Goal: Task Accomplishment & Management: Manage account settings

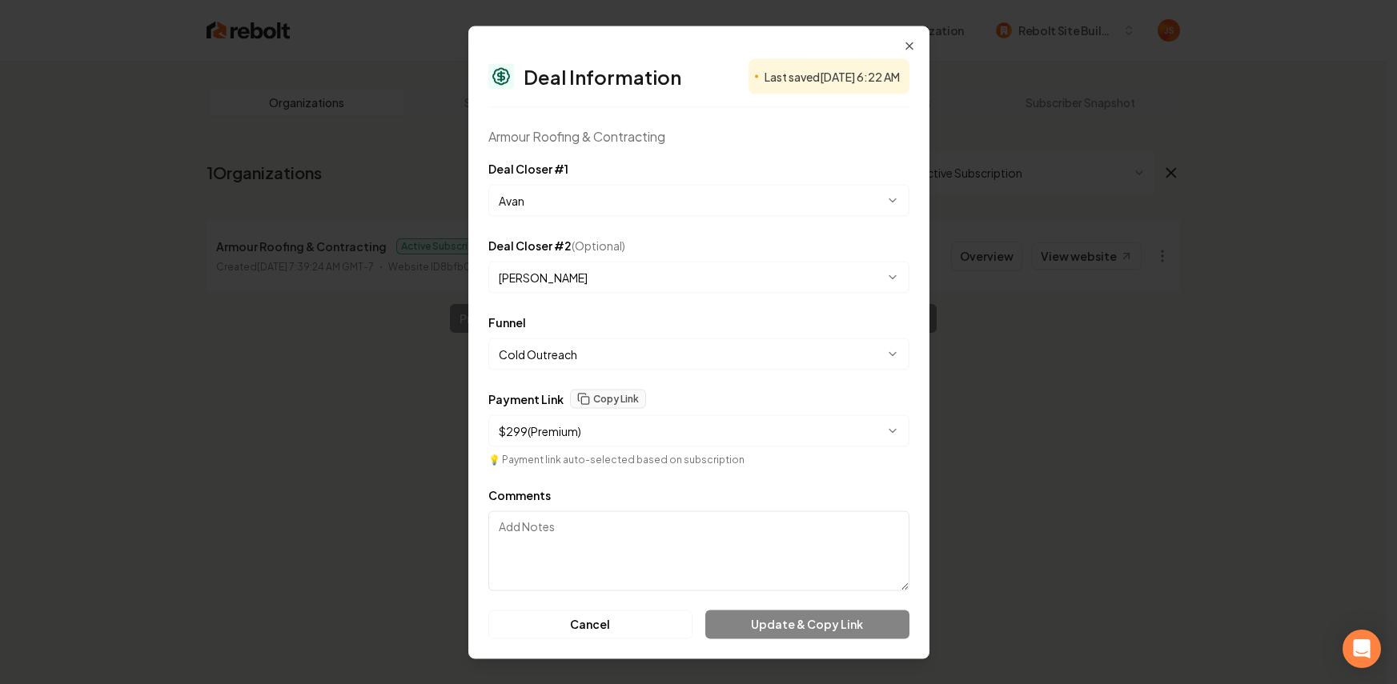
select select "**********"
click at [911, 46] on icon "button" at bounding box center [909, 45] width 6 height 6
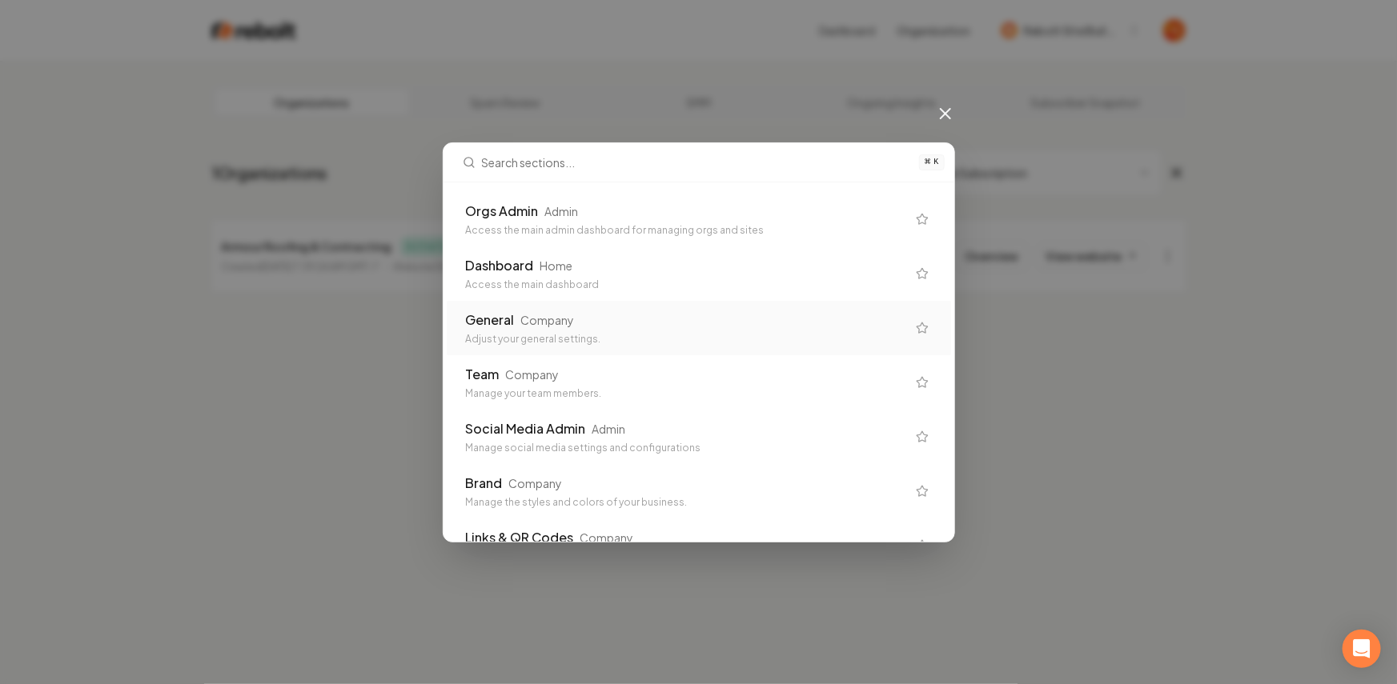
click at [574, 322] on div "General Company" at bounding box center [686, 320] width 440 height 19
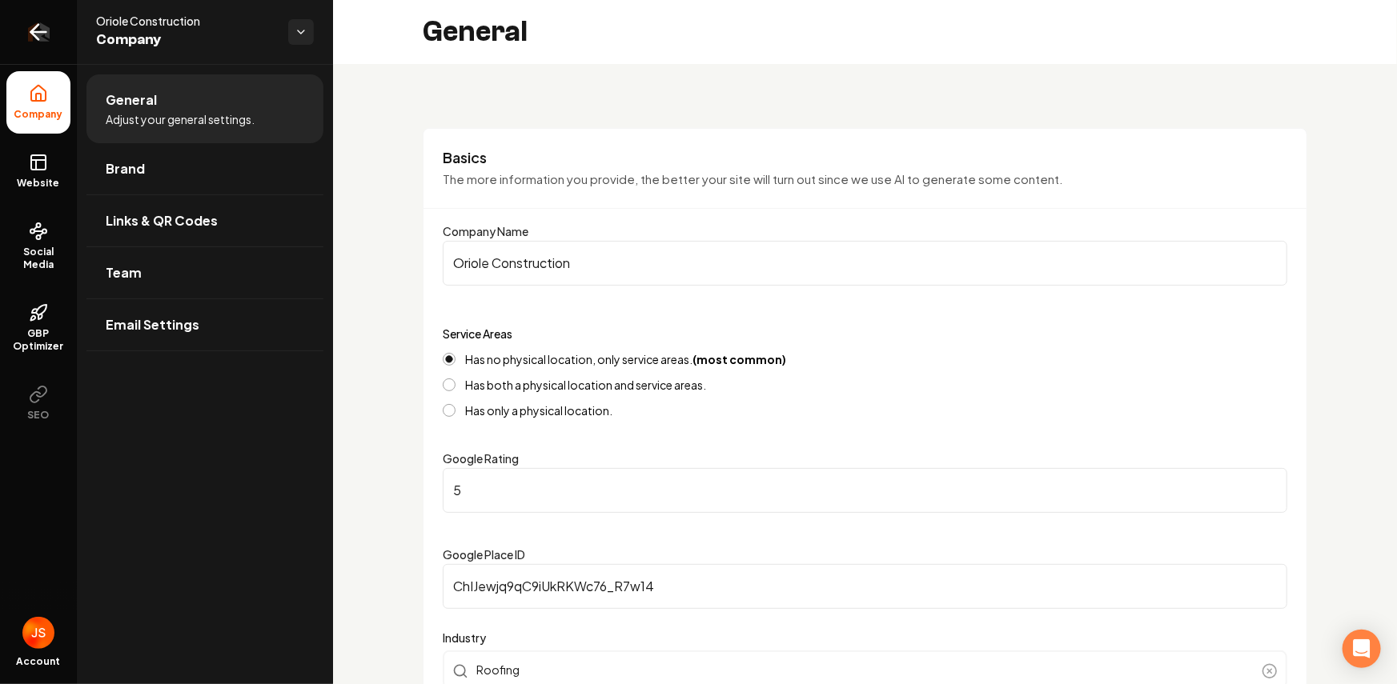
click at [42, 44] on link "Return to dashboard" at bounding box center [38, 32] width 77 height 64
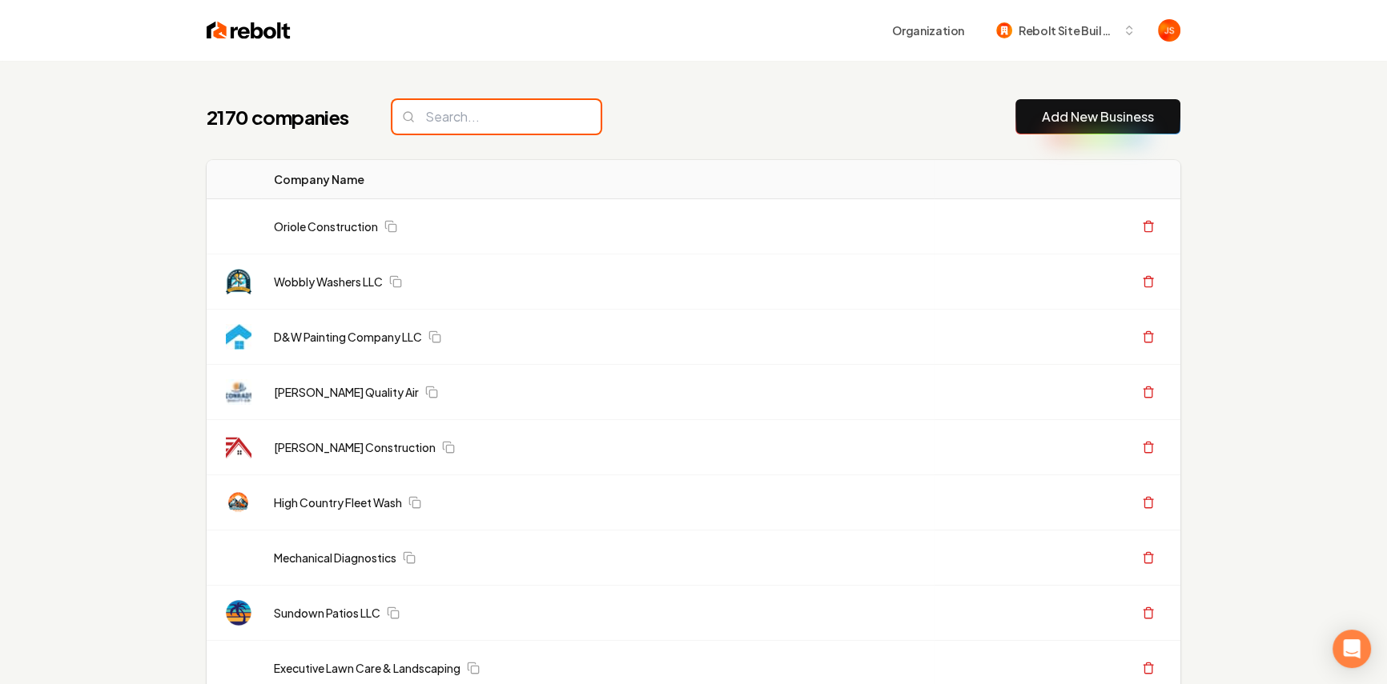
click at [513, 111] on input "search" at bounding box center [496, 117] width 208 height 34
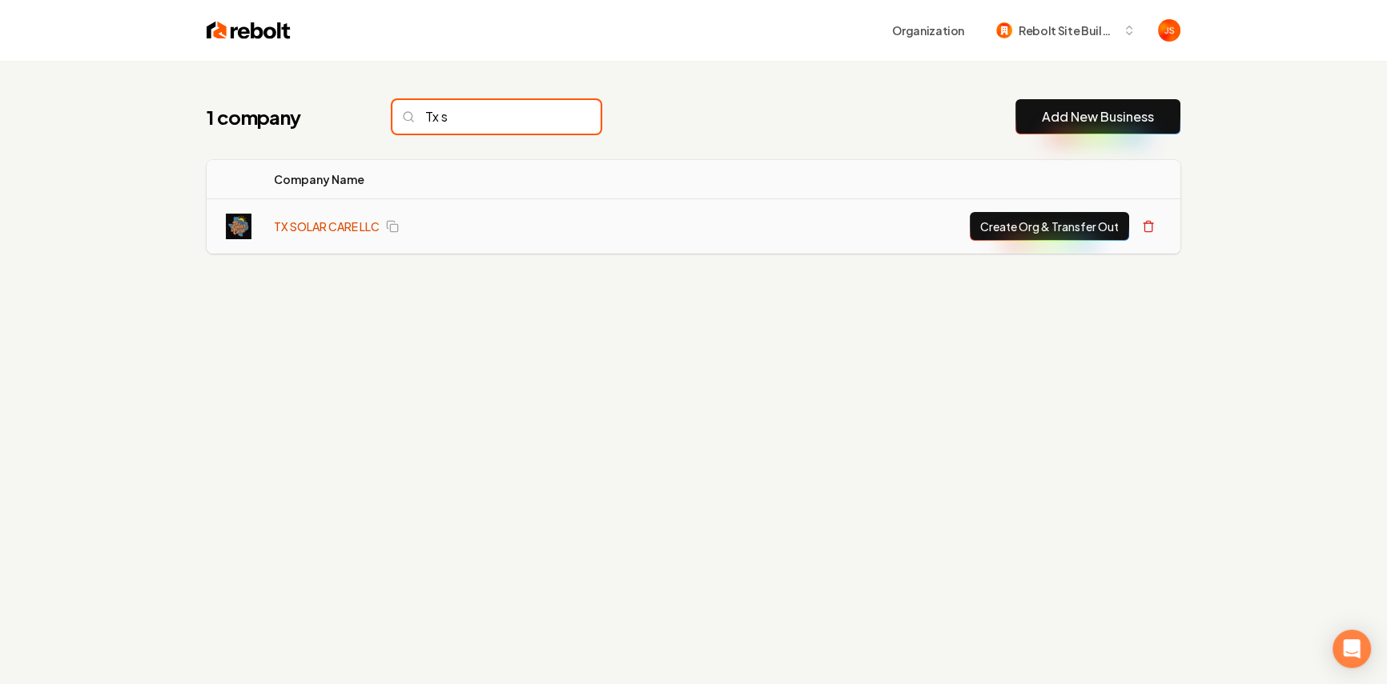
type input "Tx s"
click at [312, 227] on link "TX SOLAR CARE LLC" at bounding box center [327, 227] width 106 height 16
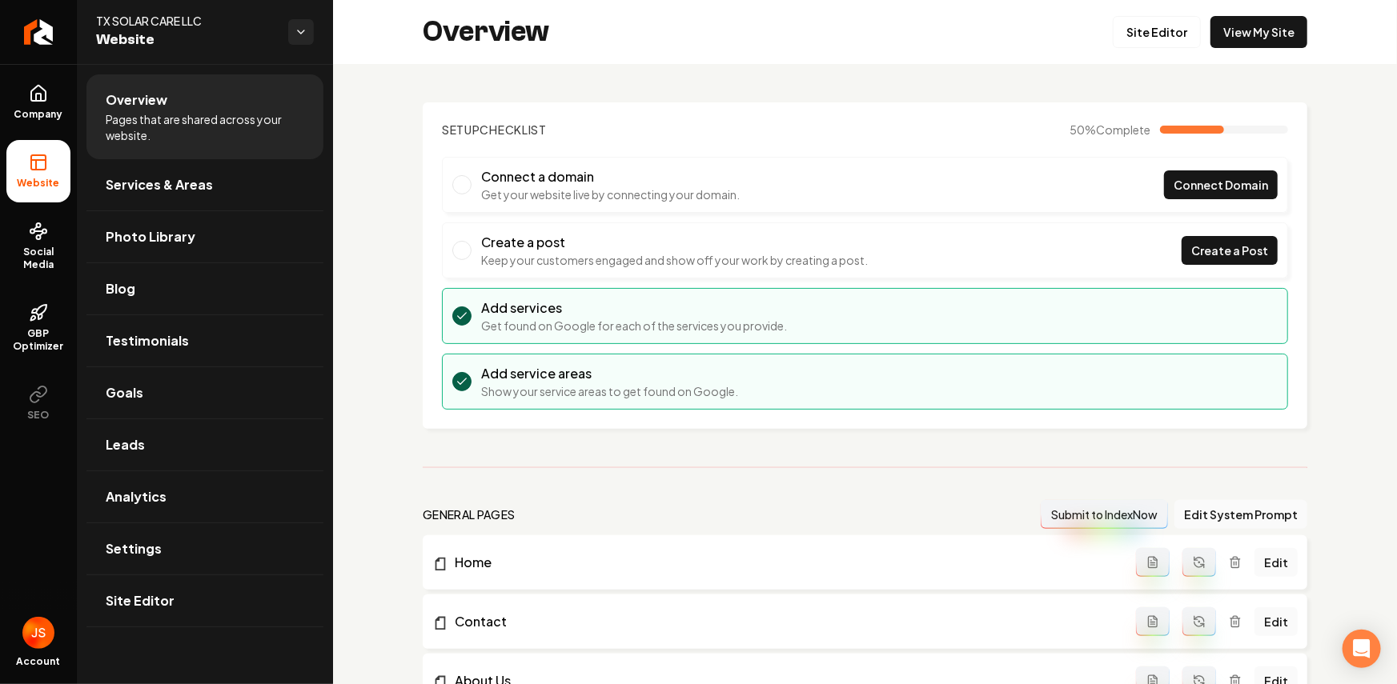
click at [1274, 49] on div "Overview Site Editor View My Site" at bounding box center [865, 32] width 1064 height 64
click at [1275, 39] on link "View My Site" at bounding box center [1258, 32] width 97 height 32
click at [1140, 30] on link "Site Editor" at bounding box center [1157, 32] width 88 height 32
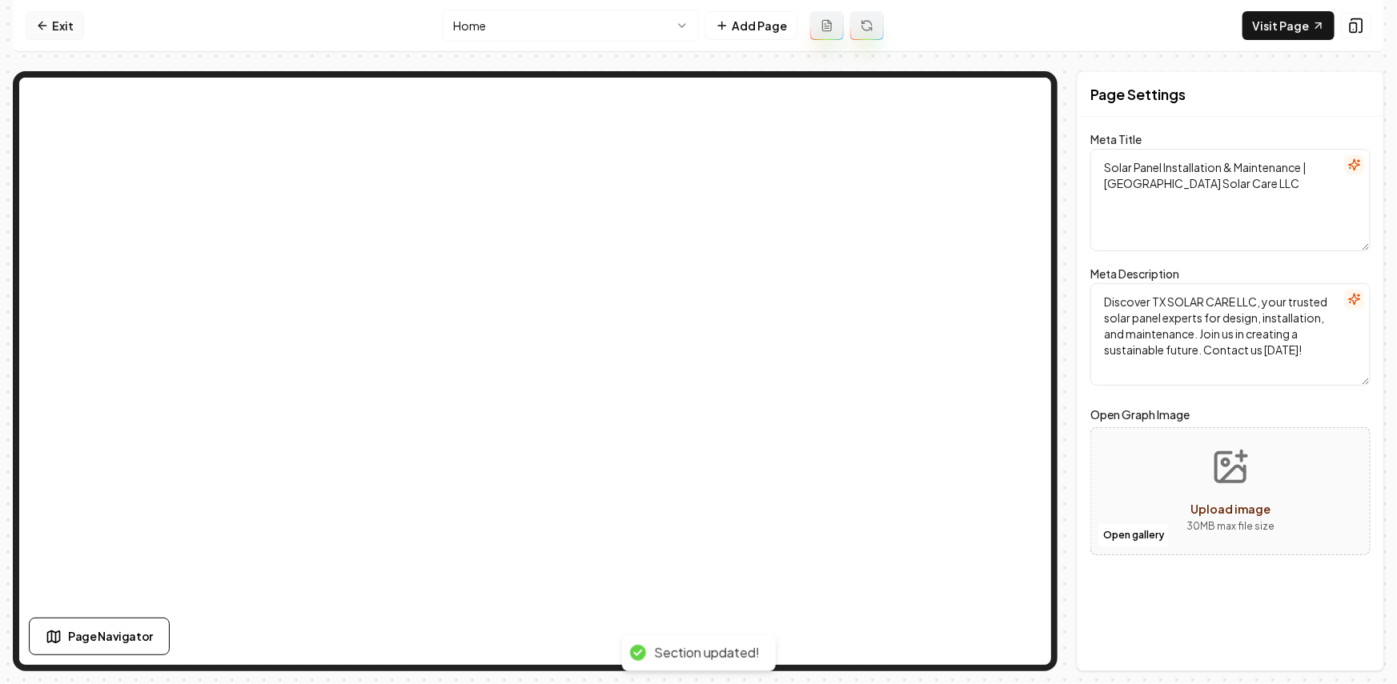
click at [53, 22] on link "Exit" at bounding box center [55, 25] width 58 height 29
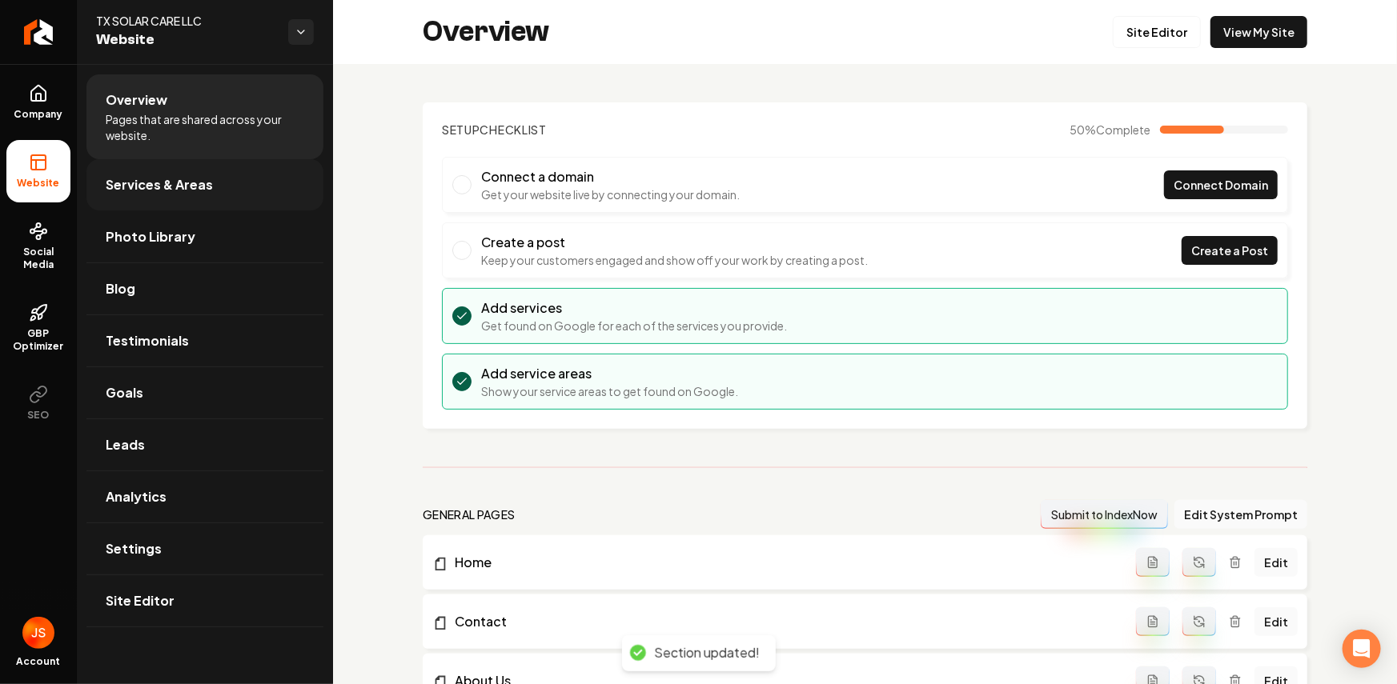
click at [163, 182] on span "Services & Areas" at bounding box center [159, 184] width 107 height 19
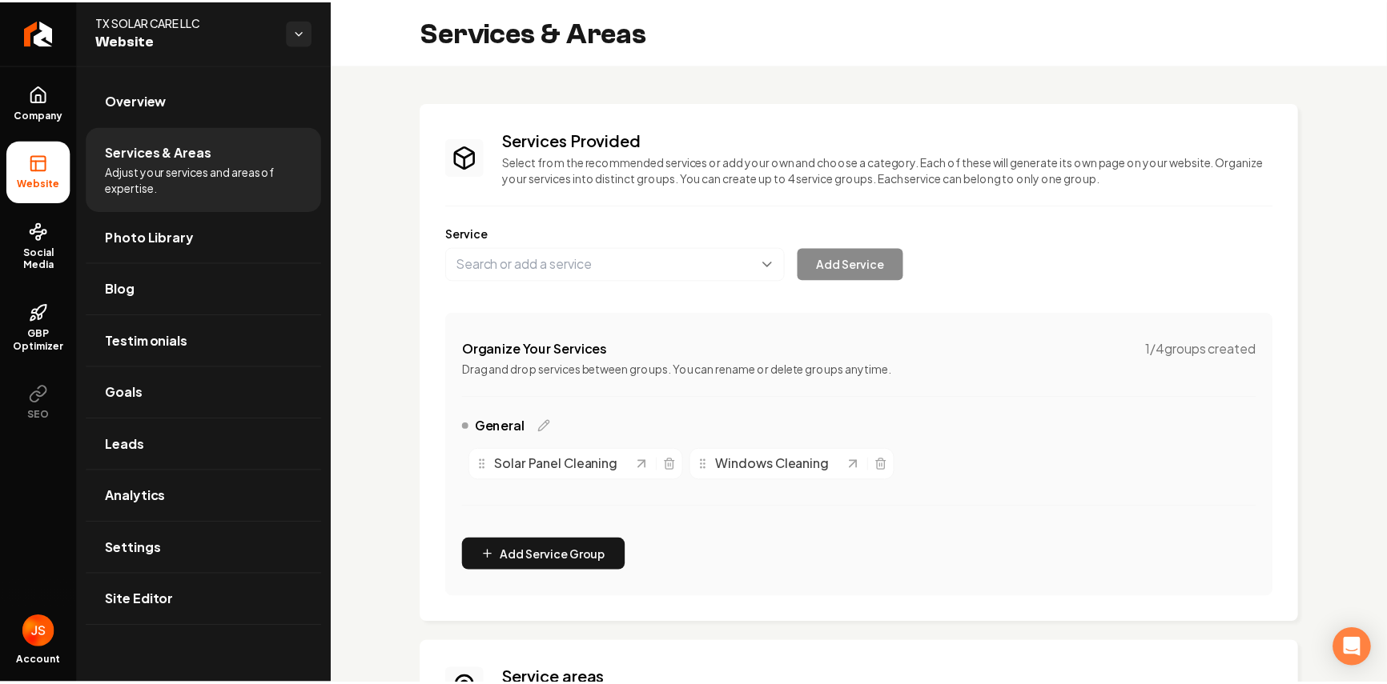
scroll to position [237, 0]
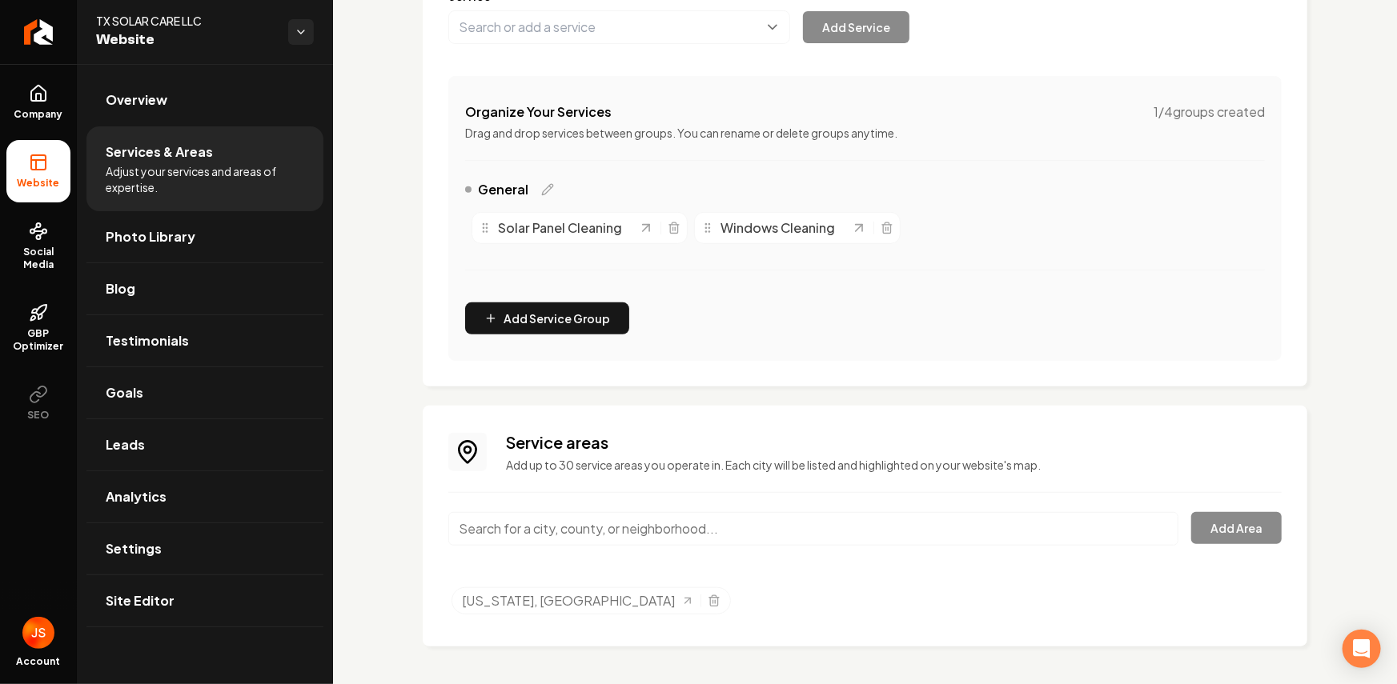
click at [562, 544] on input "Main content area" at bounding box center [813, 529] width 730 height 34
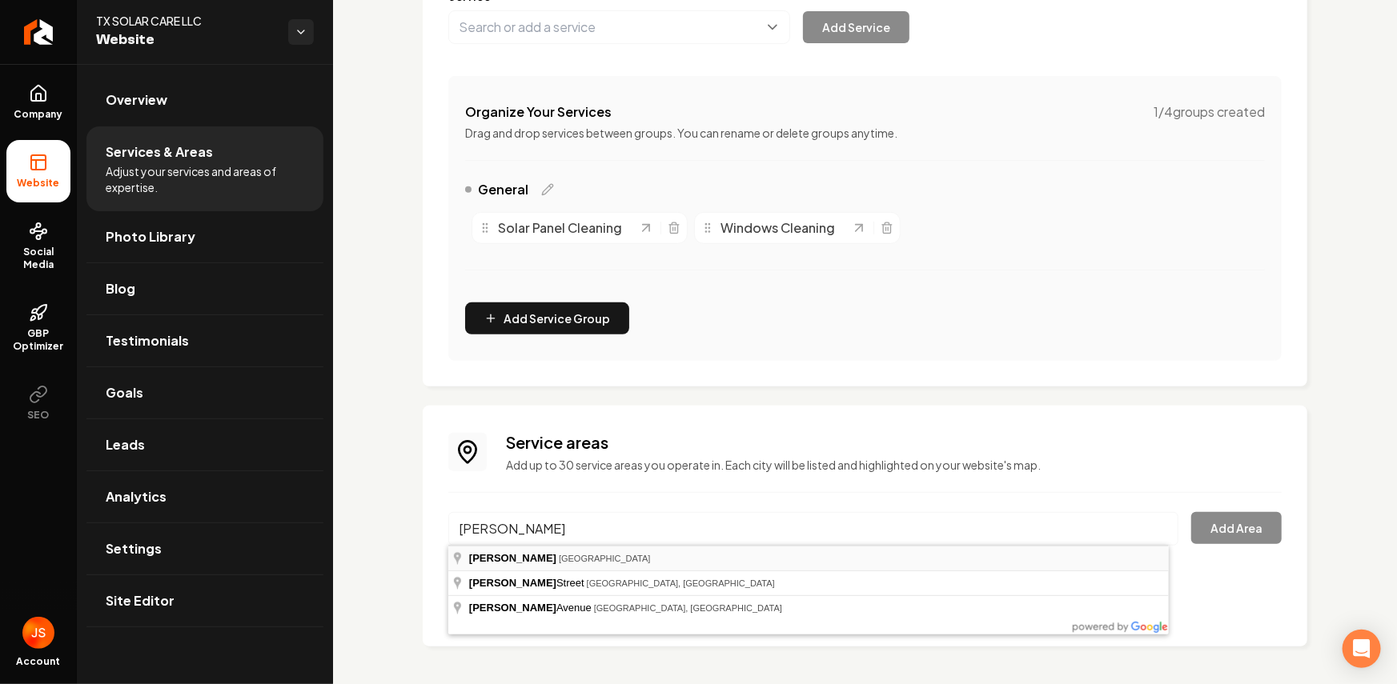
type input "Forney, TX"
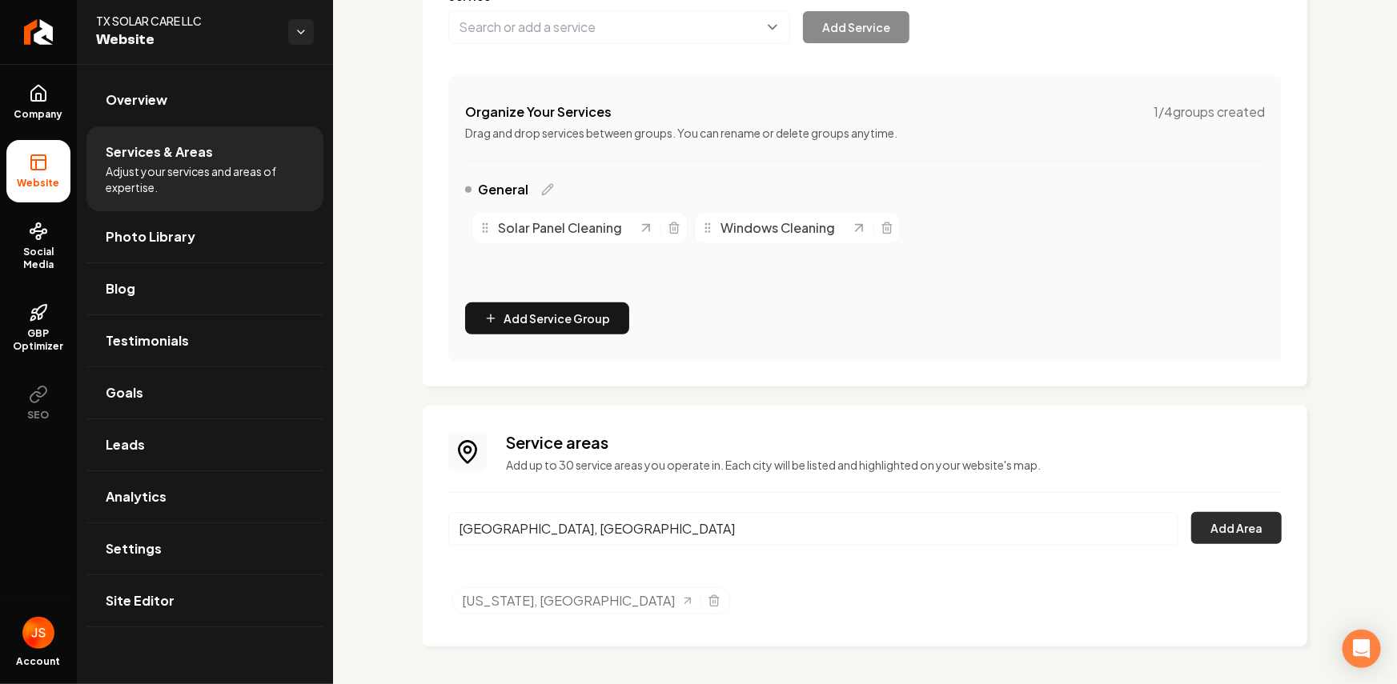
click at [1191, 528] on button "Add Area" at bounding box center [1236, 528] width 90 height 32
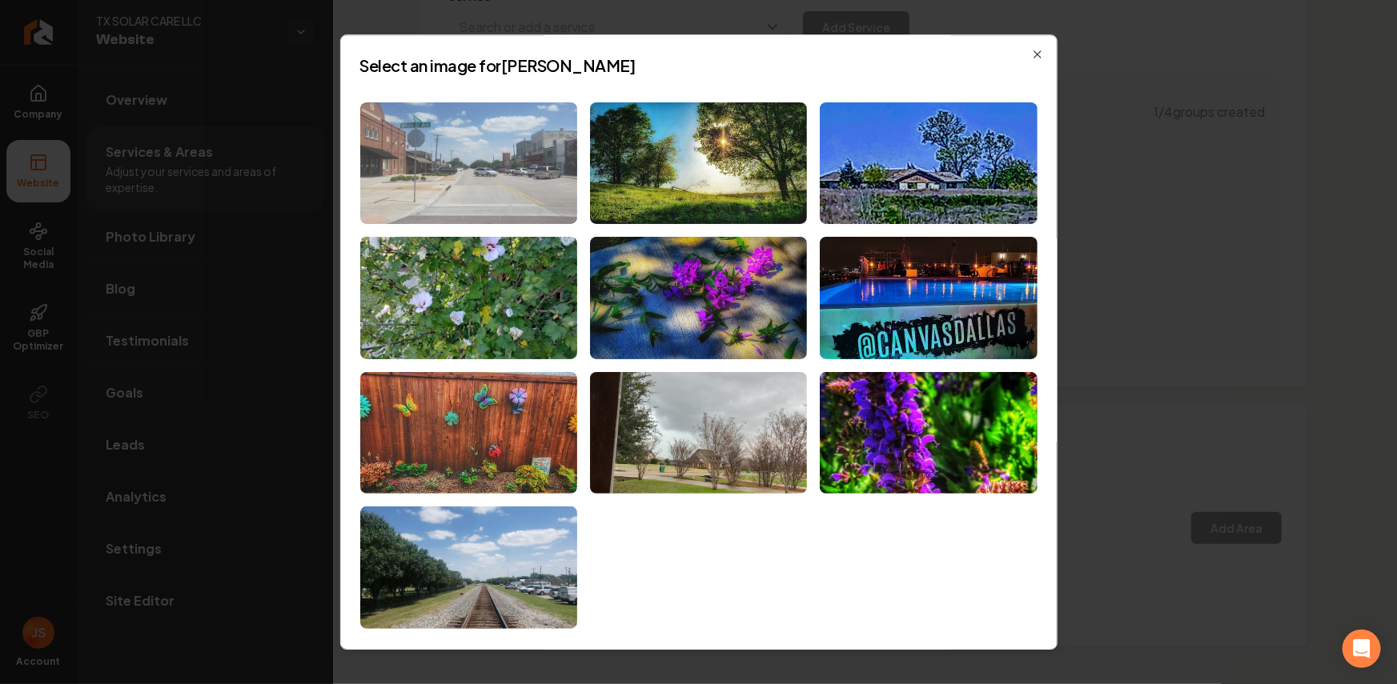
click at [502, 168] on img at bounding box center [468, 163] width 217 height 122
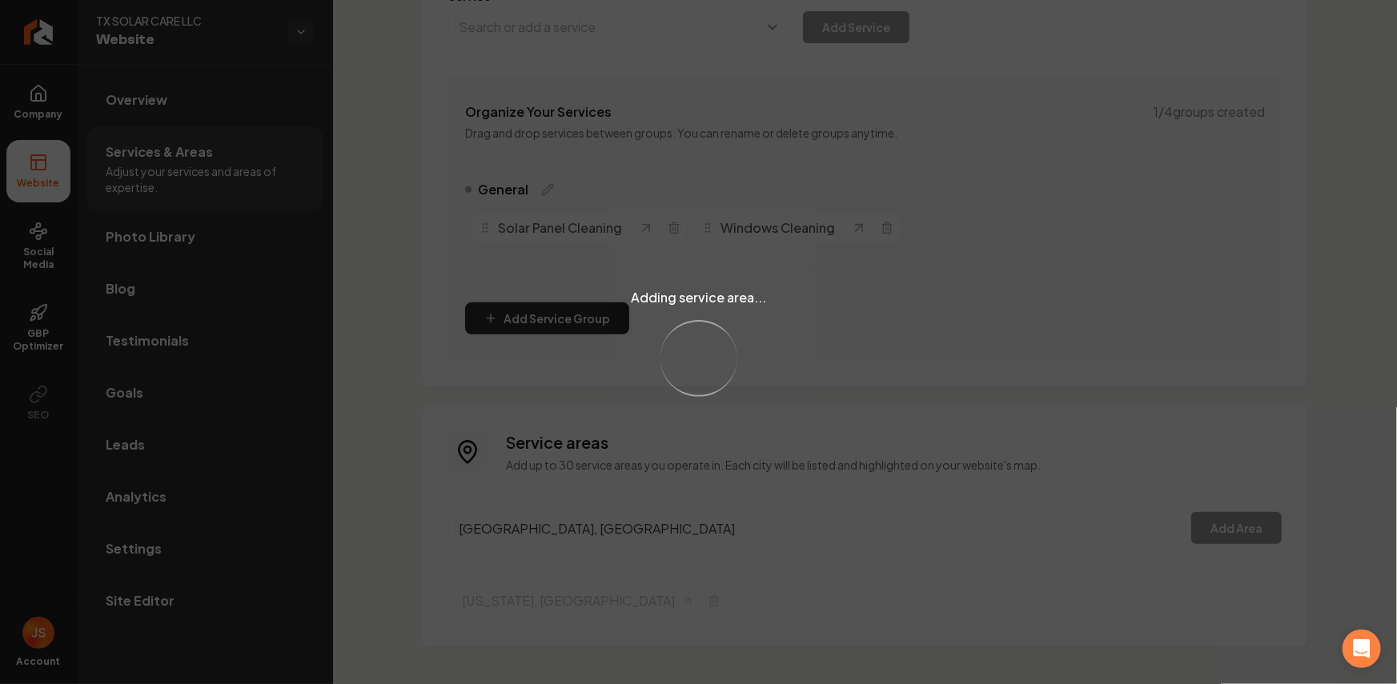
click at [643, 577] on div "Adding service area... Loading..." at bounding box center [698, 342] width 1397 height 684
click at [620, 589] on div "Adding service area... Loading..." at bounding box center [698, 342] width 1397 height 684
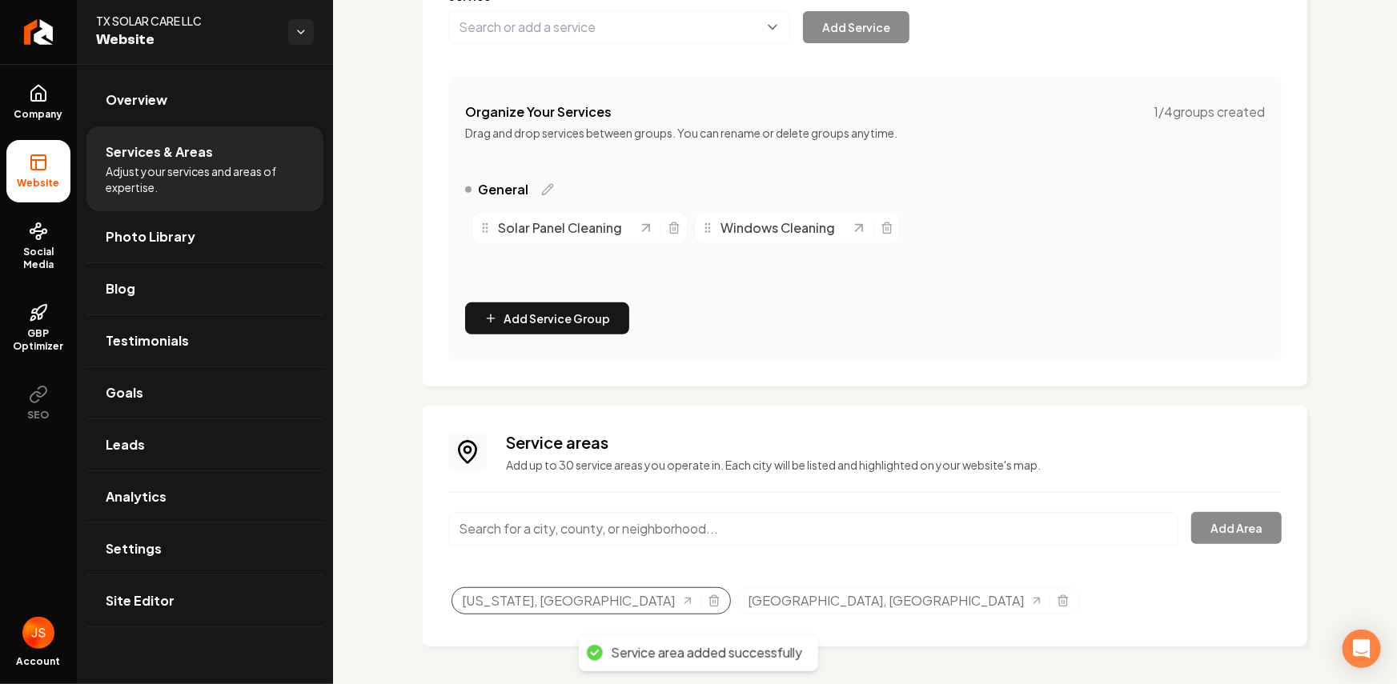
click at [560, 599] on div "Texas, TX" at bounding box center [591, 601] width 279 height 27
click at [709, 598] on icon "Selected tags" at bounding box center [714, 598] width 10 height 0
click at [45, 12] on link "Return to dashboard" at bounding box center [38, 32] width 77 height 64
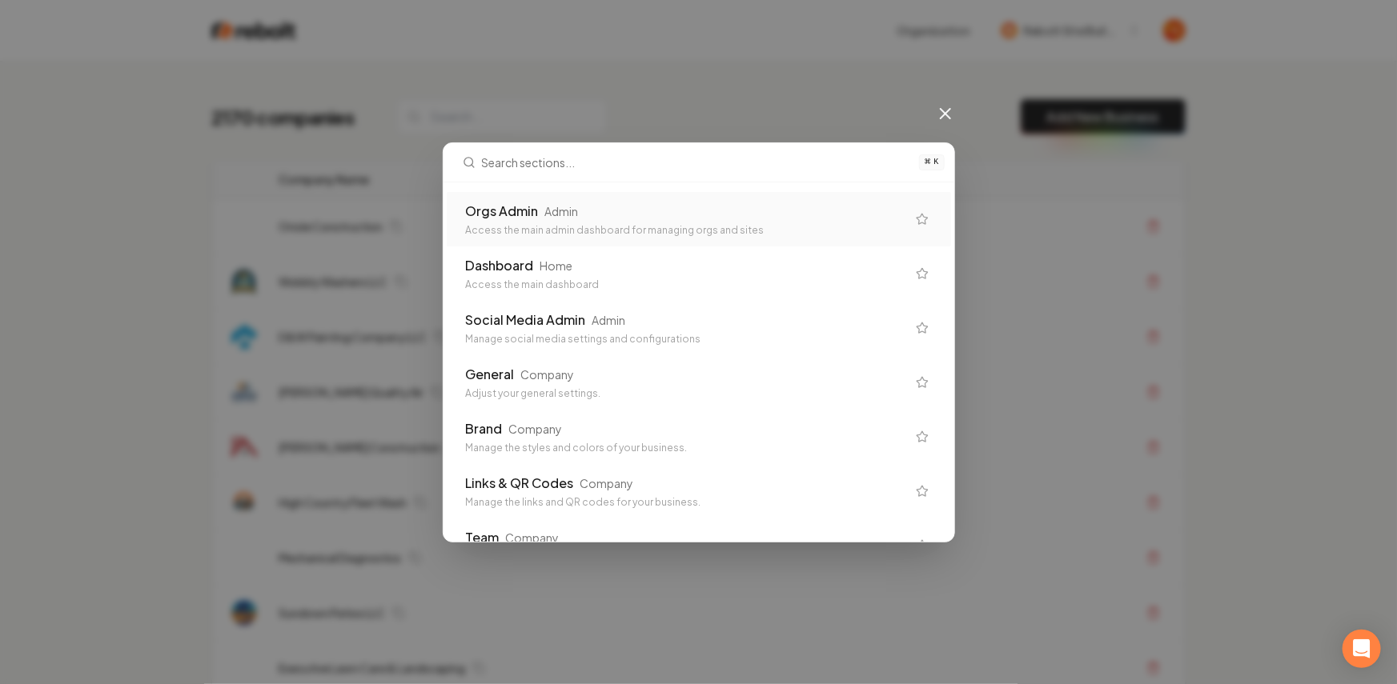
click at [547, 203] on div "Admin" at bounding box center [562, 211] width 34 height 16
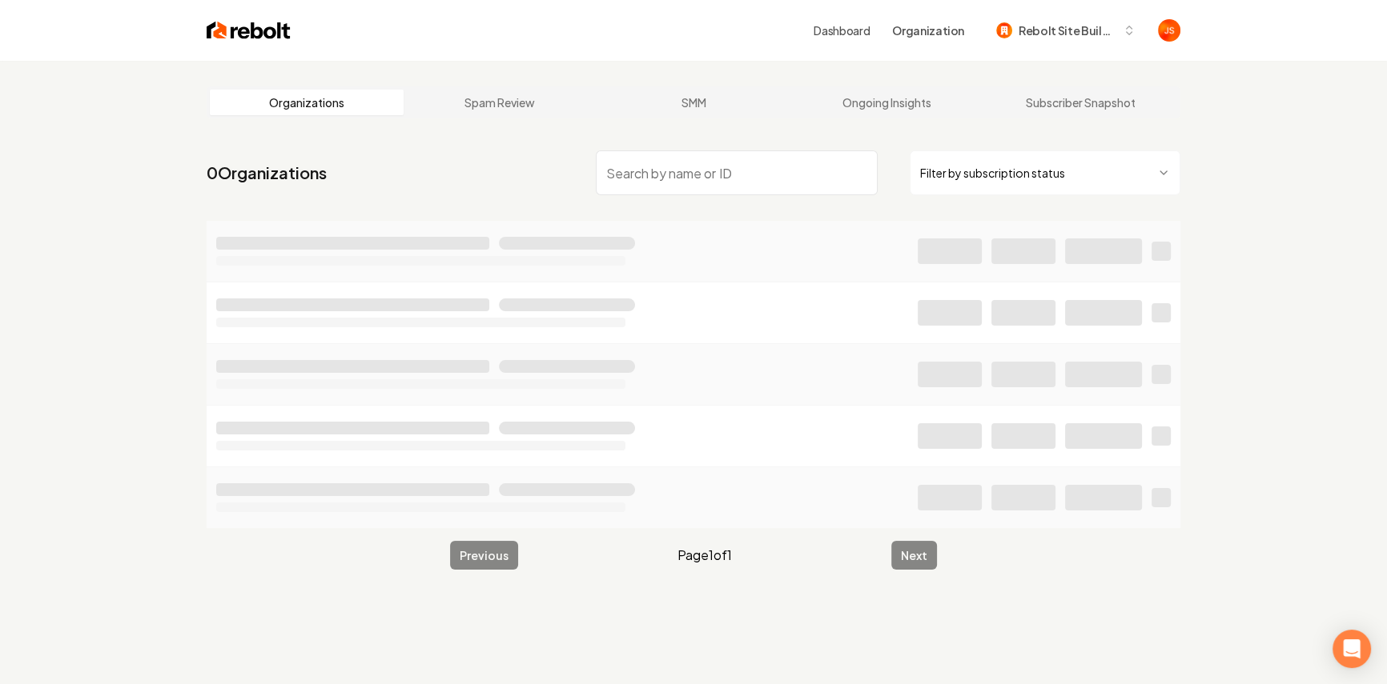
click at [983, 155] on html "Dashboard Organization Rebolt Site Builder Organizations Spam Review SMM Ongoin…" at bounding box center [693, 342] width 1387 height 684
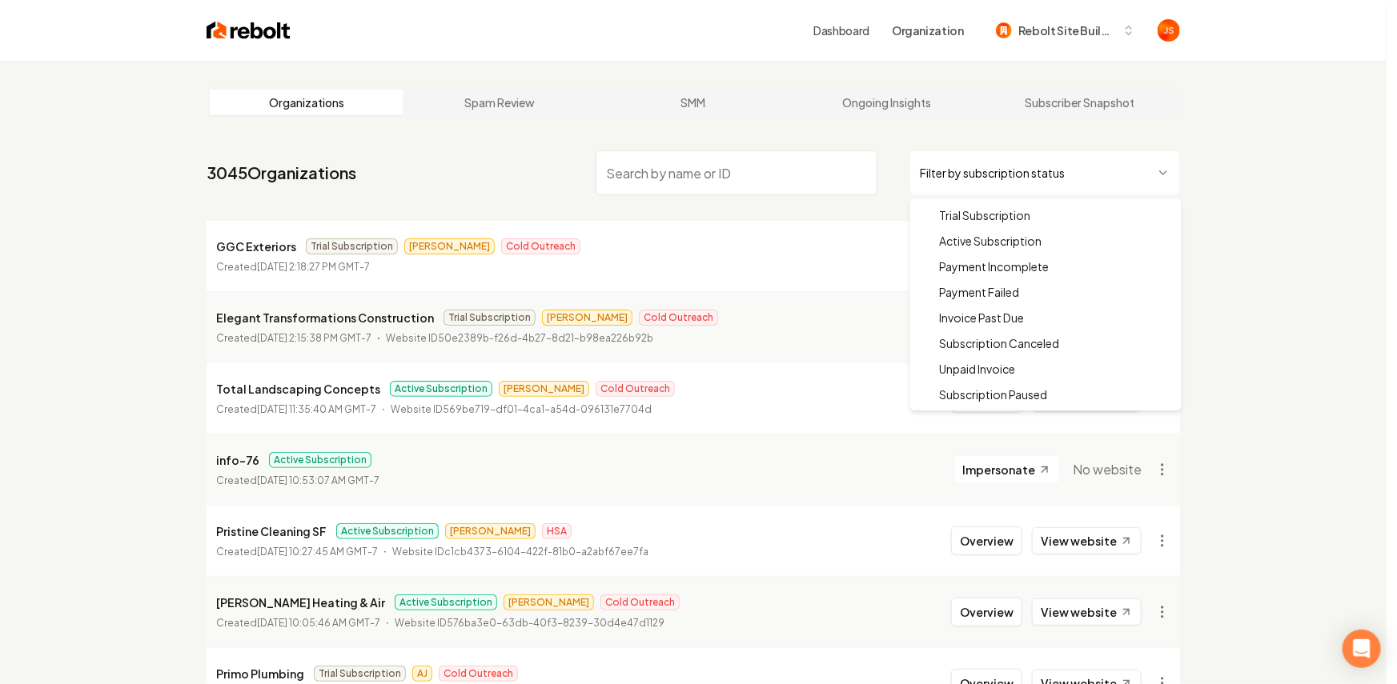
drag, startPoint x: 957, startPoint y: 241, endPoint x: 865, endPoint y: 214, distance: 95.2
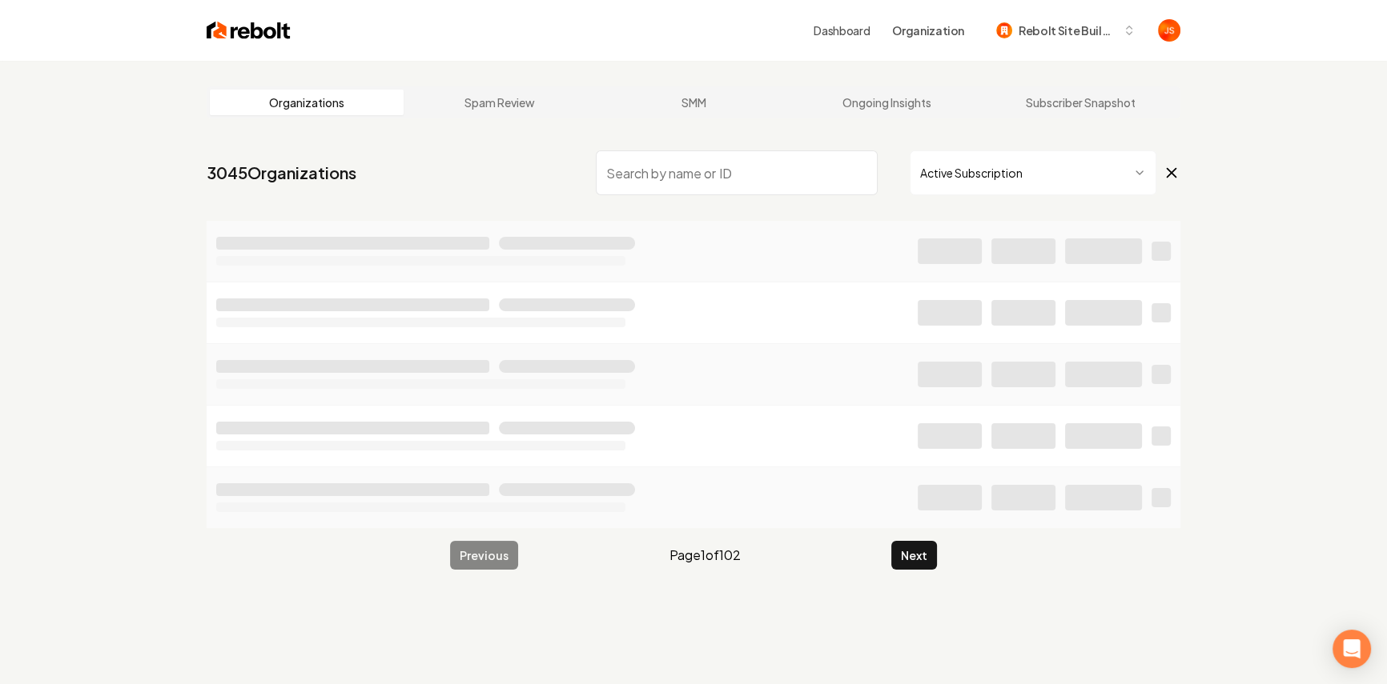
click at [746, 178] on input "search" at bounding box center [737, 173] width 282 height 45
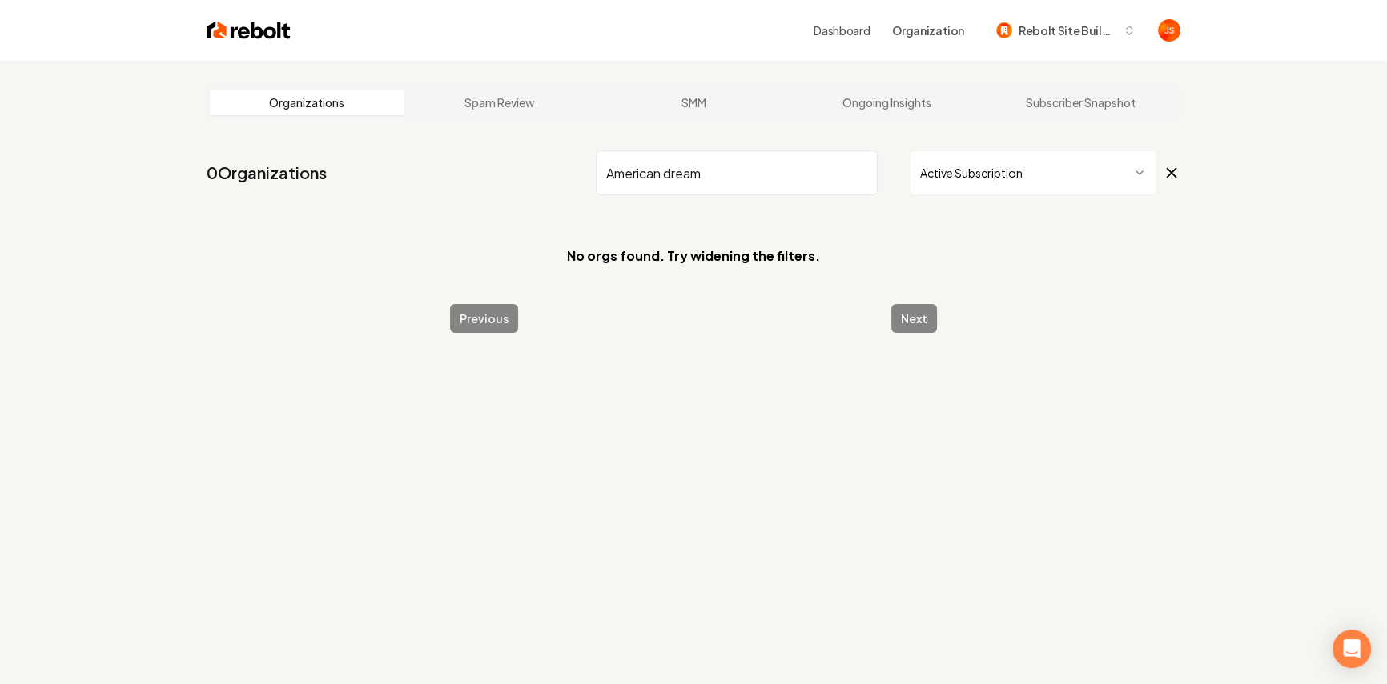
click at [748, 163] on input "American dream" at bounding box center [737, 173] width 282 height 45
click at [745, 168] on input "American dream" at bounding box center [737, 173] width 282 height 45
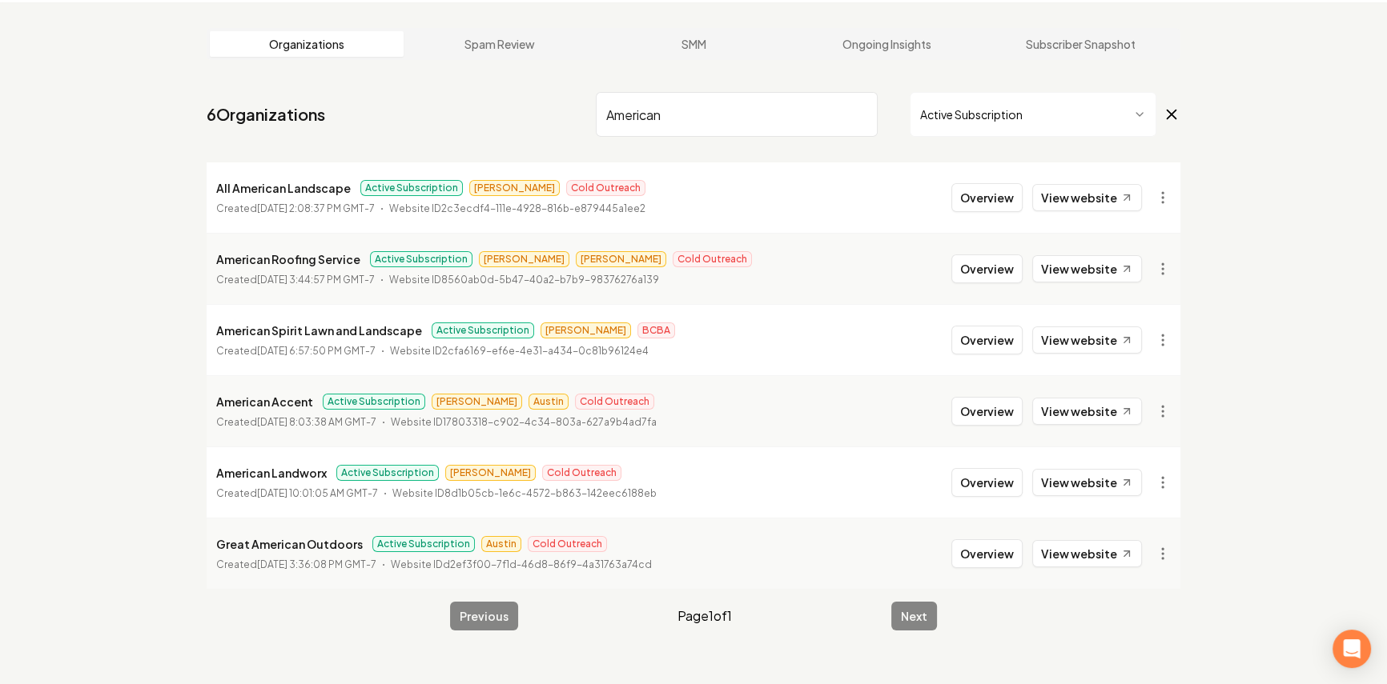
scroll to position [61, 0]
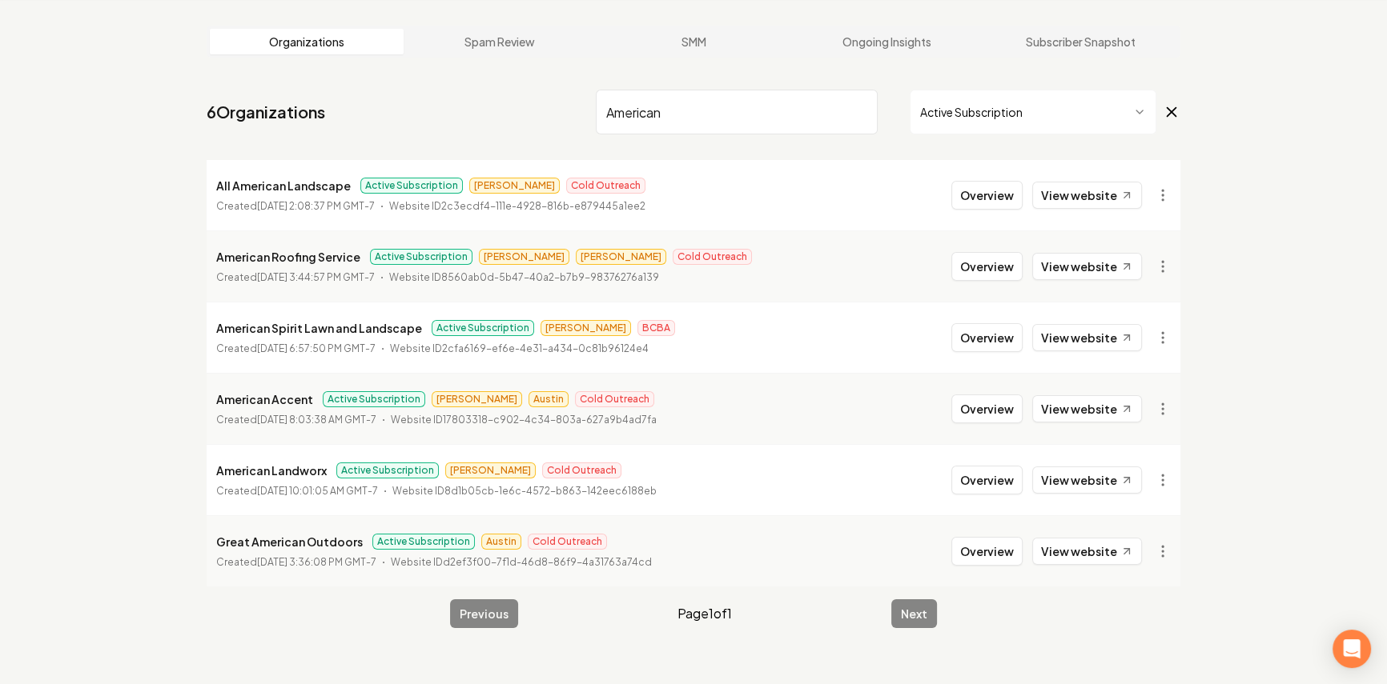
type input "American"
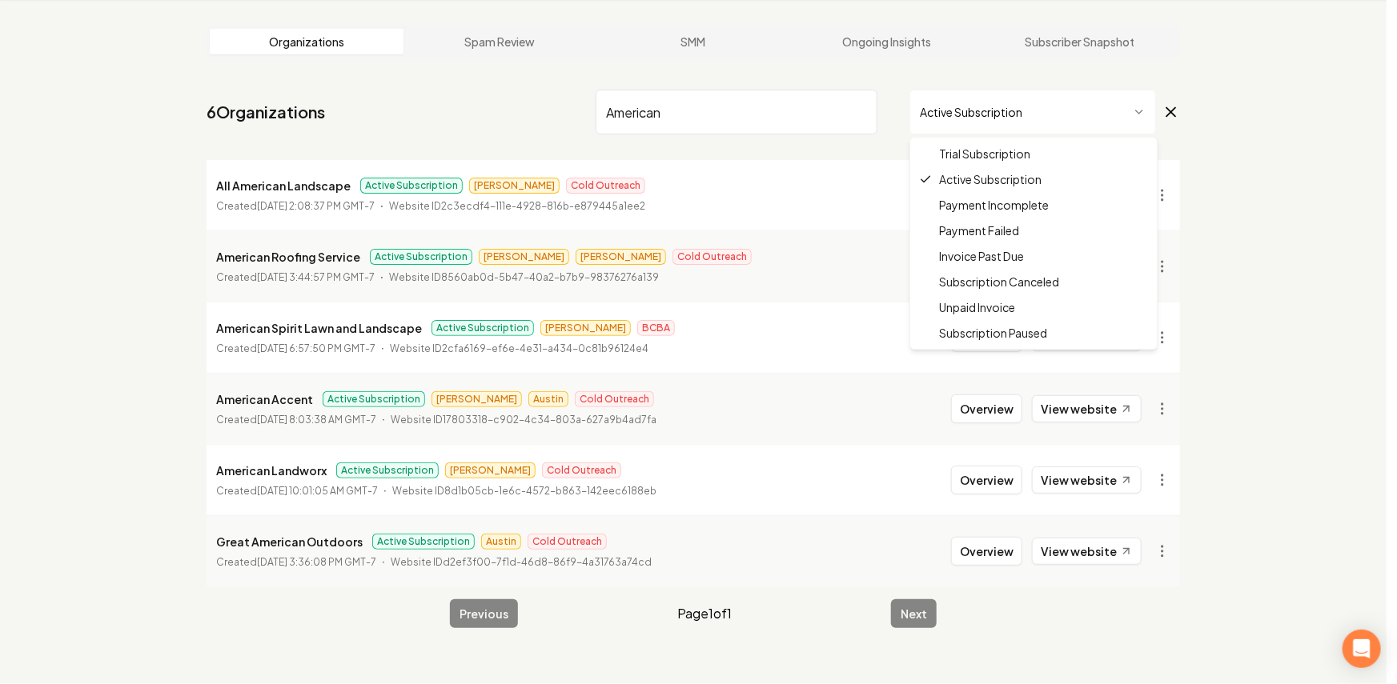
click at [973, 109] on html "Dashboard Organization Rebolt Site Builder Organizations Spam Review SMM Ongoin…" at bounding box center [698, 281] width 1397 height 684
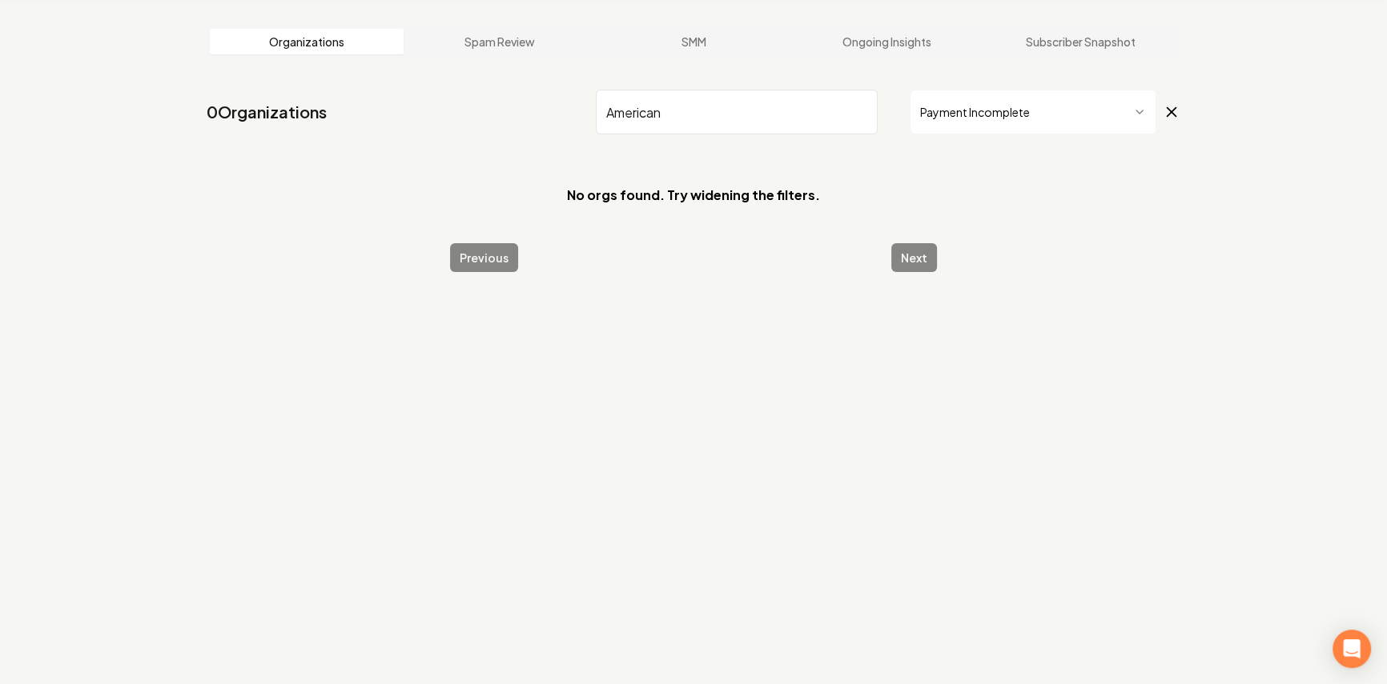
click at [1004, 114] on html "Dashboard Organization Rebolt Site Builder Organizations Spam Review SMM Ongoin…" at bounding box center [693, 281] width 1387 height 684
click at [996, 102] on html "Dashboard Organization Rebolt Site Builder Organizations Spam Review SMM Ongoin…" at bounding box center [693, 281] width 1387 height 684
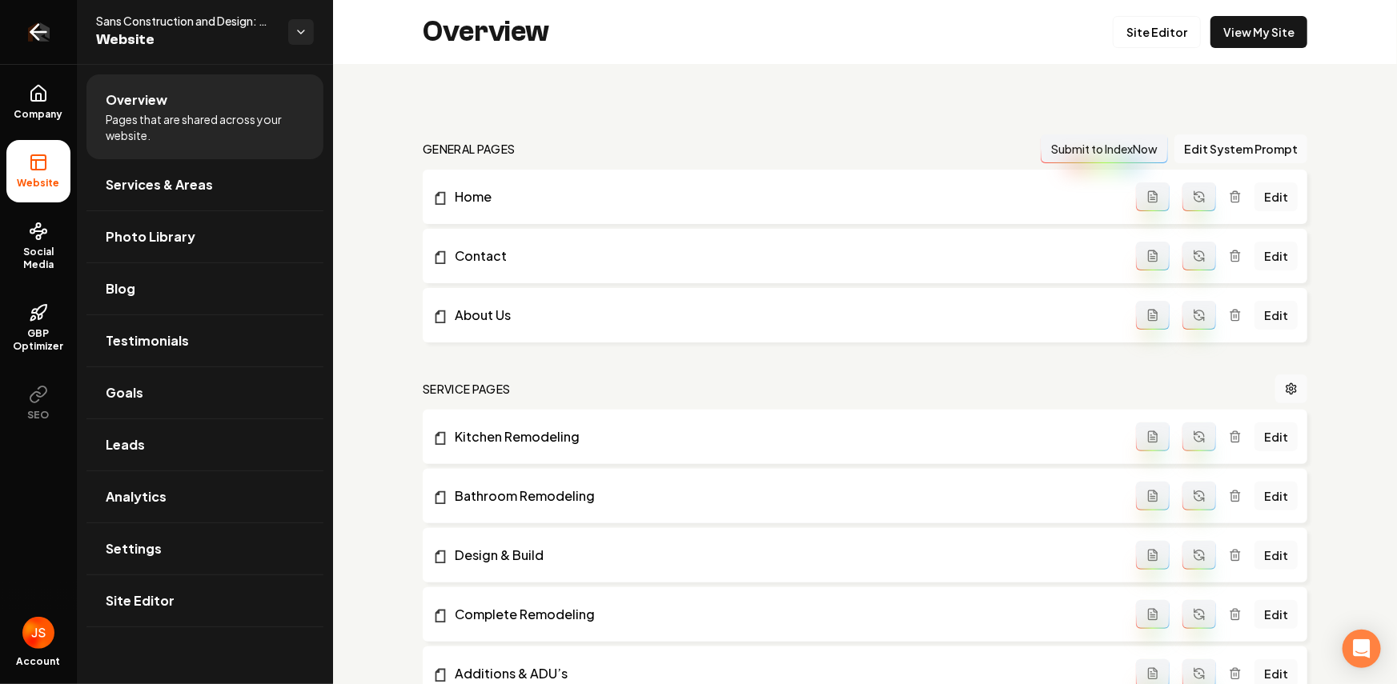
click at [36, 29] on icon "Return to dashboard" at bounding box center [39, 32] width 26 height 26
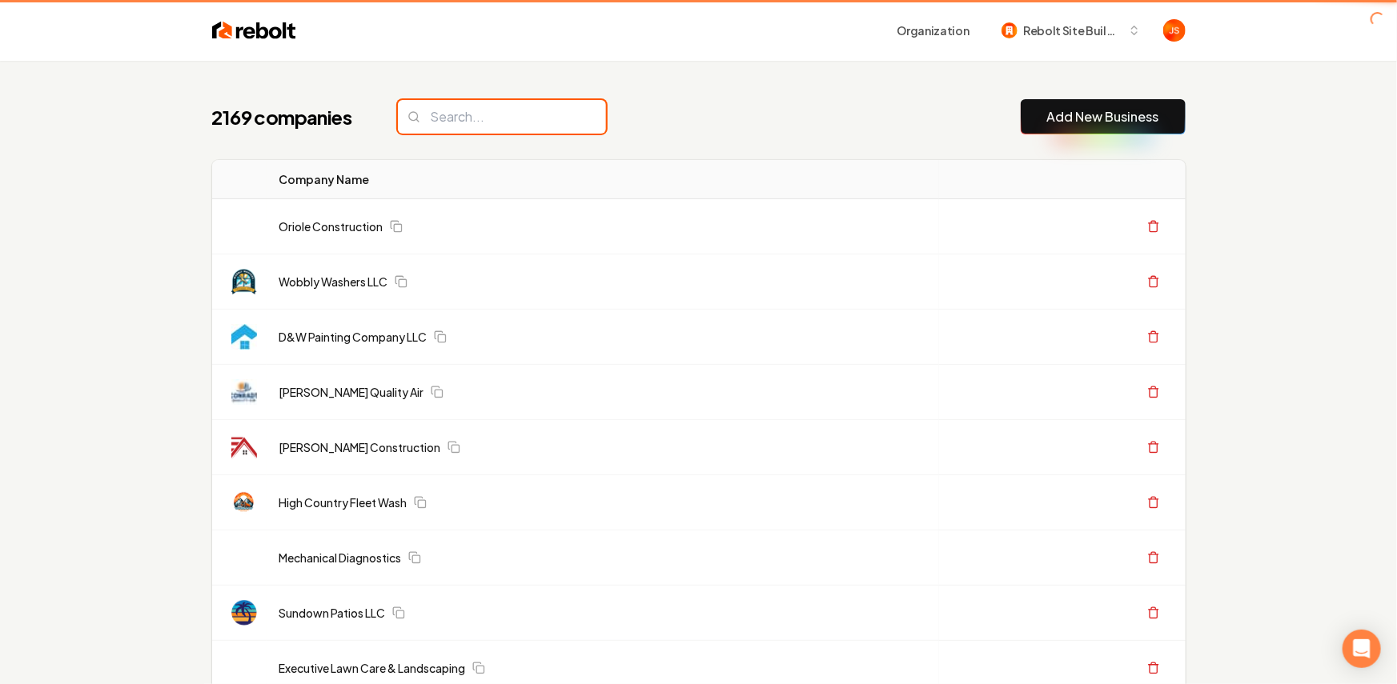
click at [456, 114] on input "search" at bounding box center [502, 117] width 208 height 34
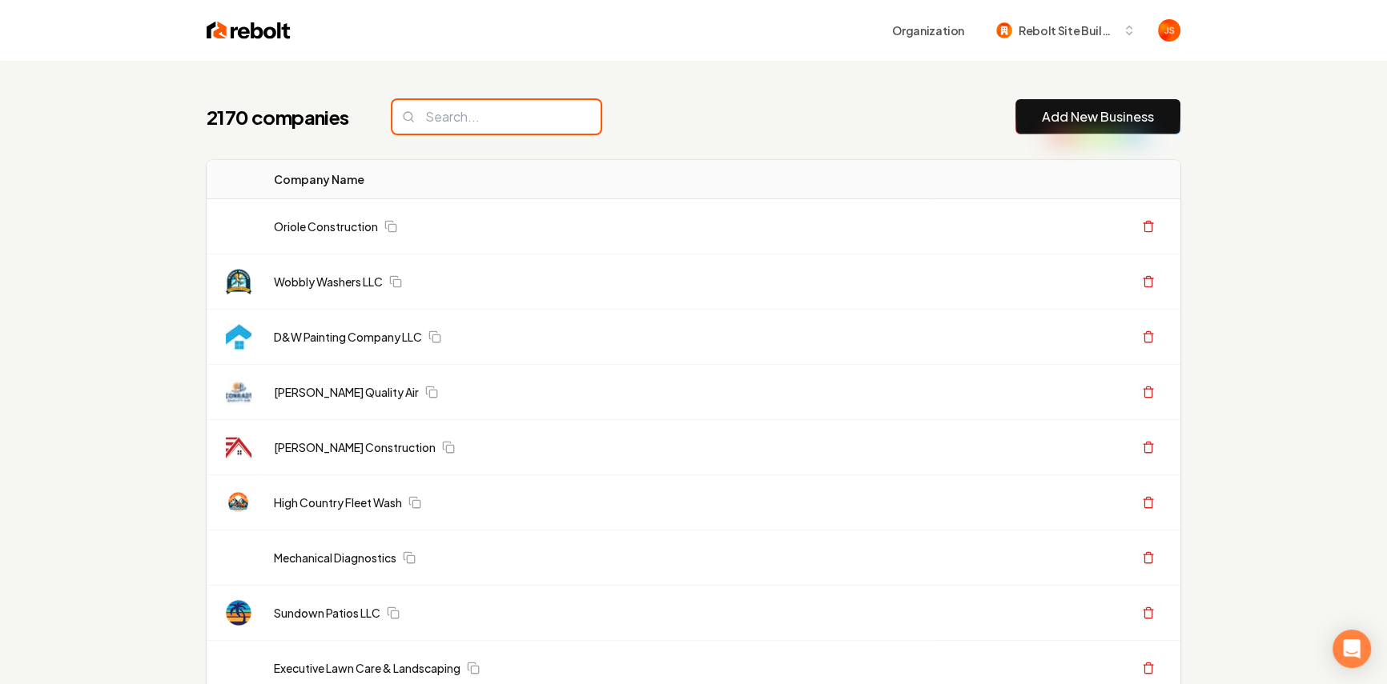
paste input "TX SOLAR CARE LLC"
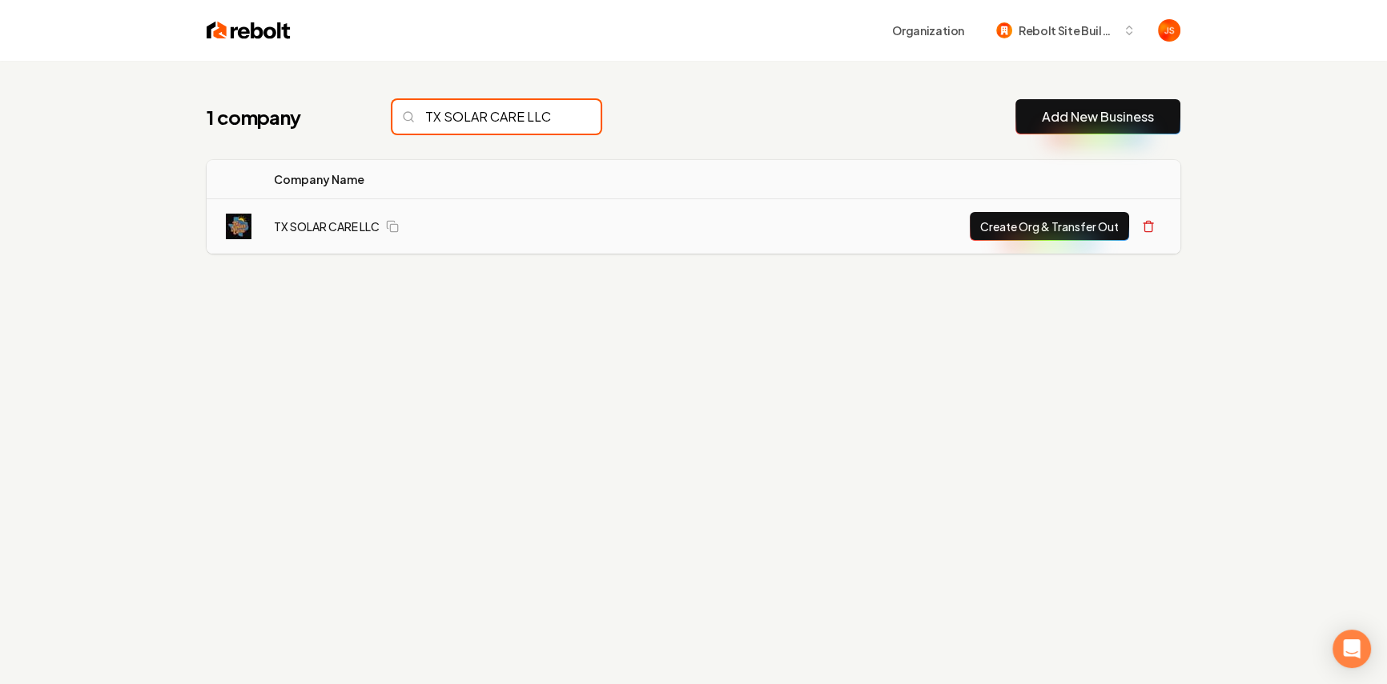
type input "TX SOLAR CARE LLC"
click at [986, 230] on button "Create Org & Transfer Out" at bounding box center [1048, 226] width 159 height 29
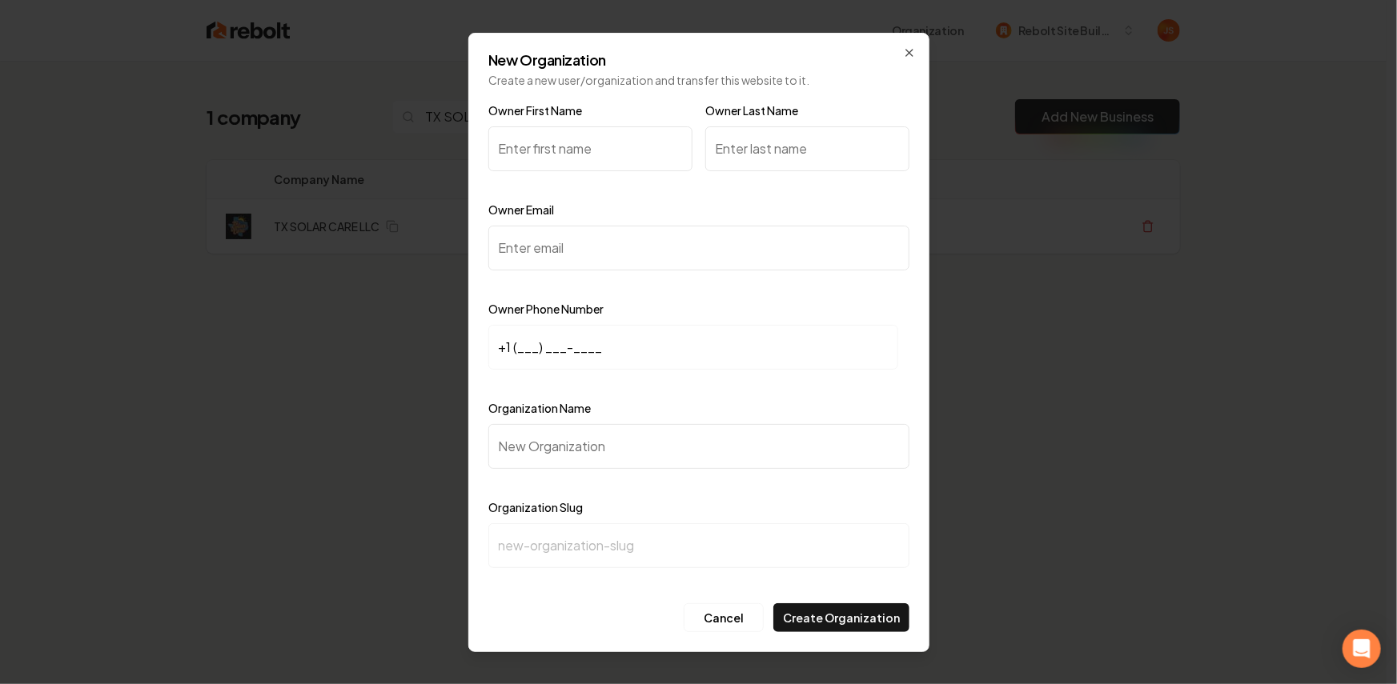
click at [579, 153] on input "Owner First Name" at bounding box center [590, 148] width 204 height 45
click at [578, 142] on input "Owner First Name" at bounding box center [590, 148] width 204 height 45
paste input "Daniel Holguin"
drag, startPoint x: 600, startPoint y: 151, endPoint x: 538, endPoint y: 150, distance: 62.4
click at [538, 151] on input "Daniel Holguin" at bounding box center [590, 148] width 204 height 45
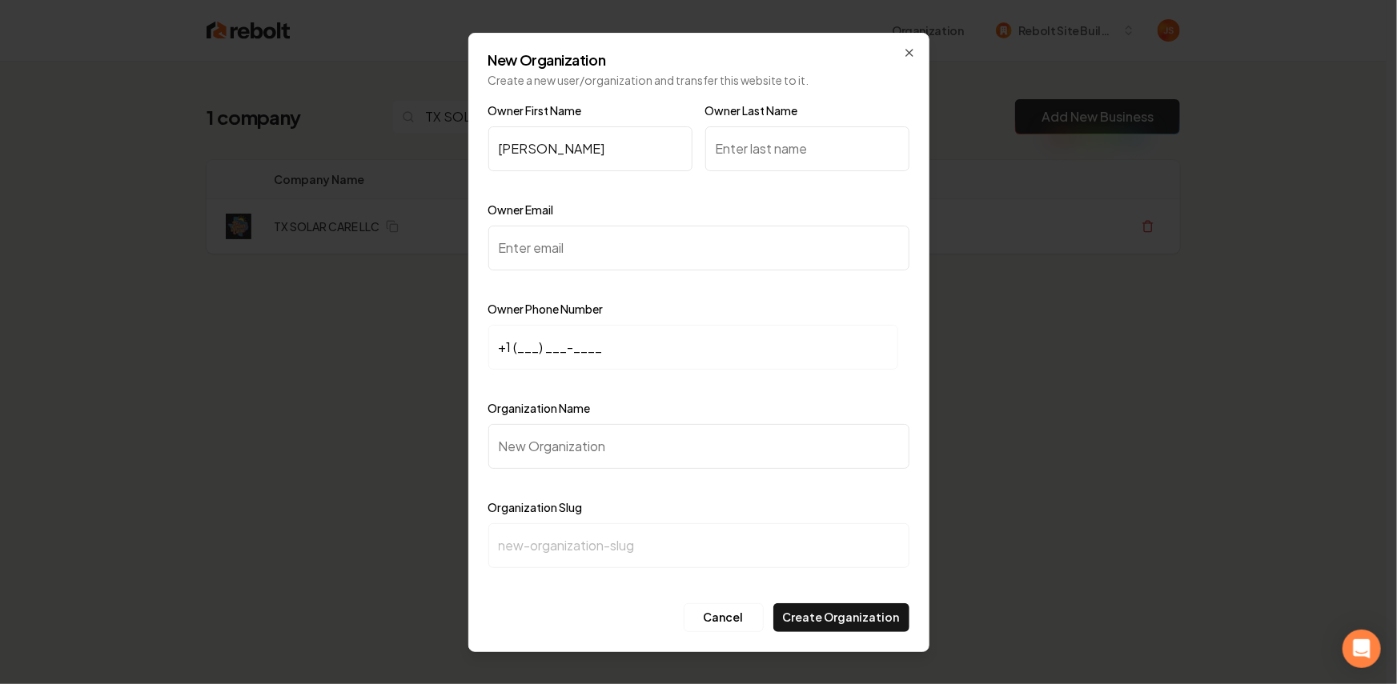
type input "Daniel Holguin"
drag, startPoint x: 749, startPoint y: 151, endPoint x: 718, endPoint y: 149, distance: 31.3
click at [749, 150] on input "Owner Last Name" at bounding box center [807, 148] width 204 height 45
paste input "Holguin"
type input "Holguin"
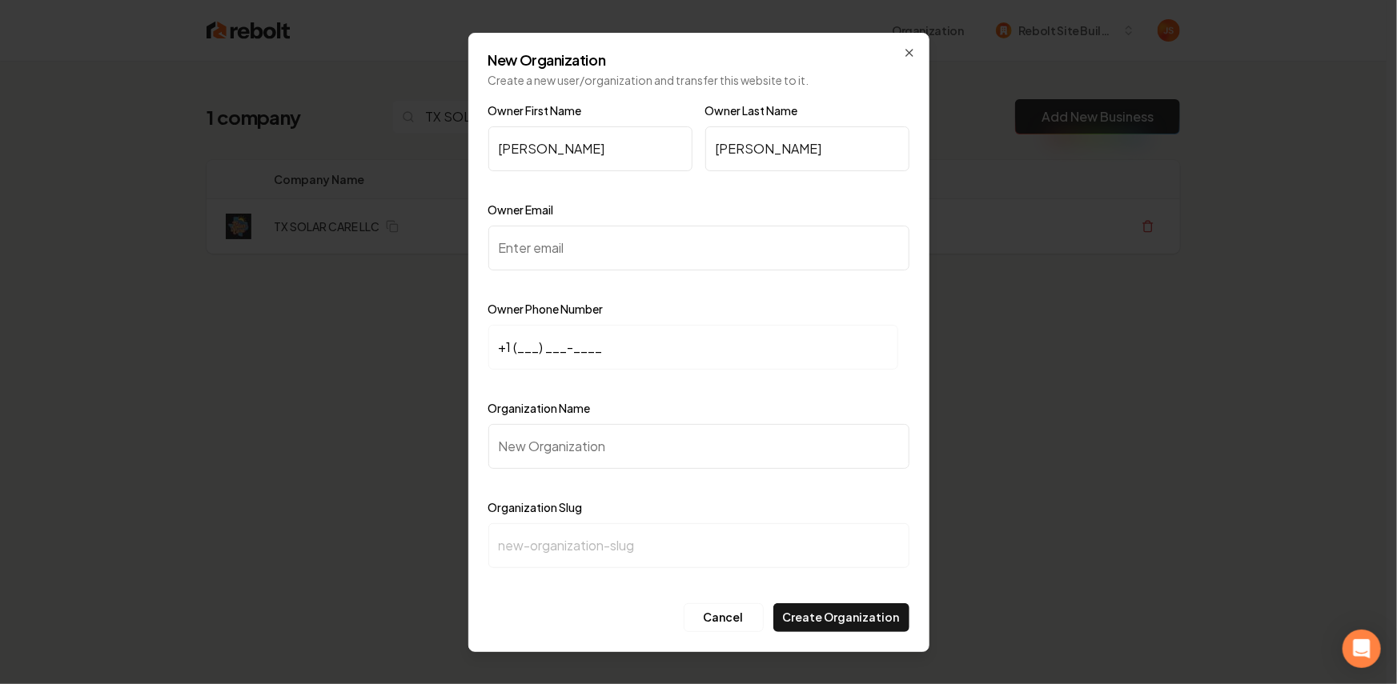
drag, startPoint x: 599, startPoint y: 154, endPoint x: 564, endPoint y: 159, distance: 34.8
click at [547, 146] on input "Daniel Holguin" at bounding box center [590, 148] width 204 height 45
type input "Daniel"
click at [553, 241] on input "Owner Email" at bounding box center [698, 248] width 421 height 45
paste input "daniel.holguin1@icloud.com"
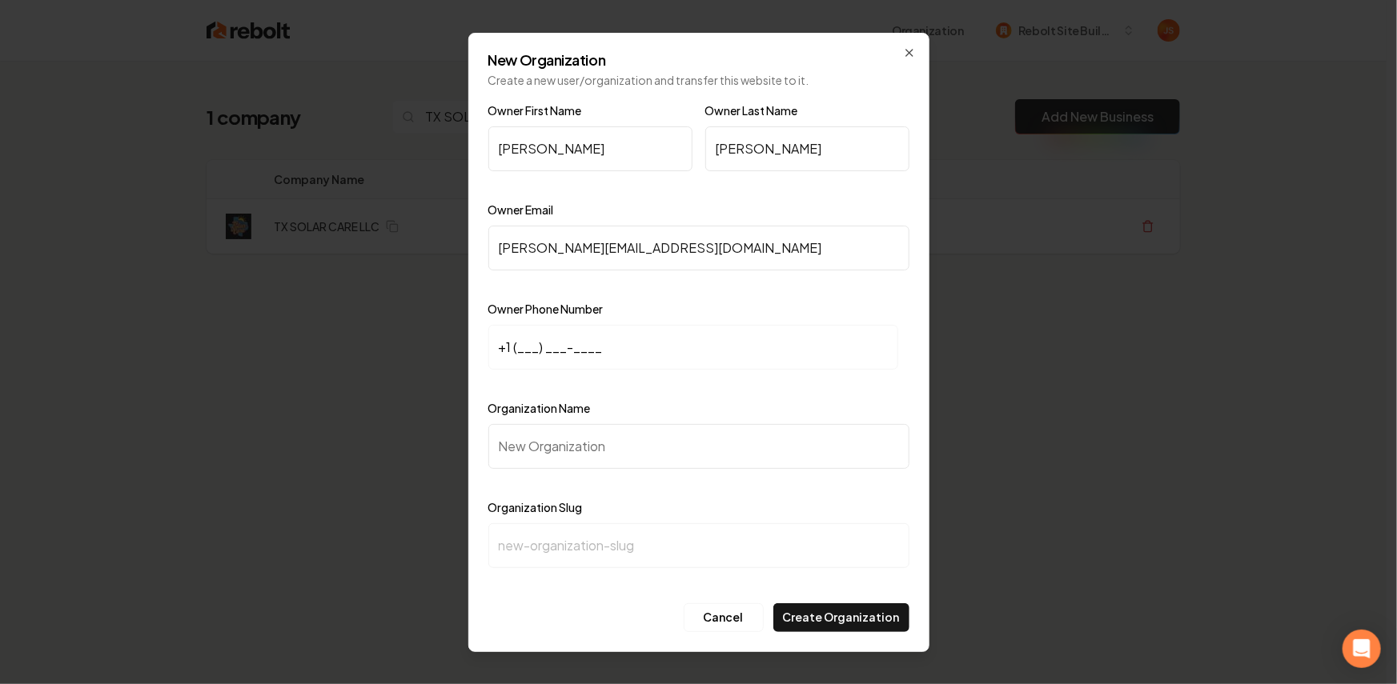
type input "daniel.holguin1@icloud.com"
click at [528, 341] on input "+1 (___) ___-____" at bounding box center [693, 347] width 410 height 45
paste input "214) 909-5417"
type input "+1 (214) 909-5417"
click at [535, 444] on input "Organization Name" at bounding box center [698, 446] width 421 height 45
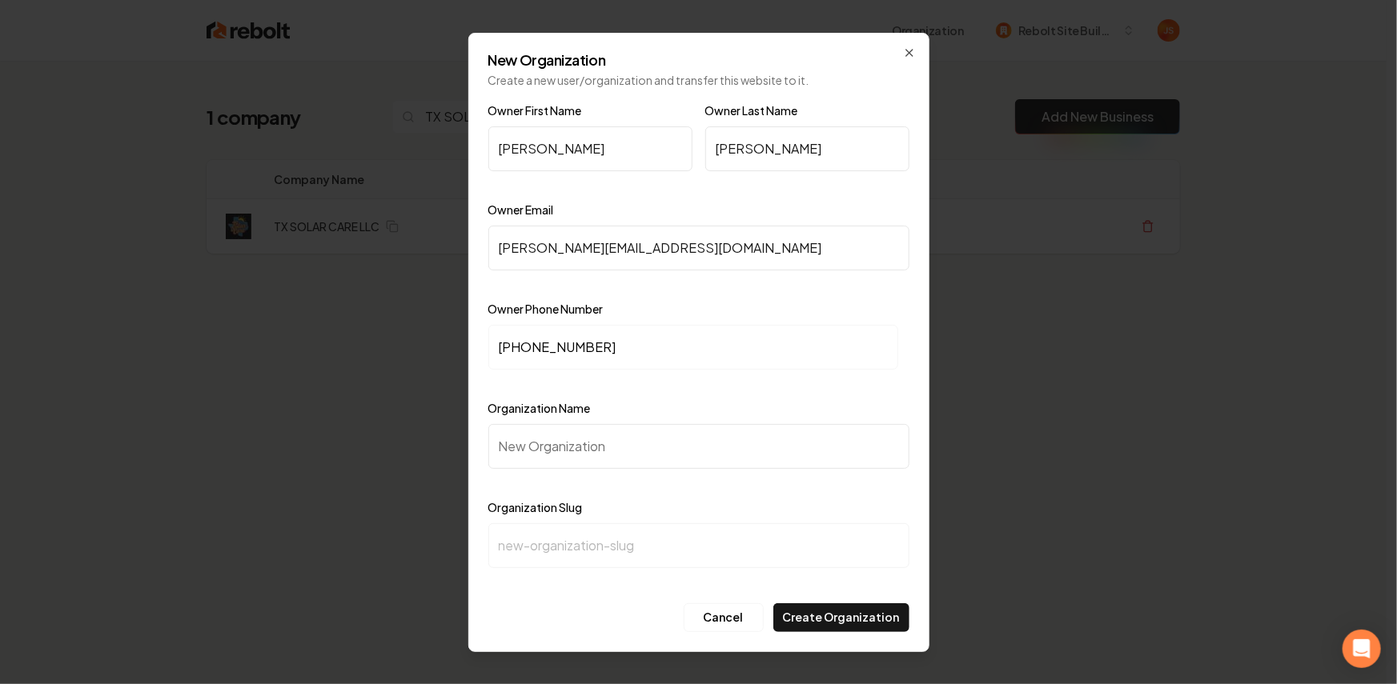
type input "T"
type input "t"
type input "TX"
type input "tx"
type input "TX S"
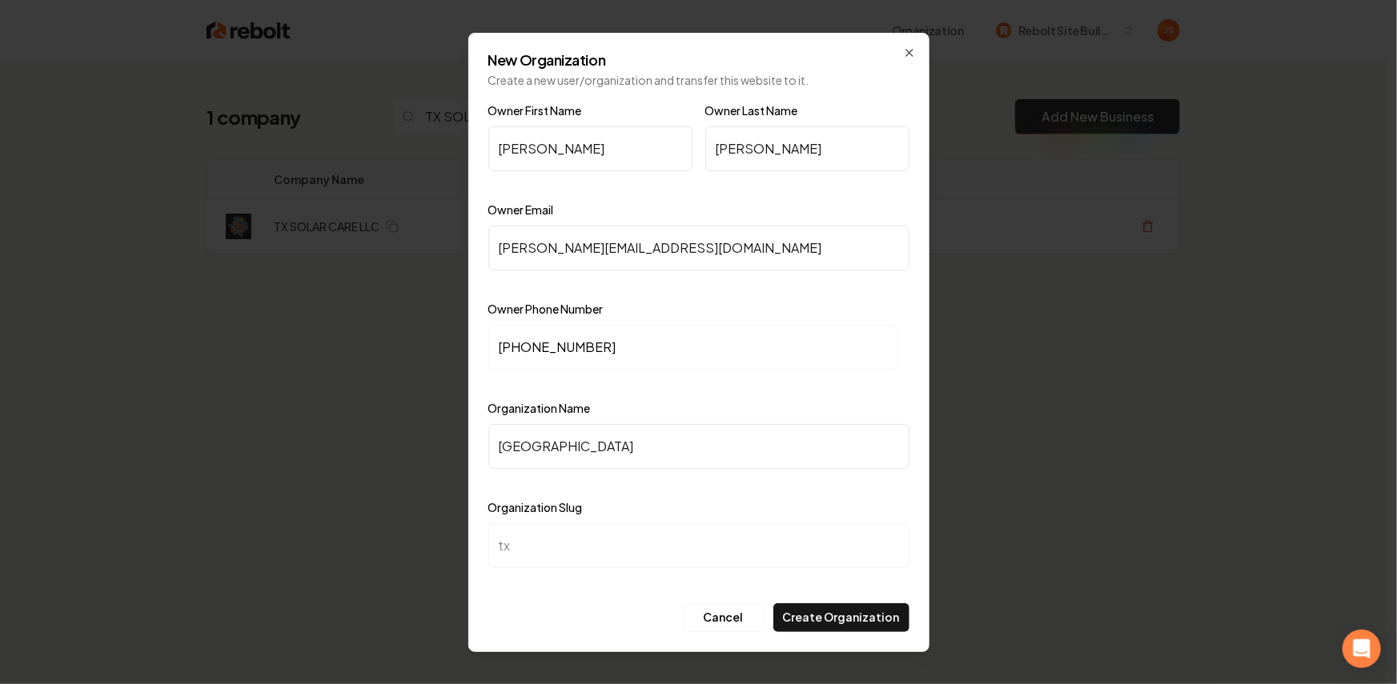
type input "tx-s"
type input "TX So"
type input "tx-so"
type input "TX Sol"
type input "tx-sol"
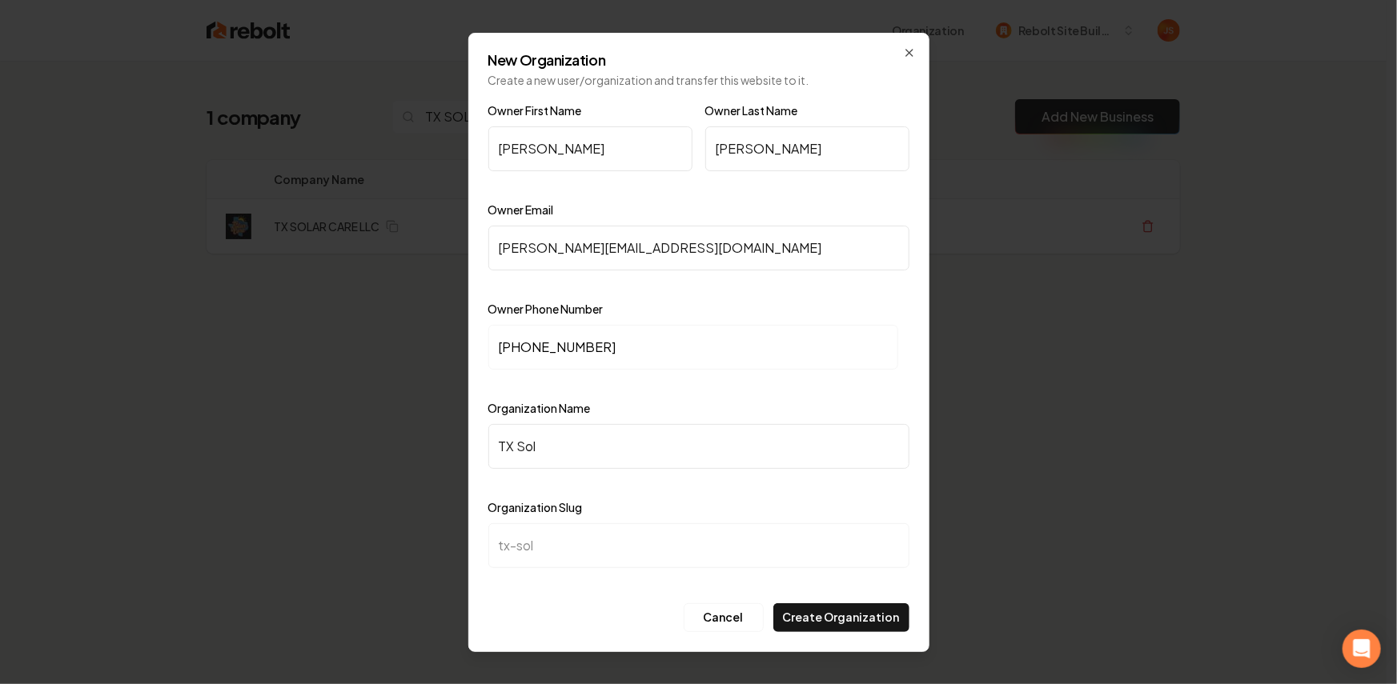
type input "TX Sola"
type input "tx-sola"
type input "TX Solar"
type input "tx-solar"
type input "TX Solar C"
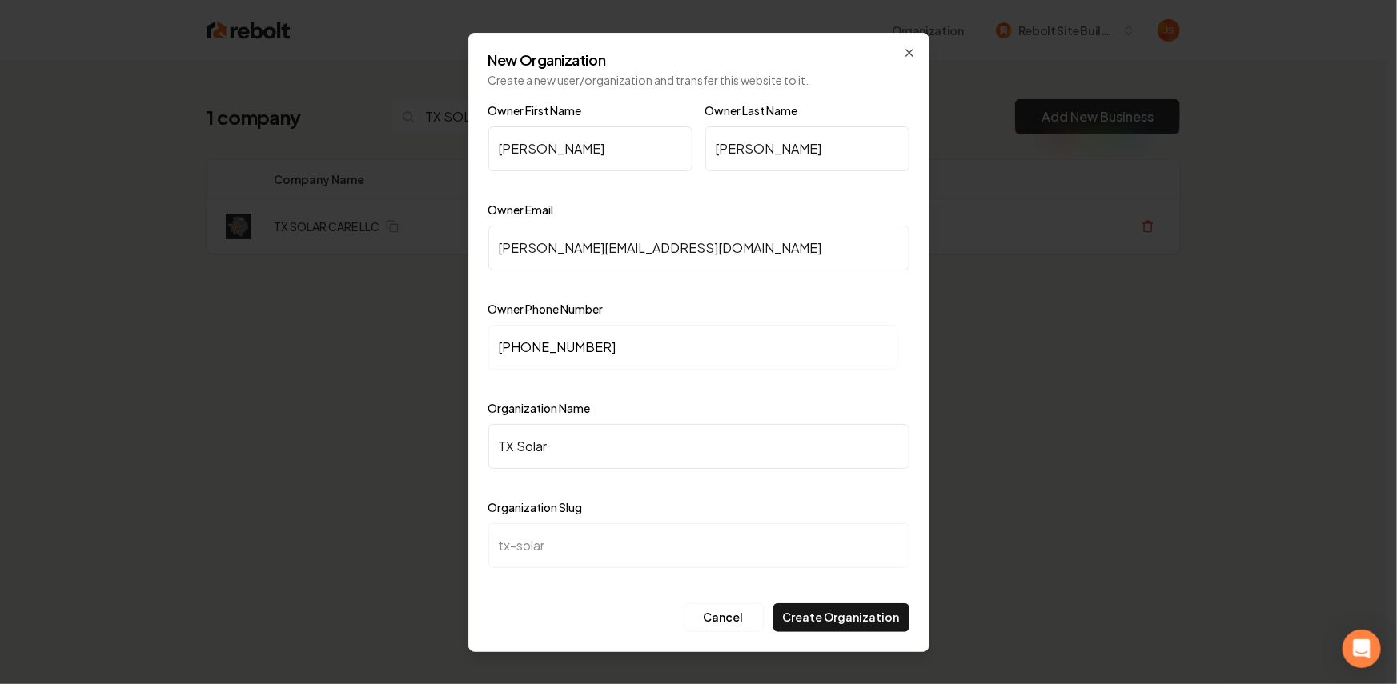
type input "tx-solar-c"
type input "TX Solar Ca"
type input "tx-solar-ca"
type input "TX Solar Car"
type input "tx-solar-car"
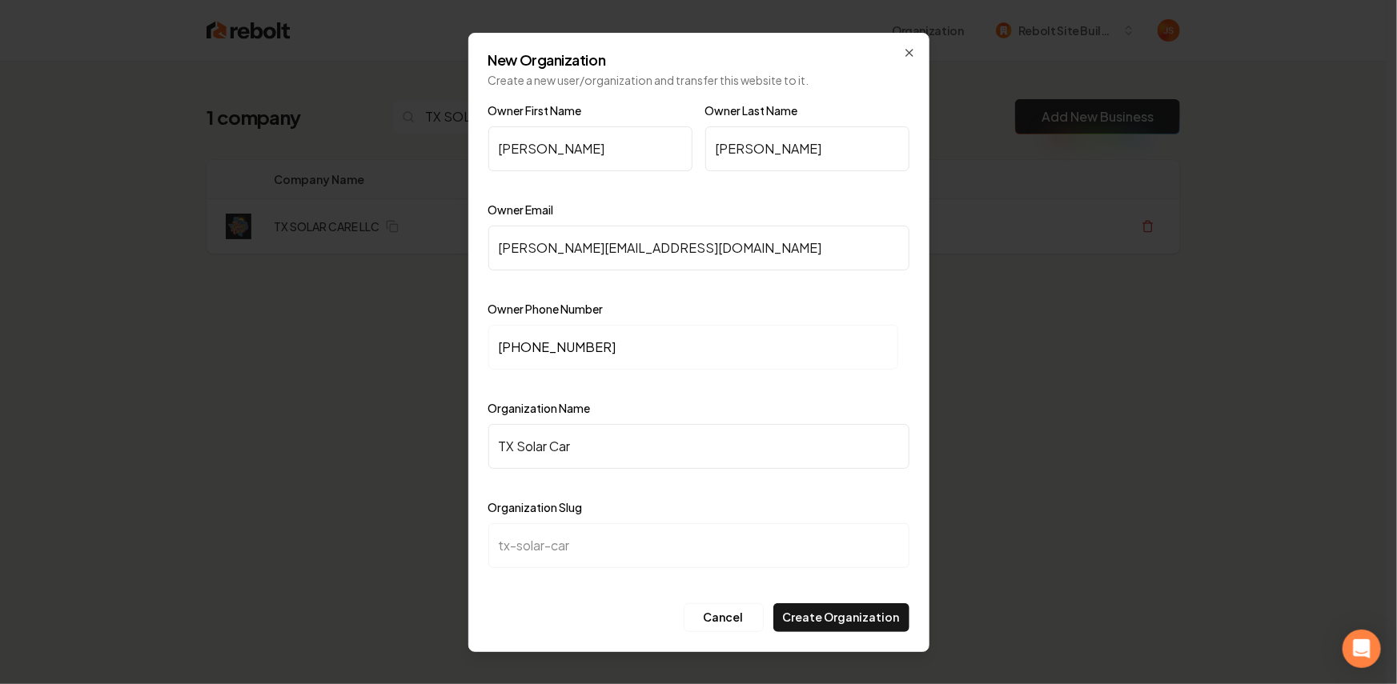
type input "TX Solar Care"
type input "tx-solar-care"
type input "TX Solar Care"
click at [837, 617] on button "Create Organization" at bounding box center [841, 618] width 136 height 29
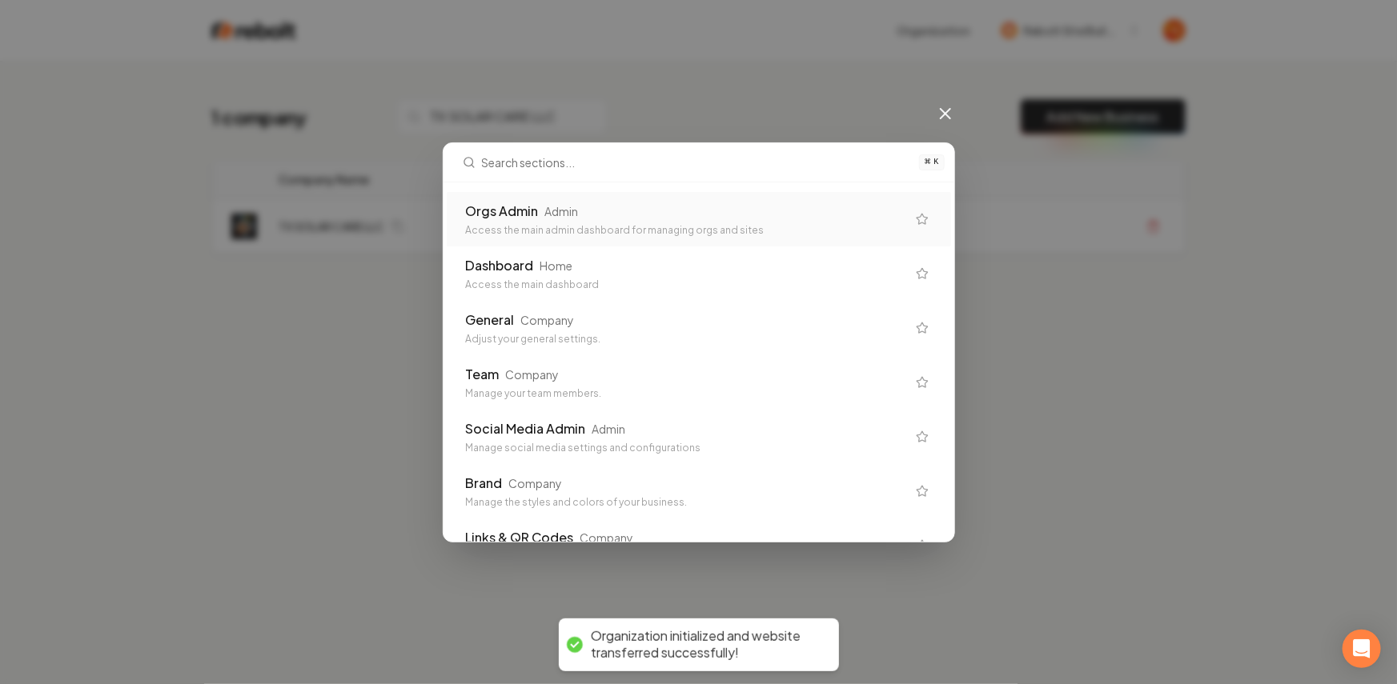
click at [691, 228] on div "Access the main admin dashboard for managing orgs and sites" at bounding box center [686, 230] width 440 height 13
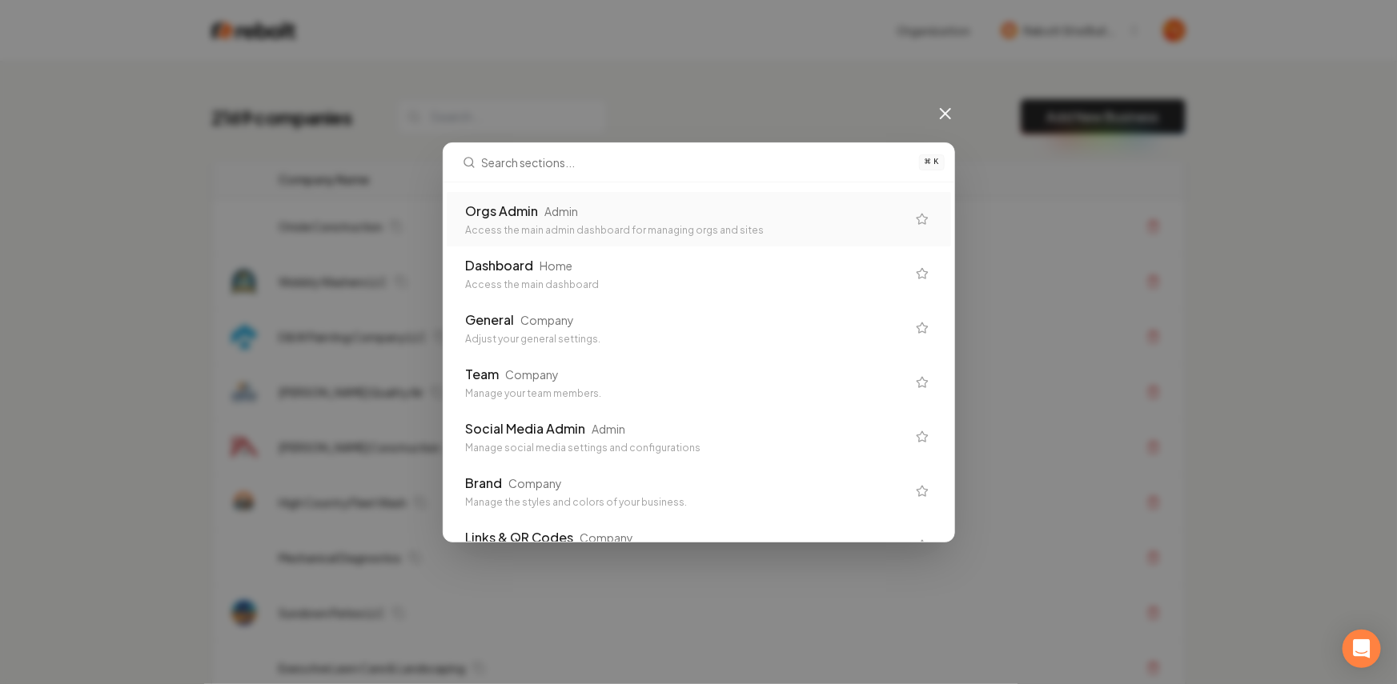
click at [751, 194] on div "Orgs Admin Admin Access the main admin dashboard for managing orgs and sites" at bounding box center [699, 219] width 504 height 54
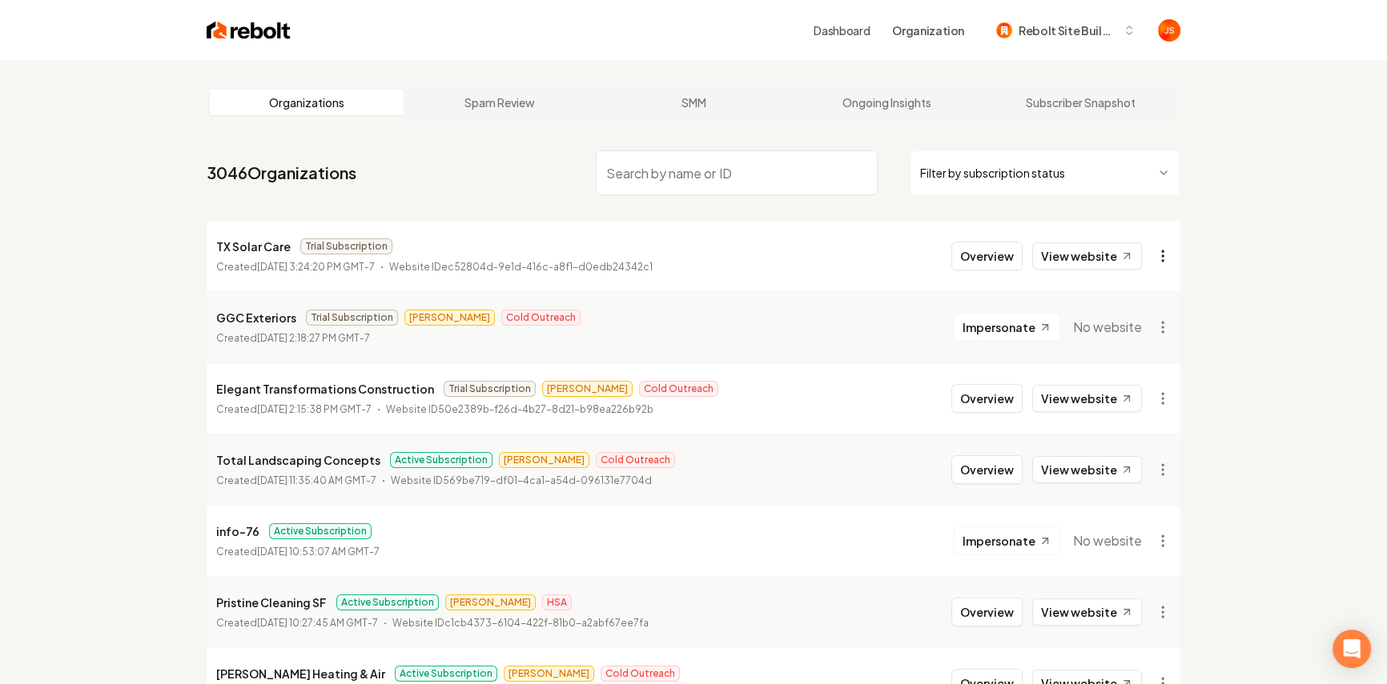
click at [1156, 251] on html "Dashboard Organization Rebolt Site Builder Organizations Spam Review SMM Ongoin…" at bounding box center [693, 342] width 1387 height 684
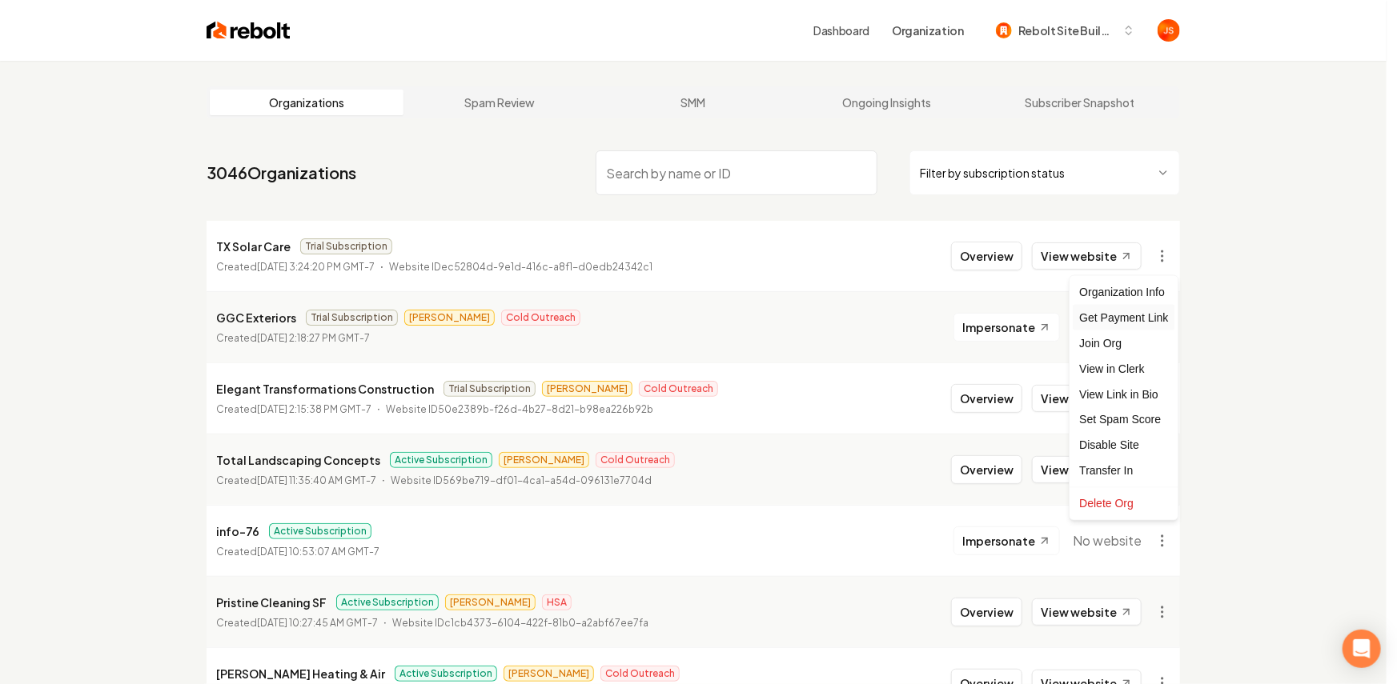
click at [1114, 315] on div "Get Payment Link" at bounding box center [1124, 318] width 102 height 26
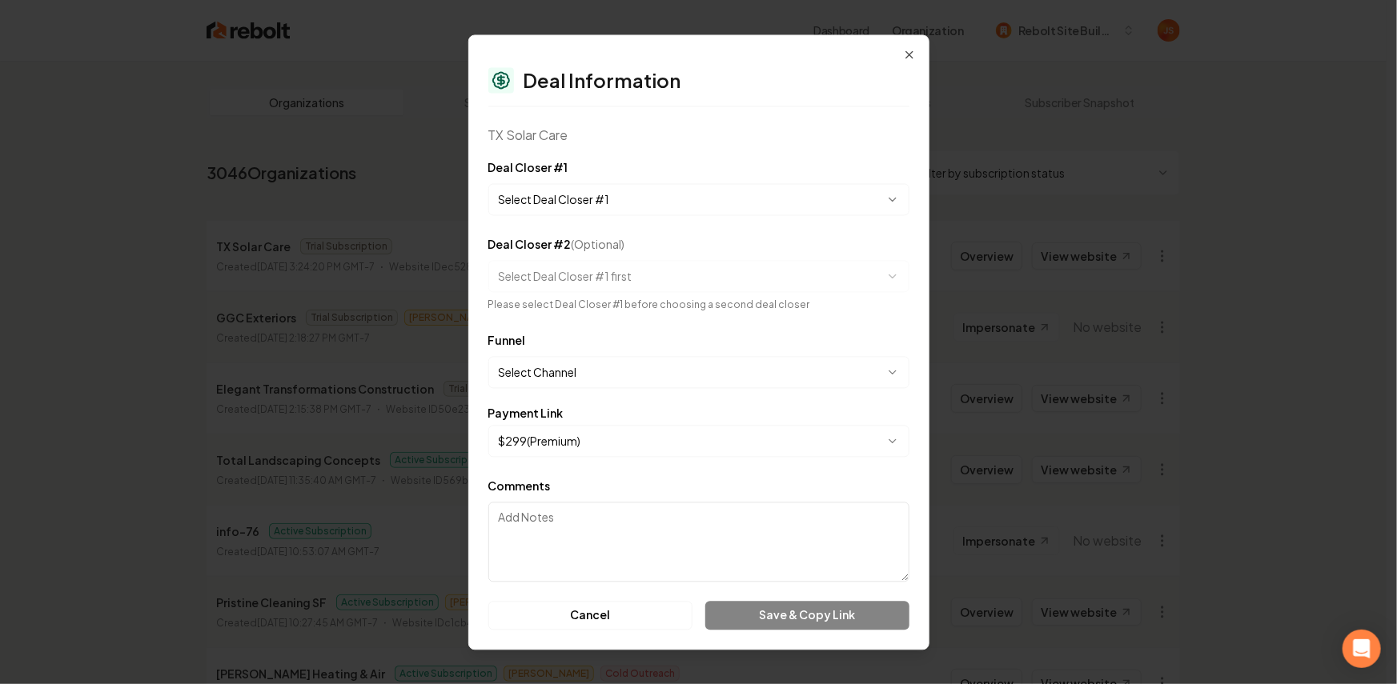
click at [548, 191] on body "Dashboard Organization Rebolt Site Builder Organizations Spam Review SMM Ongoin…" at bounding box center [693, 342] width 1387 height 684
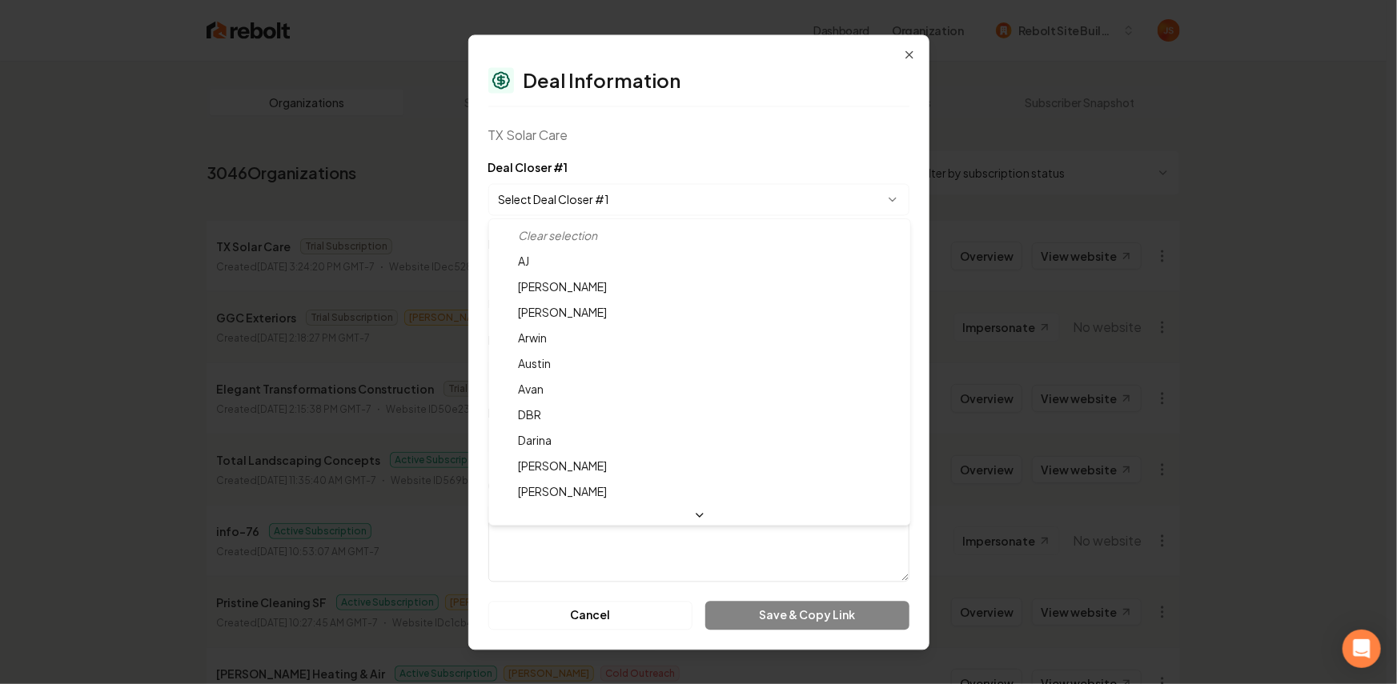
select select "**********"
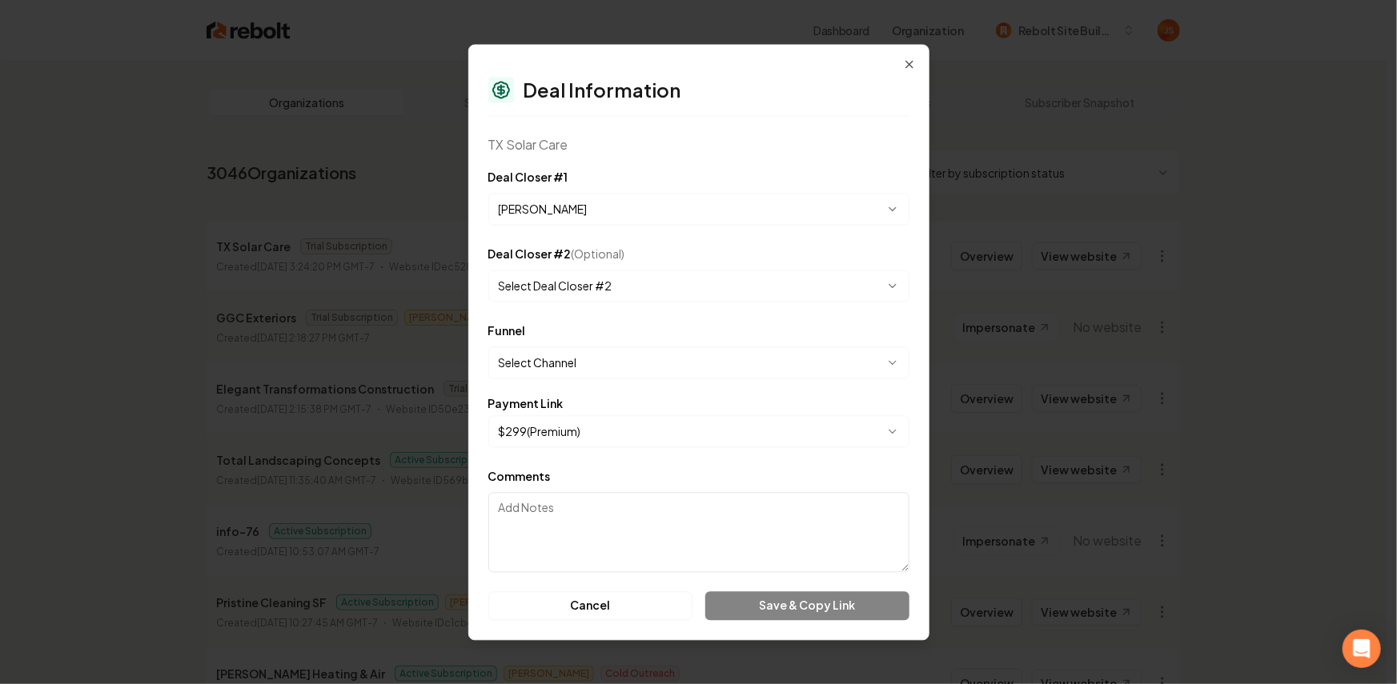
click at [590, 350] on body "Dashboard Organization Rebolt Site Builder Organizations Spam Review SMM Ongoin…" at bounding box center [693, 342] width 1387 height 684
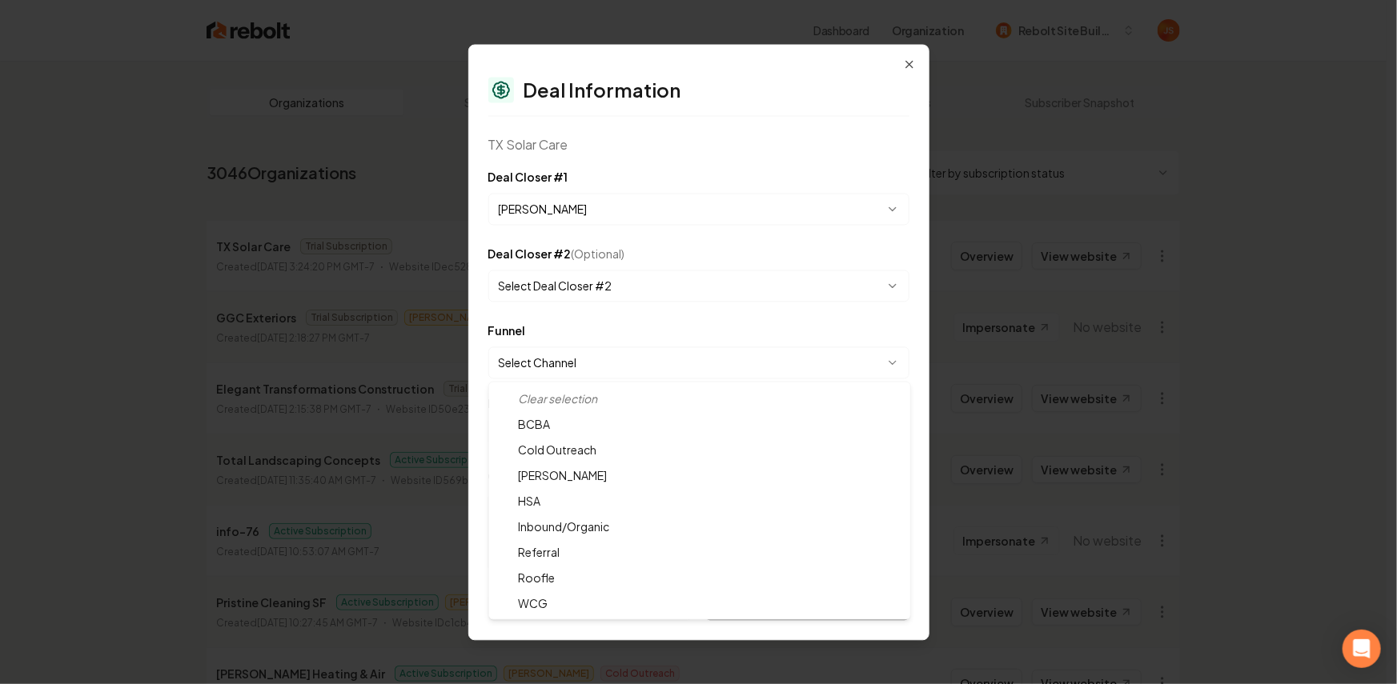
select select "**********"
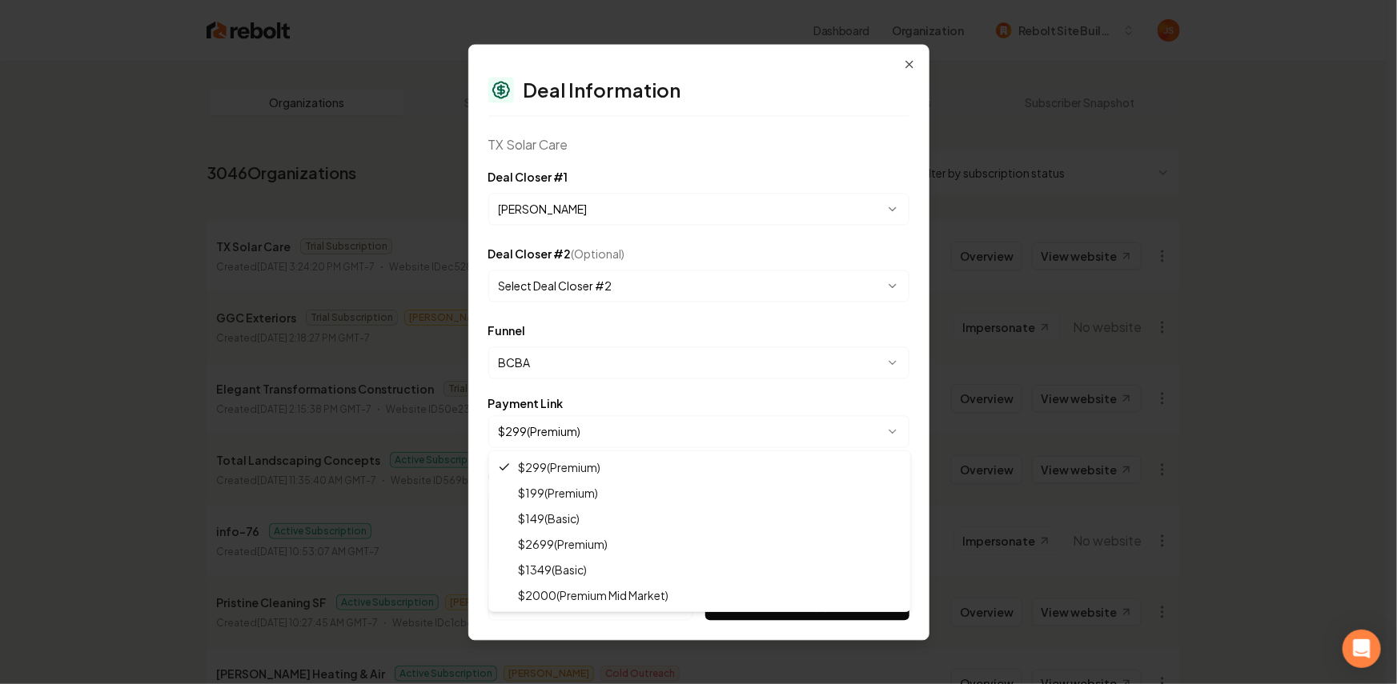
click at [540, 424] on body "Dashboard Organization Rebolt Site Builder Organizations Spam Review SMM Ongoin…" at bounding box center [693, 342] width 1387 height 684
select select "**********"
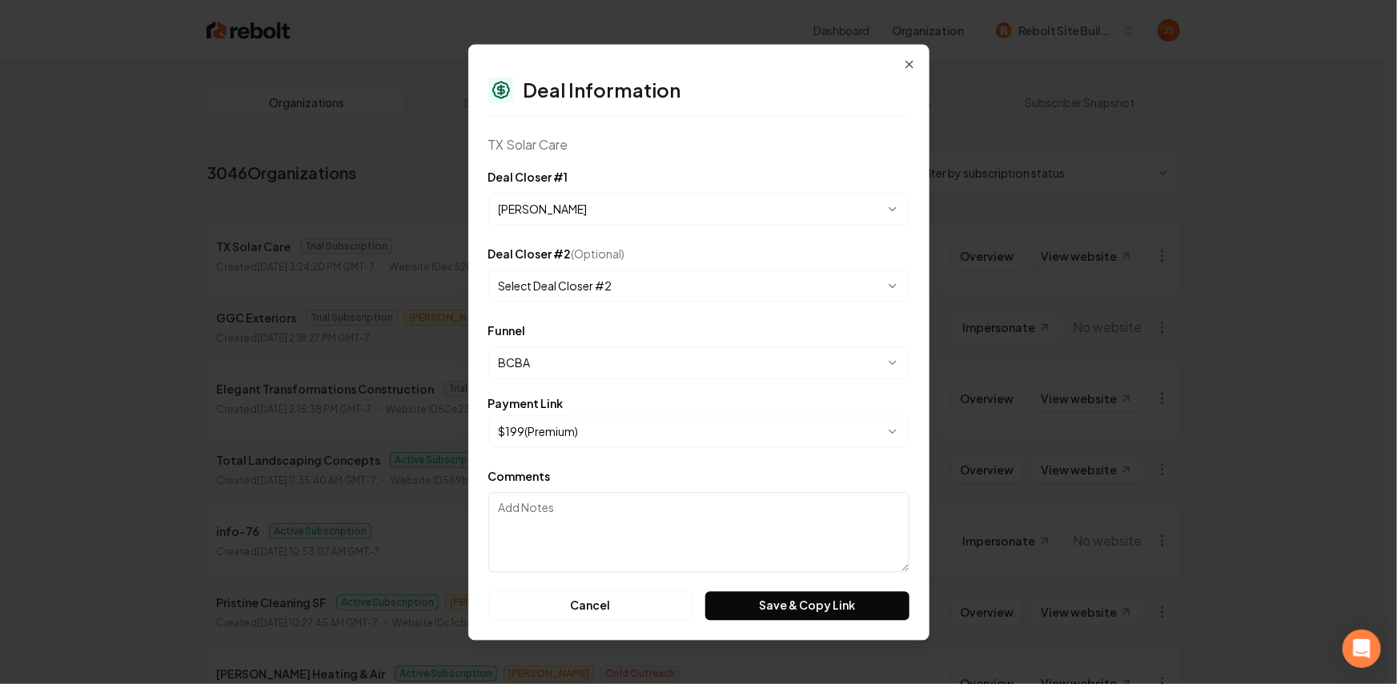
click at [797, 623] on div "**********" at bounding box center [698, 342] width 461 height 596
click at [778, 589] on form "**********" at bounding box center [698, 393] width 421 height 453
click at [777, 596] on button "Save & Copy Link" at bounding box center [806, 606] width 203 height 29
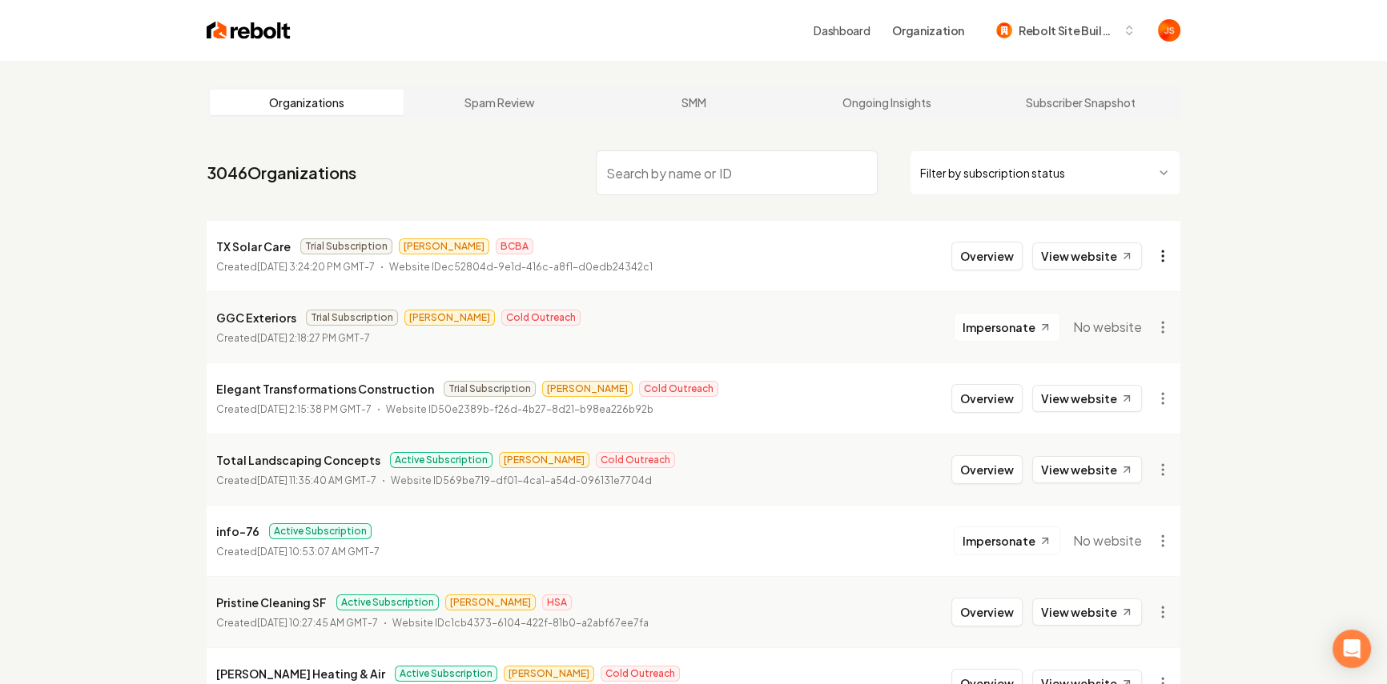
click at [1160, 256] on html "Dashboard Organization Rebolt Site Builder Organizations Spam Review SMM Ongoin…" at bounding box center [693, 342] width 1387 height 684
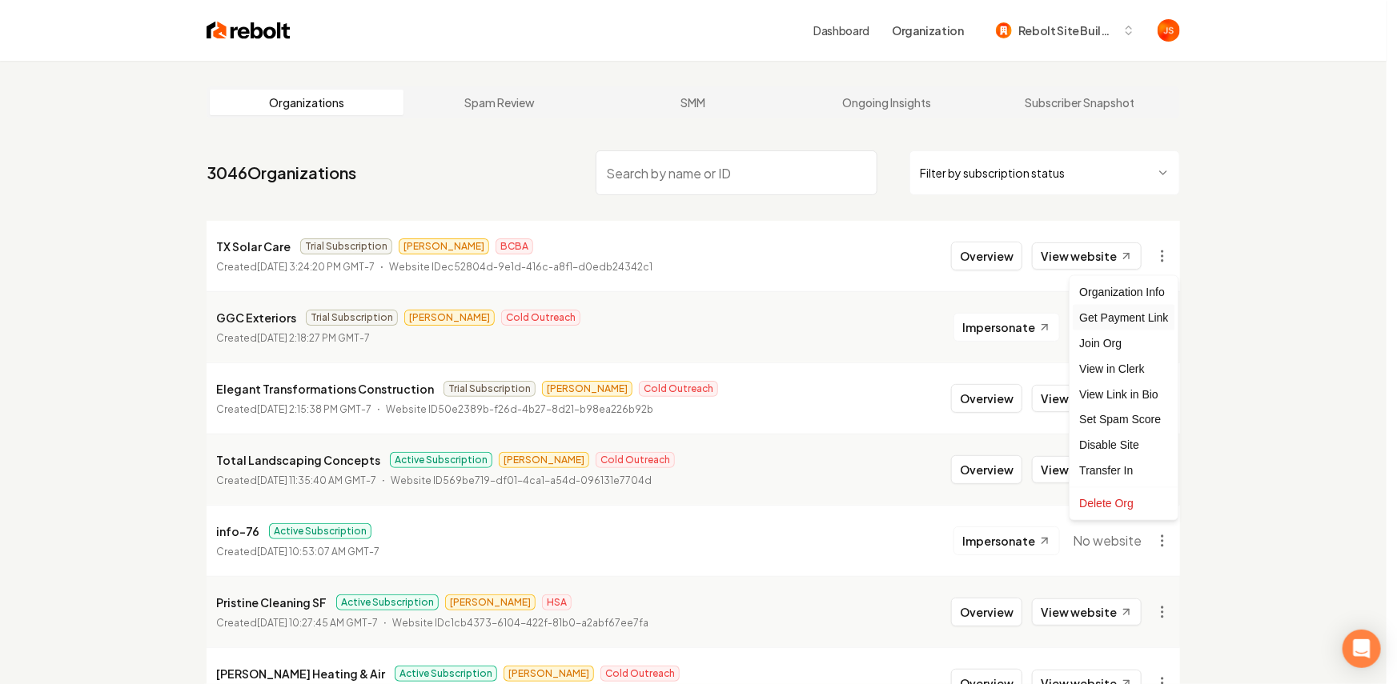
click at [1119, 308] on div "Get Payment Link" at bounding box center [1124, 318] width 102 height 26
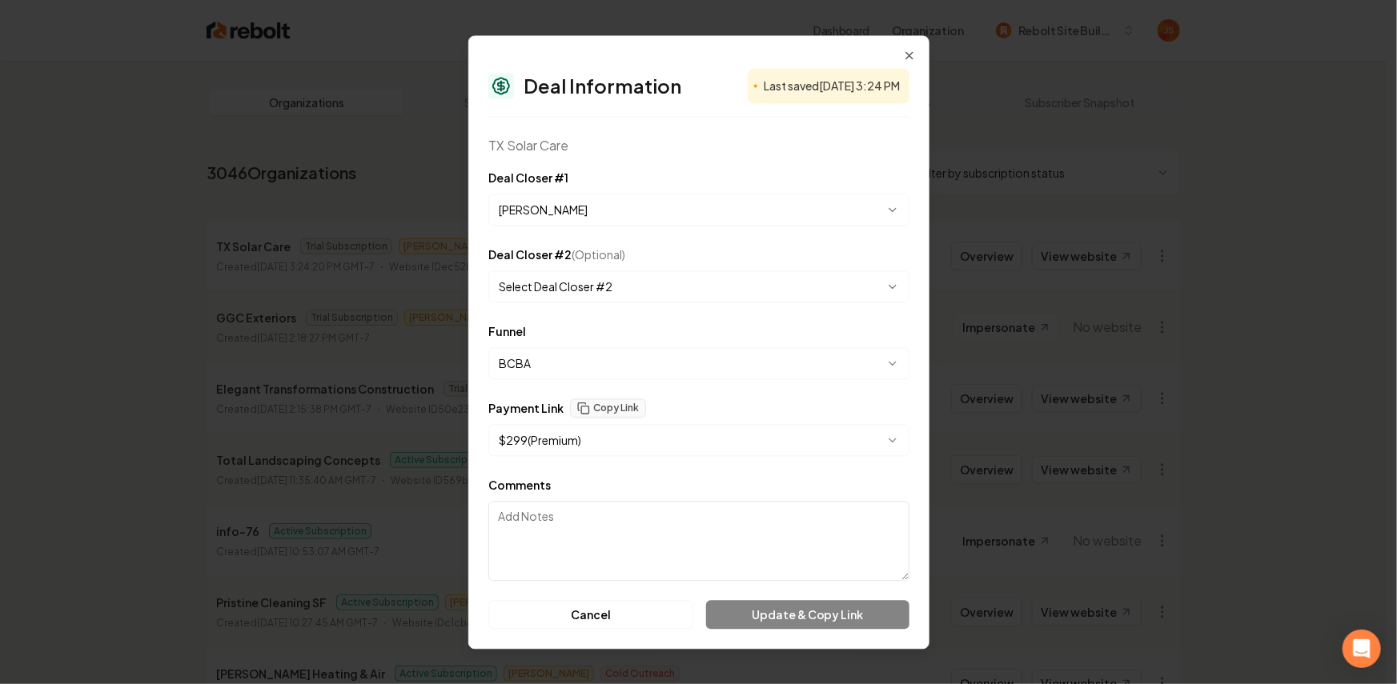
click at [589, 395] on form "**********" at bounding box center [698, 398] width 421 height 461
click at [590, 441] on body "Dashboard Organization Rebolt Site Builder Organizations Spam Review SMM Ongoin…" at bounding box center [693, 342] width 1387 height 684
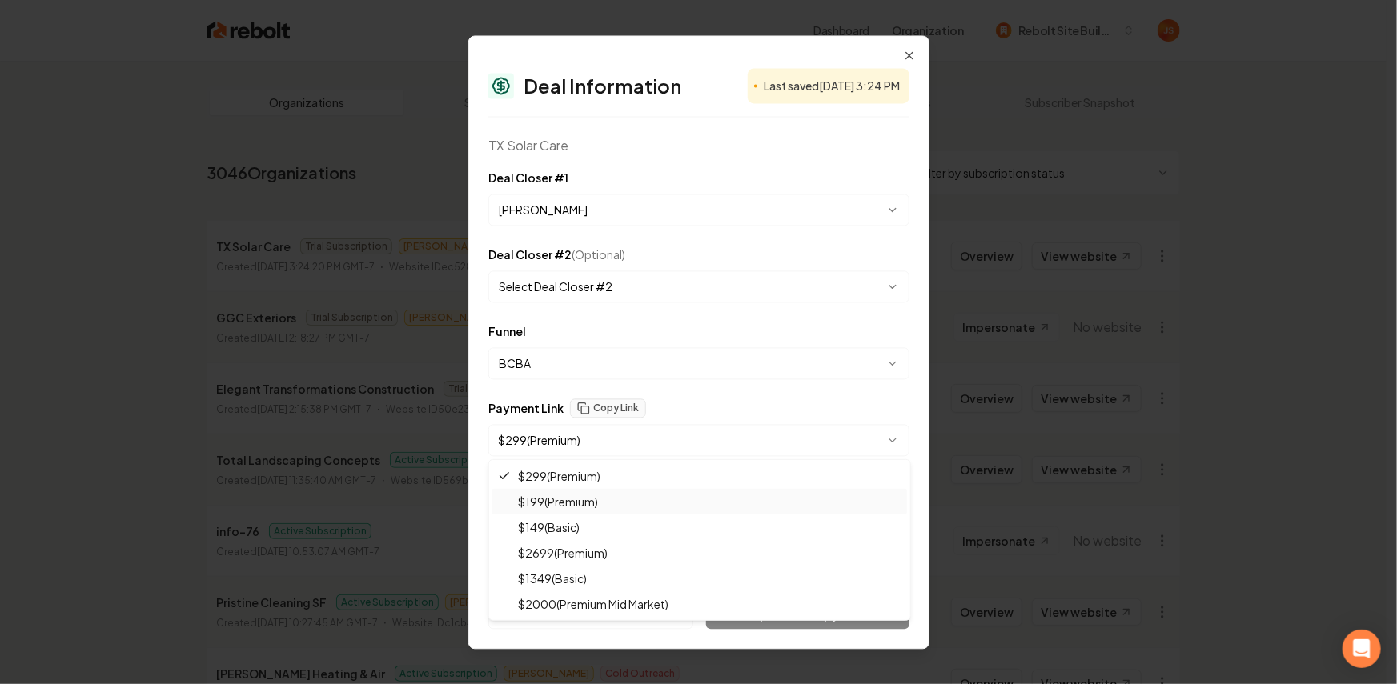
select select "**********"
drag, startPoint x: 553, startPoint y: 494, endPoint x: 564, endPoint y: 471, distance: 25.4
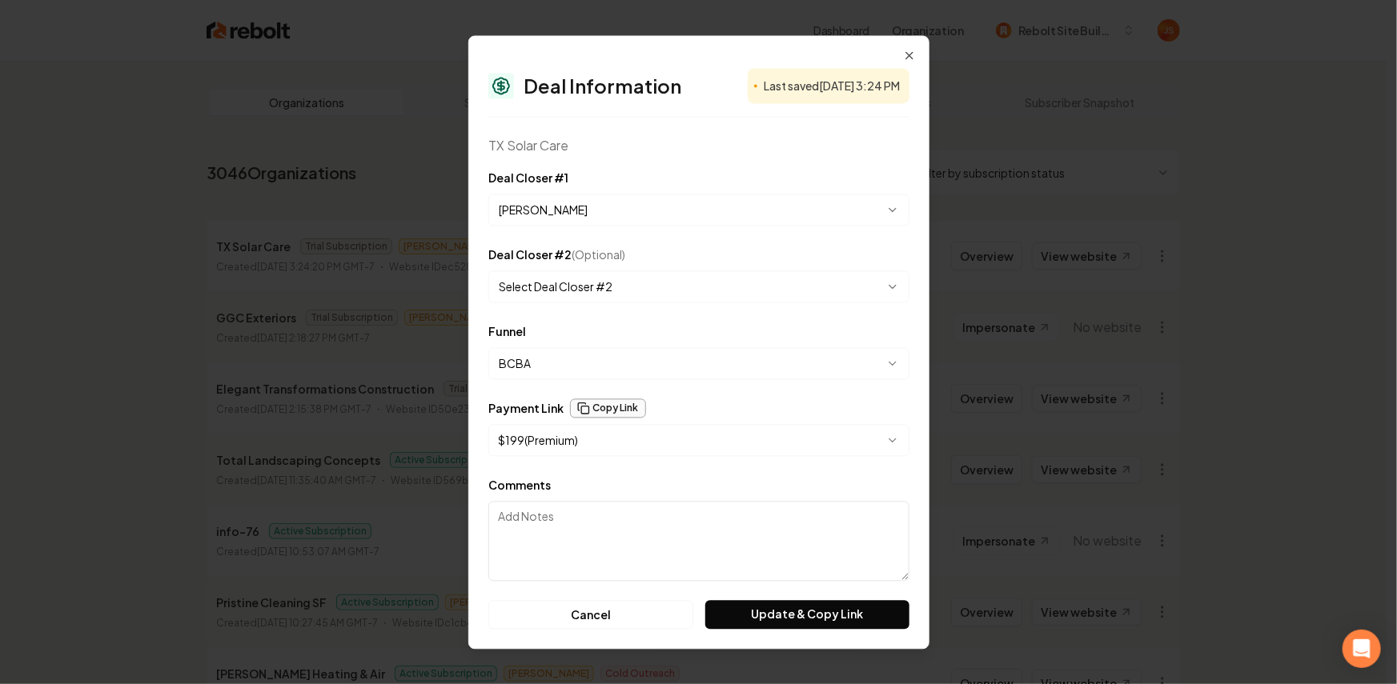
click at [596, 412] on button "Copy Link" at bounding box center [608, 408] width 76 height 19
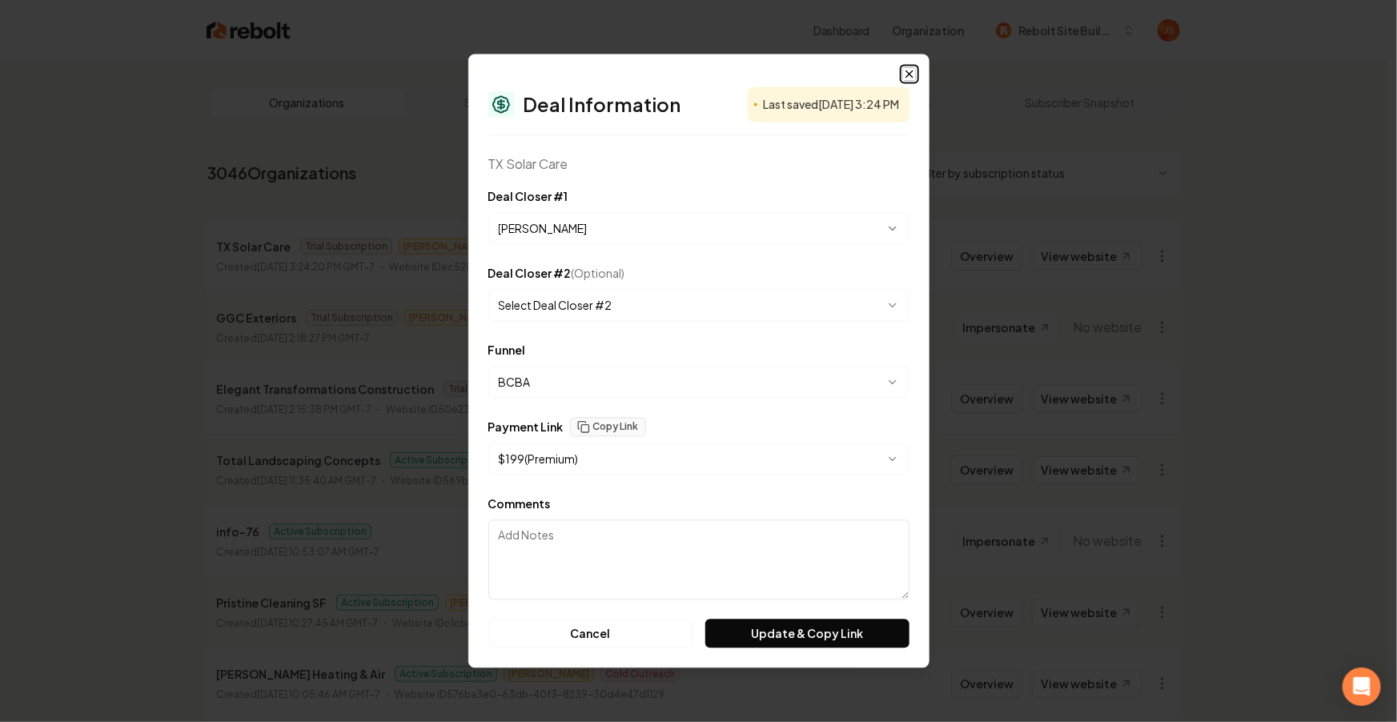
click at [909, 70] on icon "button" at bounding box center [909, 74] width 13 height 13
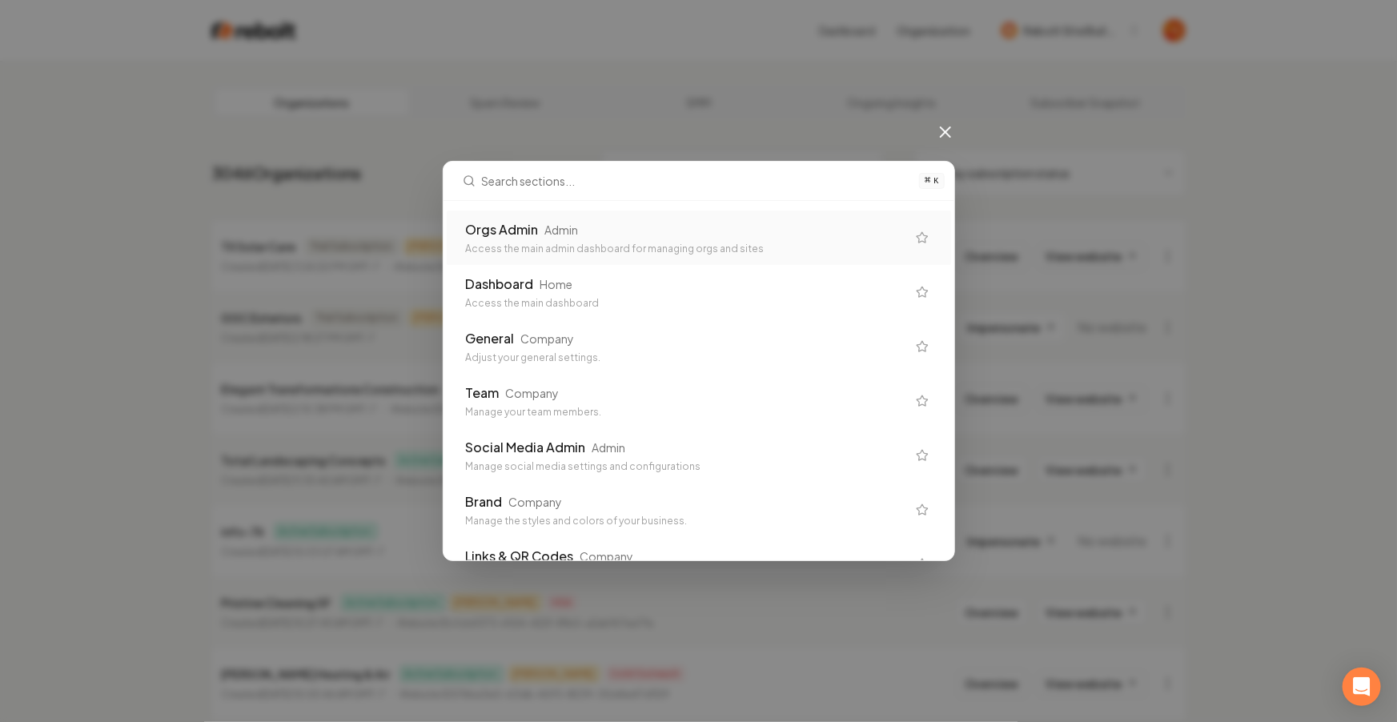
click at [562, 250] on div "Access the main admin dashboard for managing orgs and sites" at bounding box center [686, 249] width 440 height 13
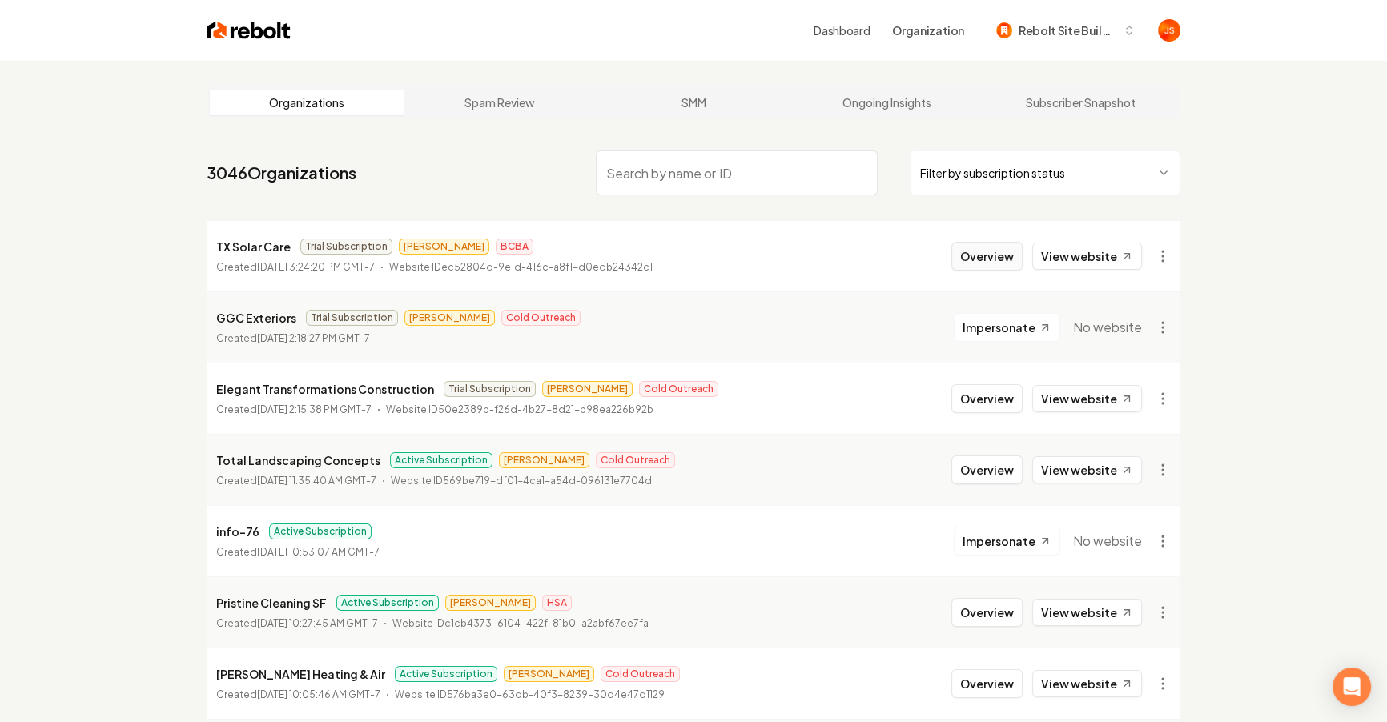
click at [994, 255] on button "Overview" at bounding box center [986, 256] width 71 height 29
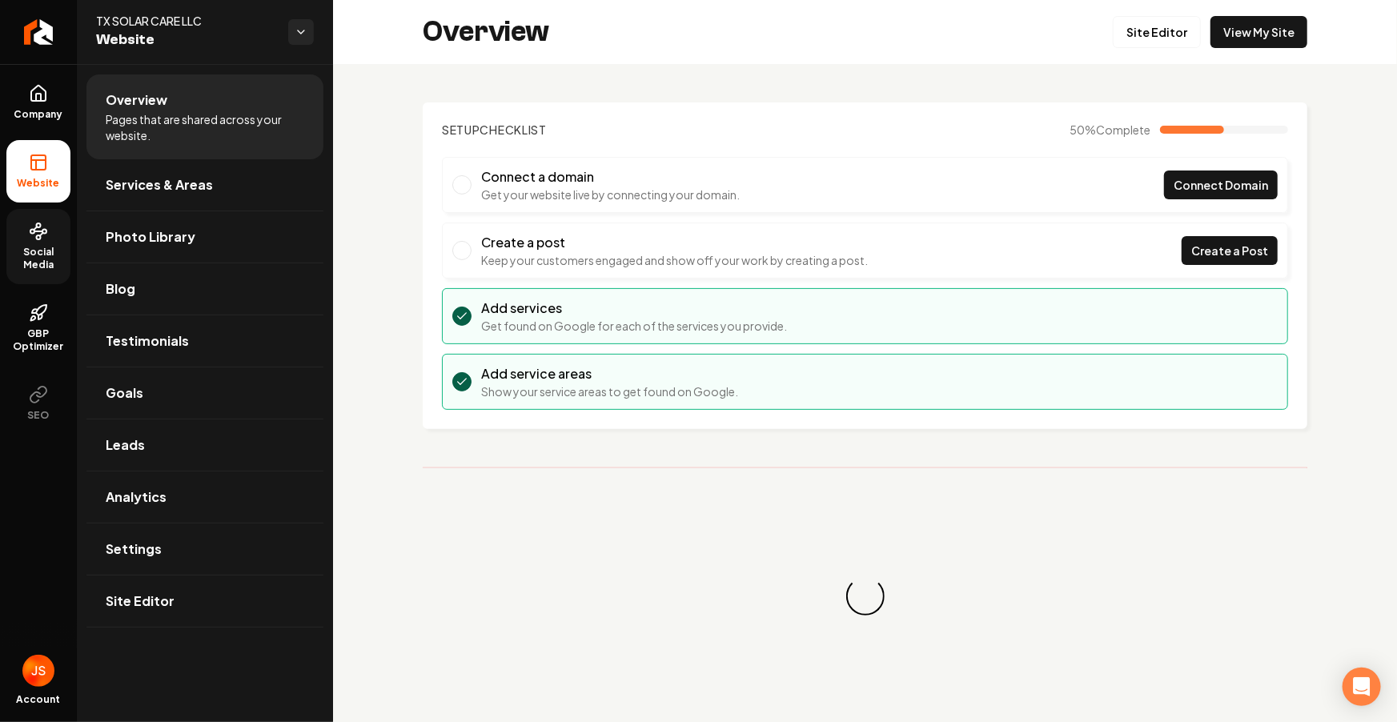
click at [34, 251] on span "Social Media" at bounding box center [38, 259] width 64 height 26
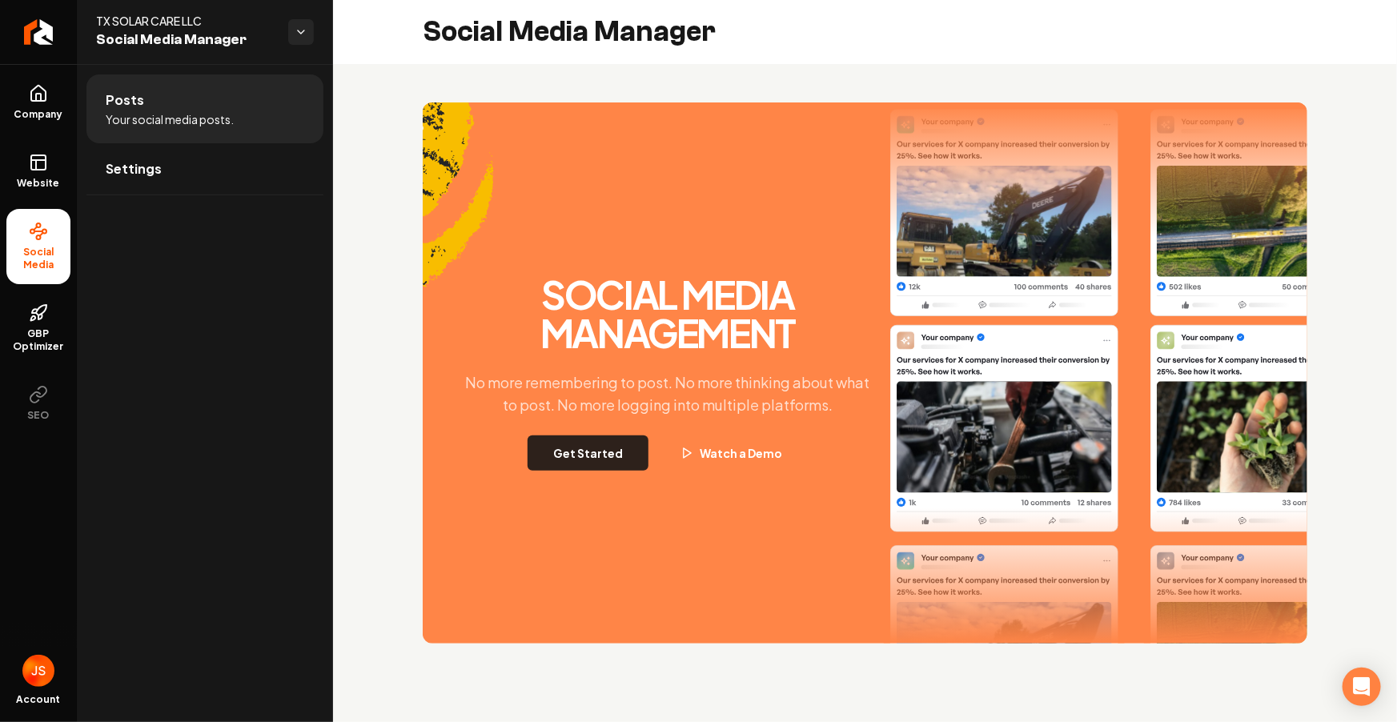
click at [589, 458] on button "Get Started" at bounding box center [588, 453] width 121 height 35
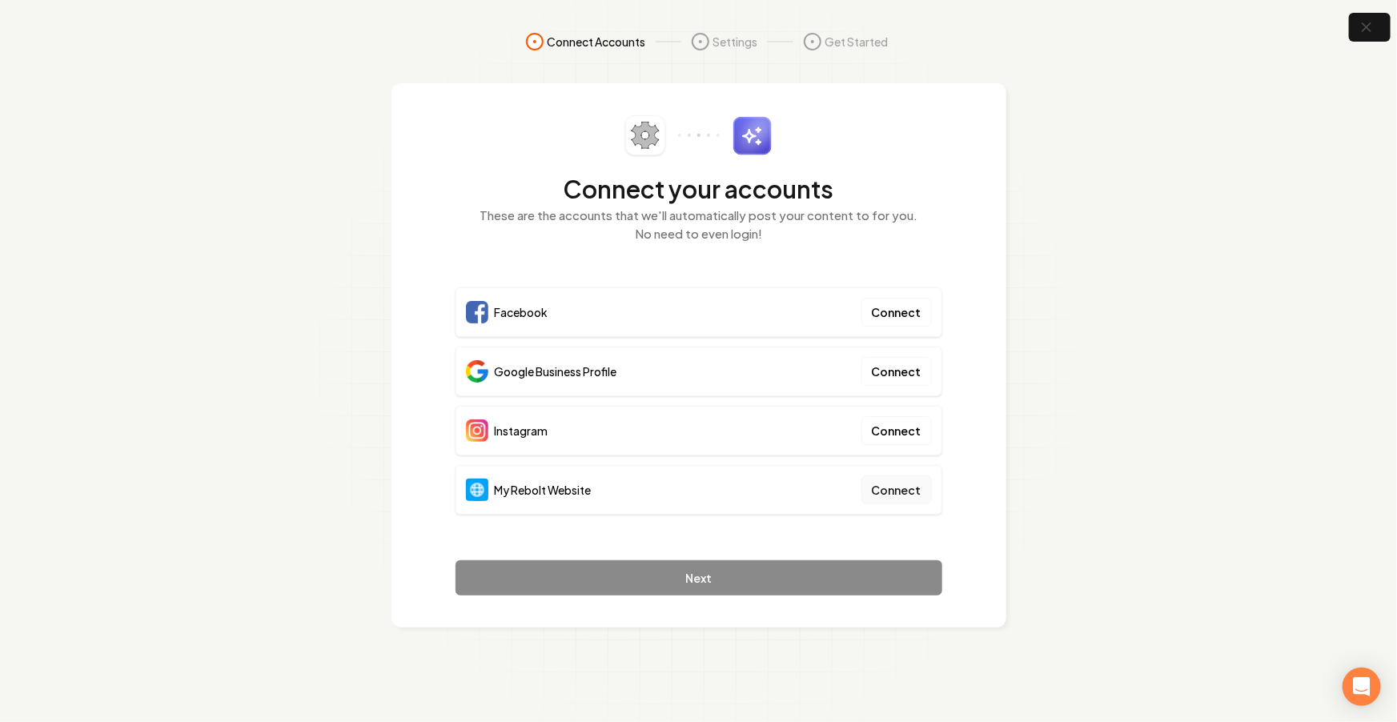
click at [914, 490] on button "Connect" at bounding box center [896, 490] width 70 height 29
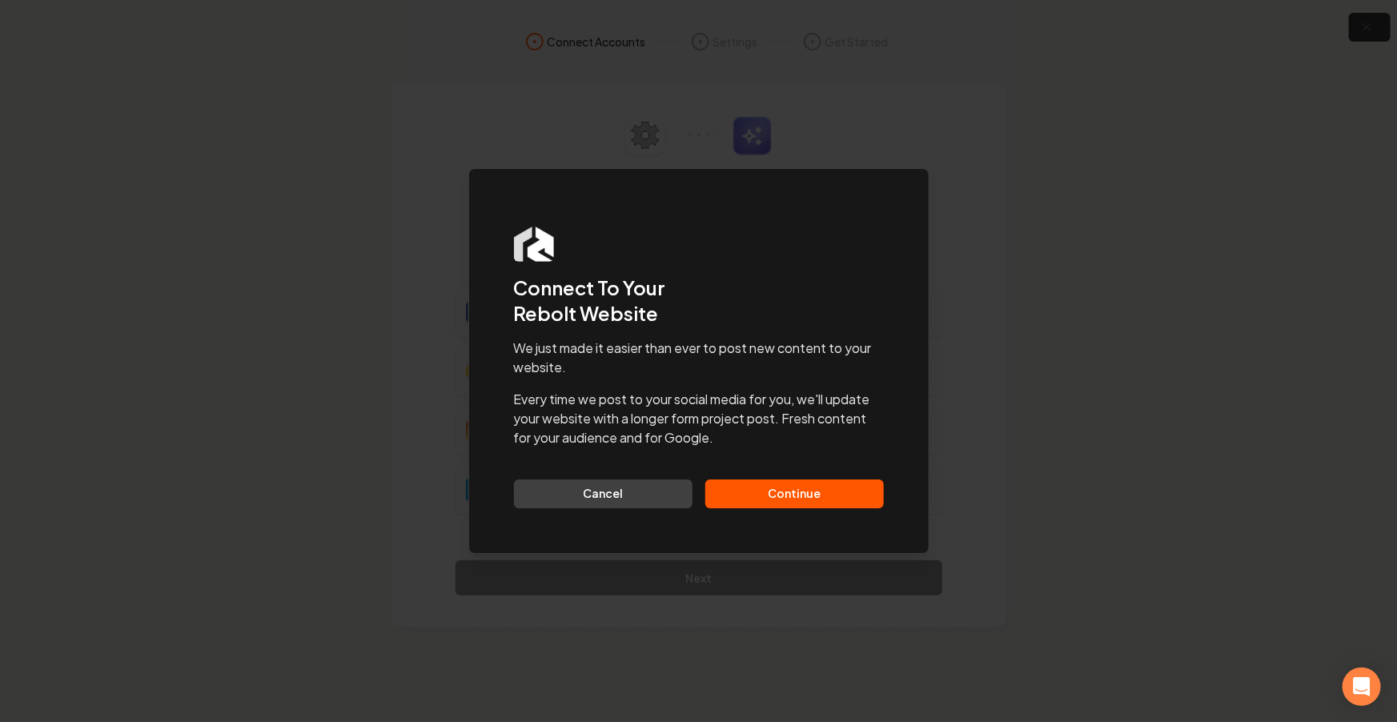
click at [822, 491] on div "Dialog Connect To Your Rebolt Website We just made it easier than ever to post …" at bounding box center [698, 361] width 461 height 386
click at [803, 498] on button "Continue" at bounding box center [794, 494] width 179 height 29
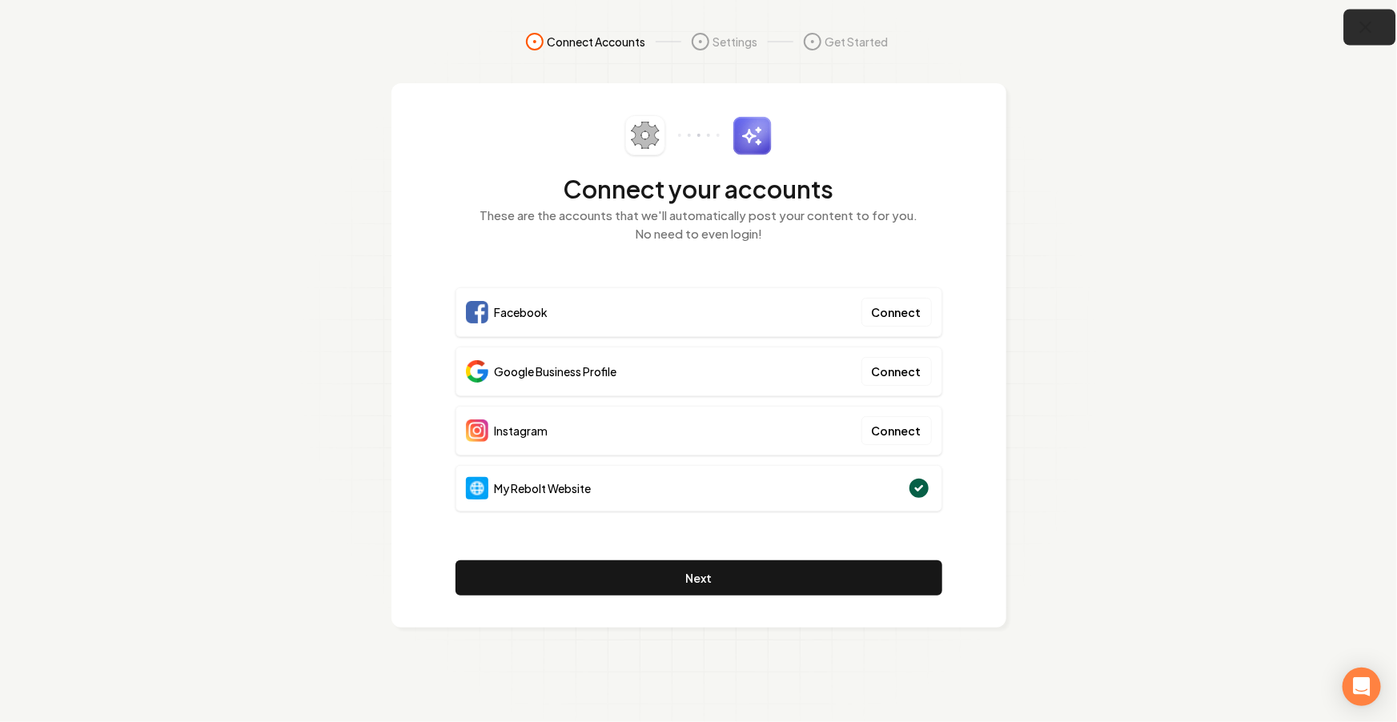
click at [1369, 30] on icon "button" at bounding box center [1366, 27] width 10 height 10
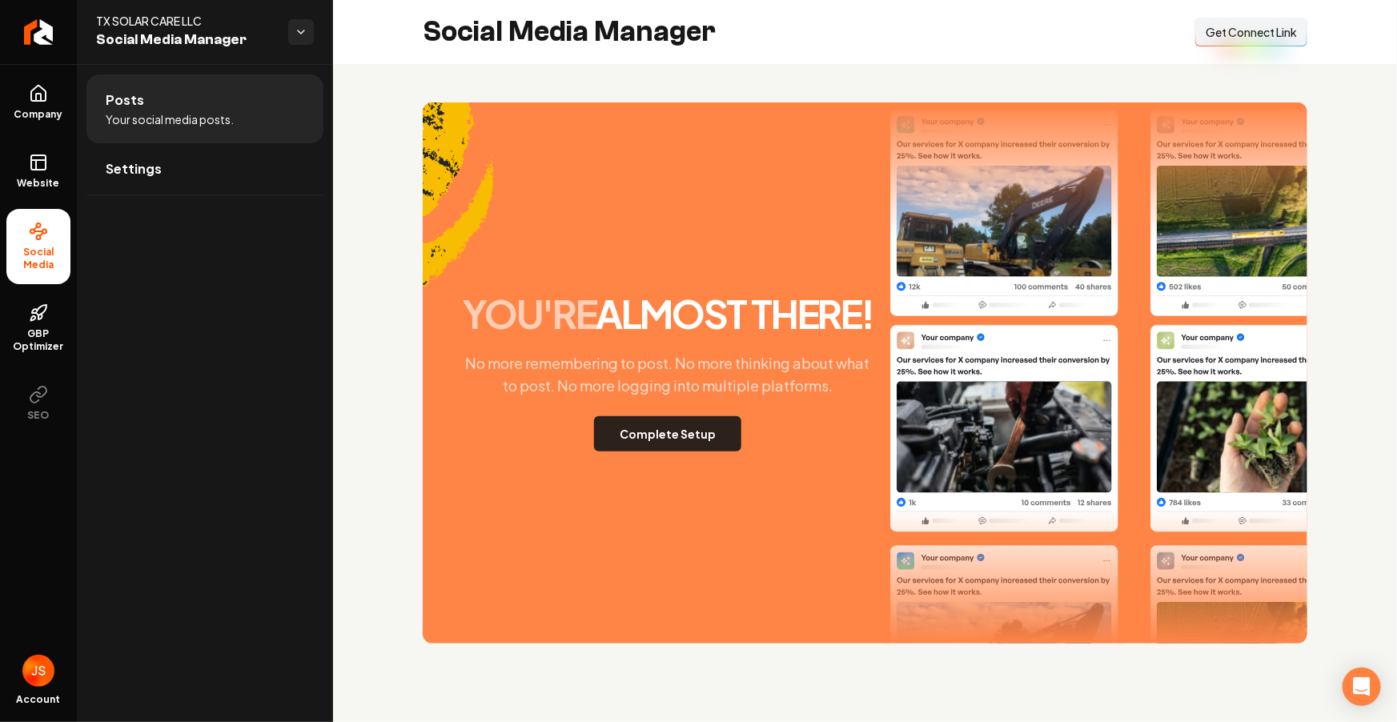
click at [657, 429] on button "Complete Setup" at bounding box center [667, 433] width 147 height 35
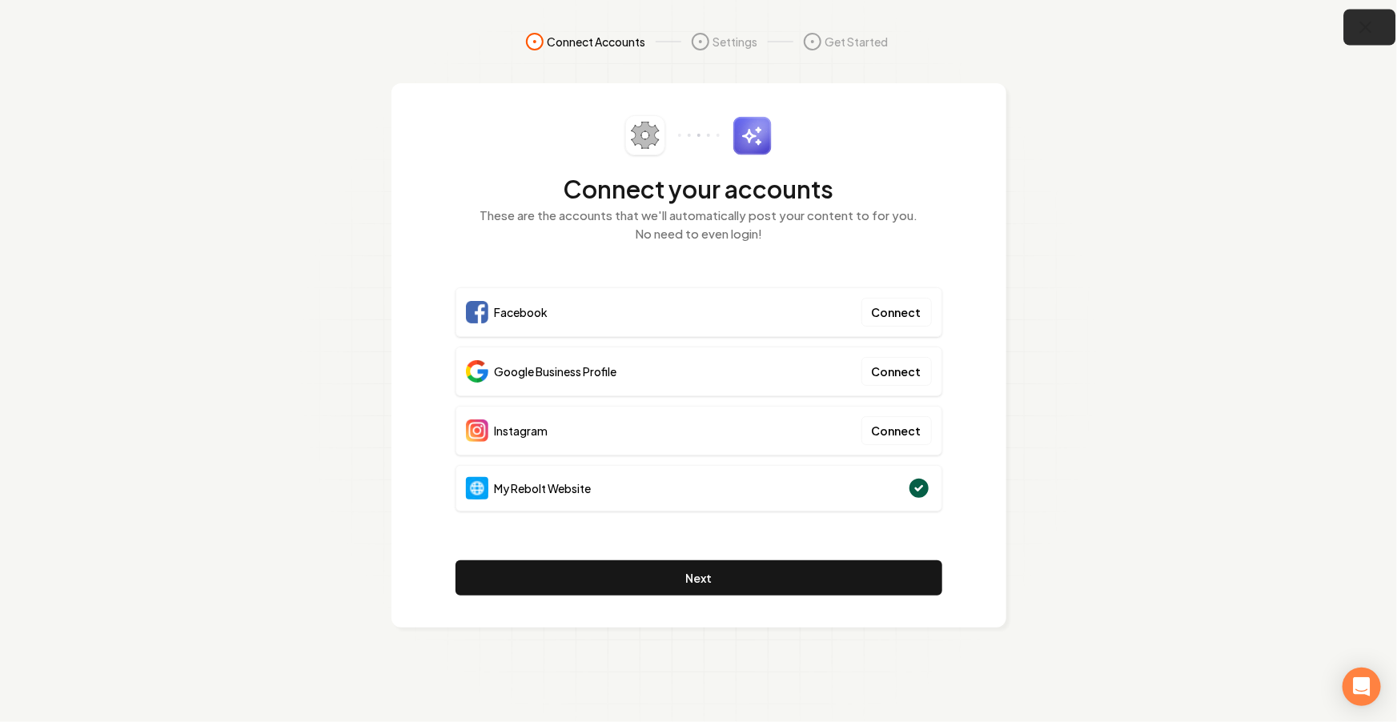
click at [1362, 30] on icon "button" at bounding box center [1366, 28] width 20 height 20
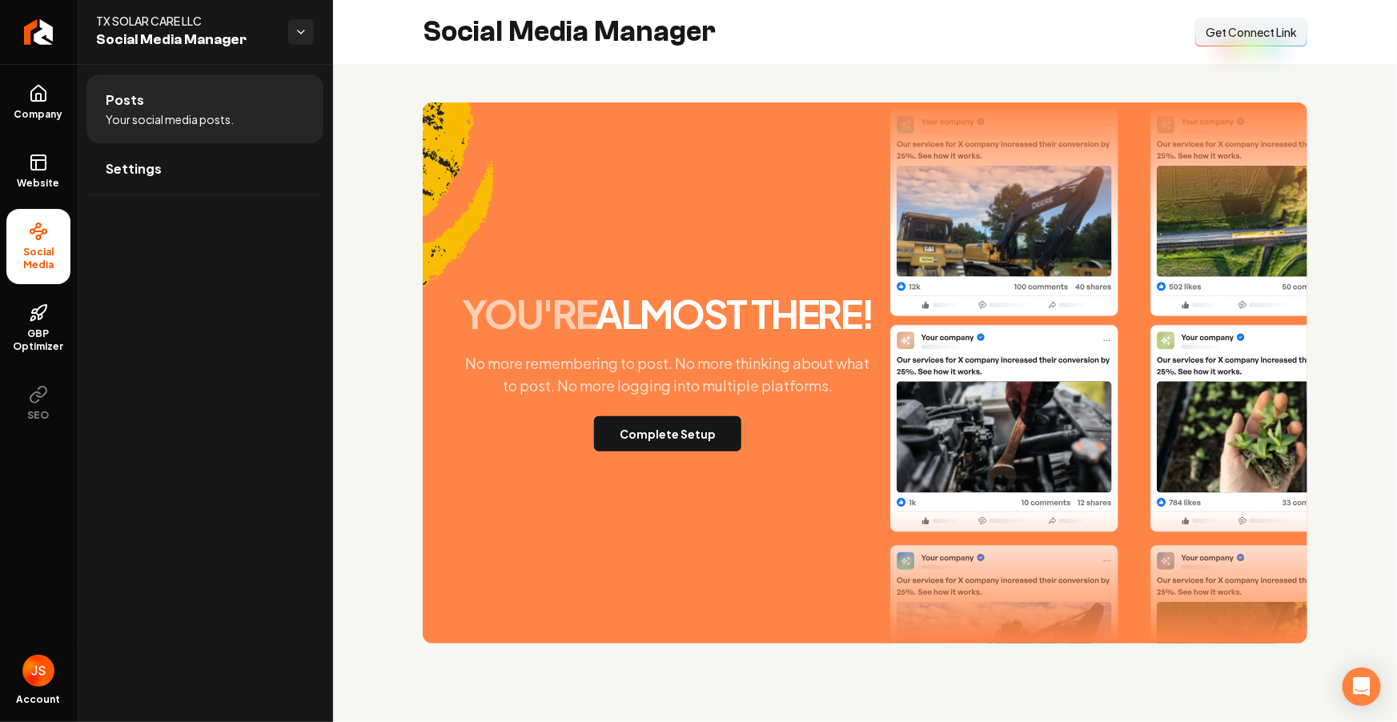
click at [1255, 29] on span "Get Connect Link" at bounding box center [1251, 32] width 91 height 16
click at [1244, 28] on span "Get Connect Link" at bounding box center [1251, 32] width 91 height 16
click at [685, 433] on button "Complete Setup" at bounding box center [667, 433] width 147 height 35
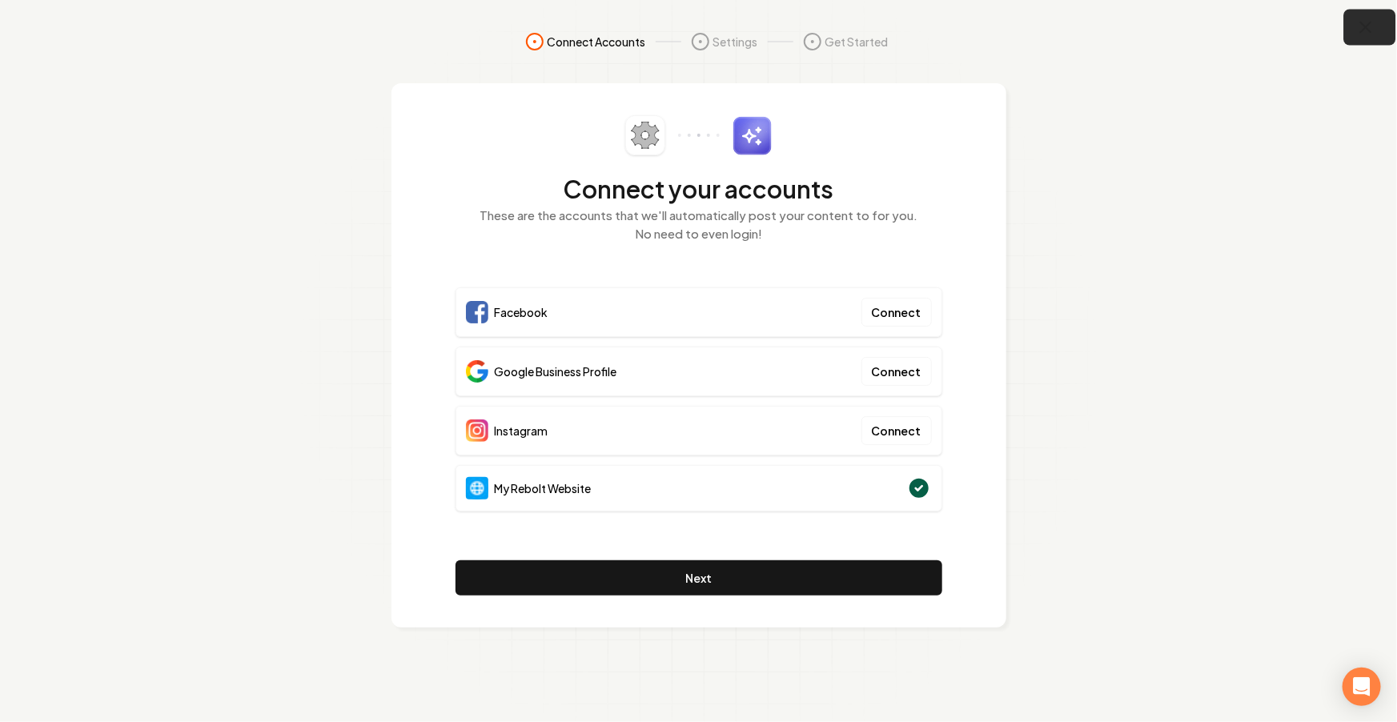
click at [1377, 18] on button "button" at bounding box center [1370, 28] width 52 height 36
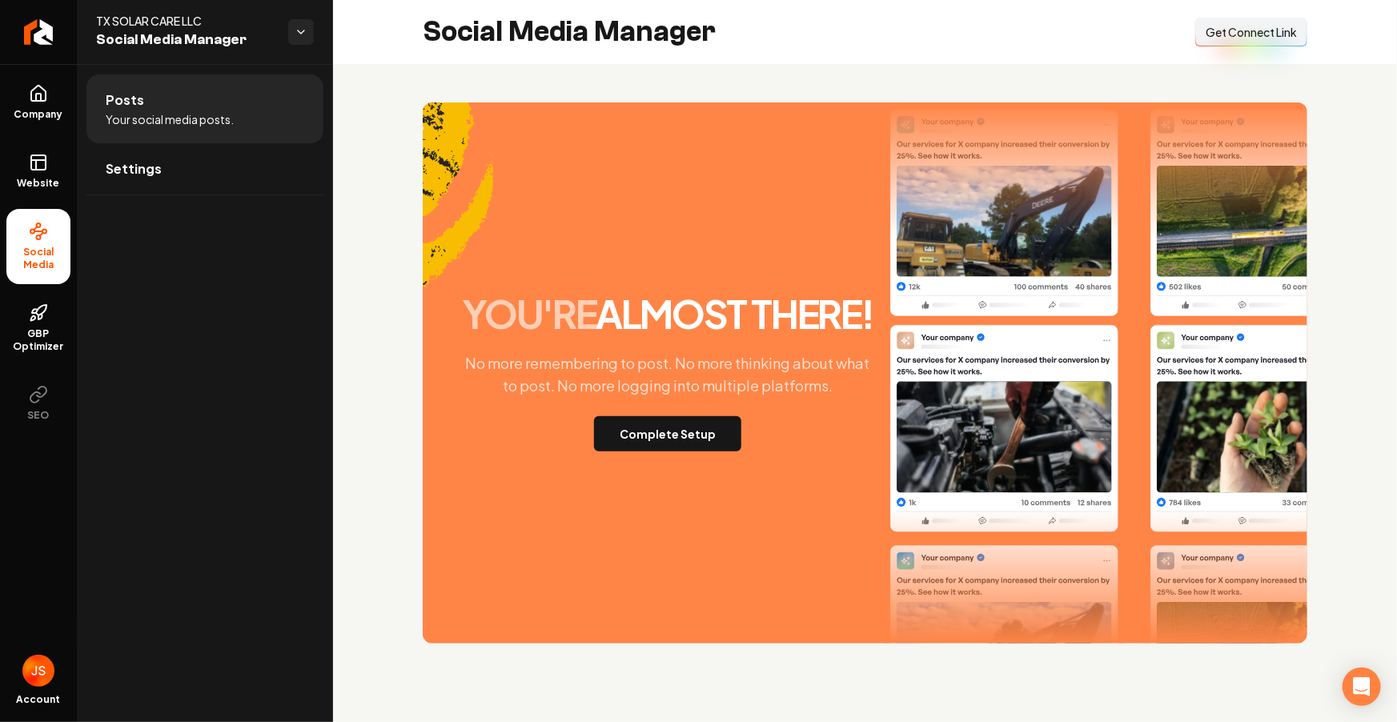
click at [1219, 30] on span "Get Connect Link" at bounding box center [1251, 32] width 91 height 16
click at [52, 163] on link "Website" at bounding box center [38, 171] width 64 height 62
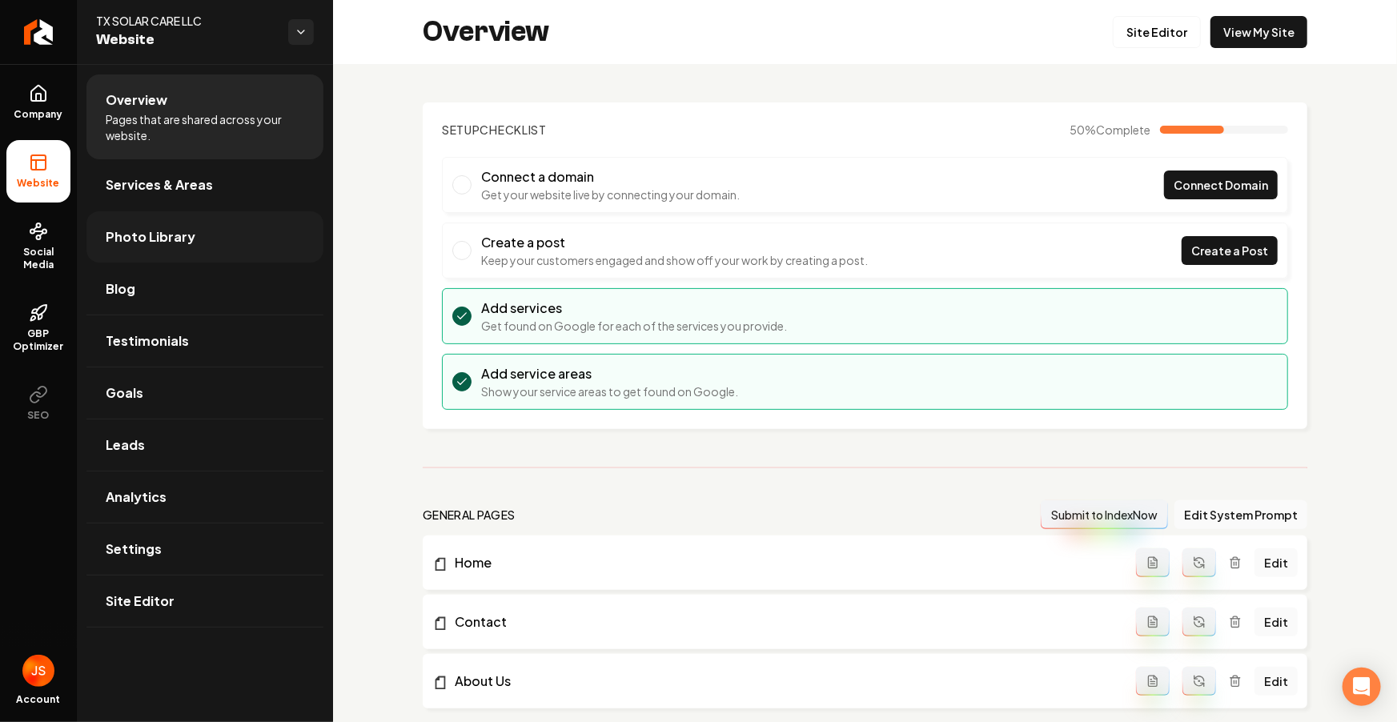
click at [180, 230] on span "Photo Library" at bounding box center [151, 236] width 90 height 19
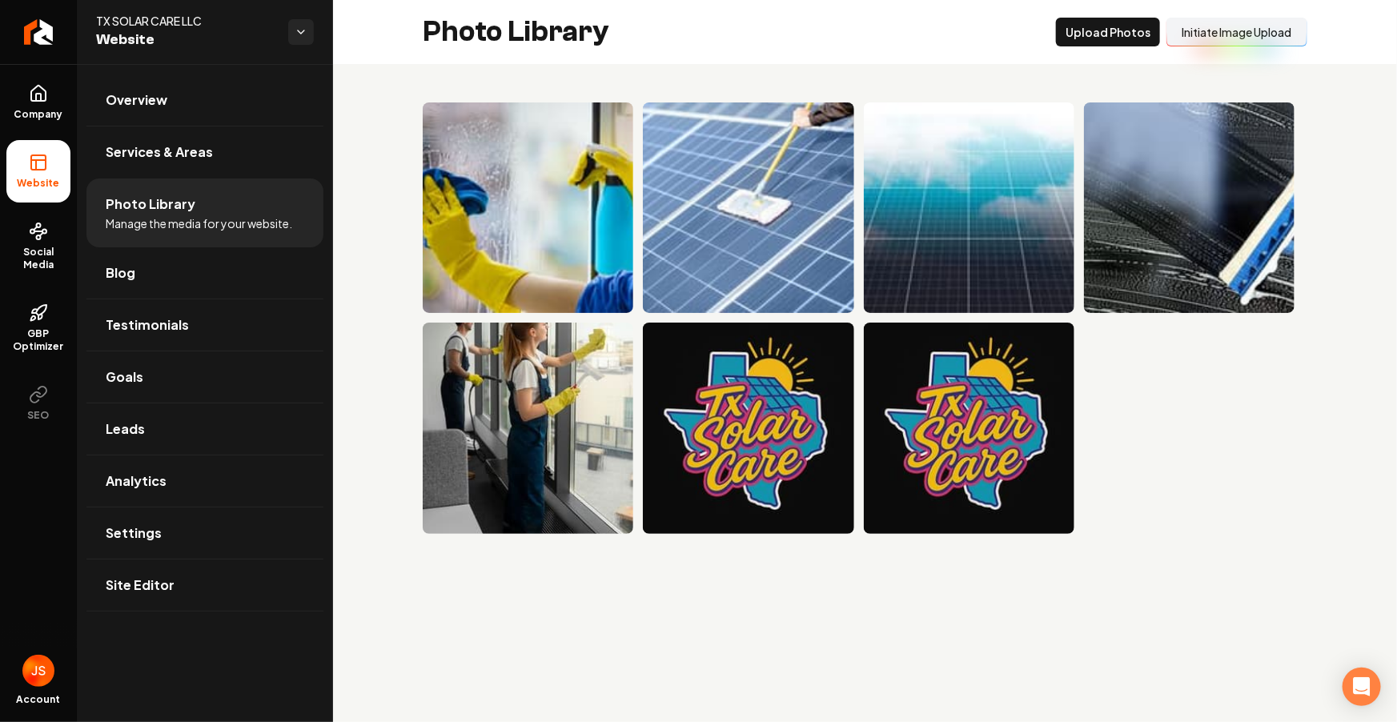
click at [1246, 37] on button "Initiate Image Upload" at bounding box center [1236, 32] width 141 height 29
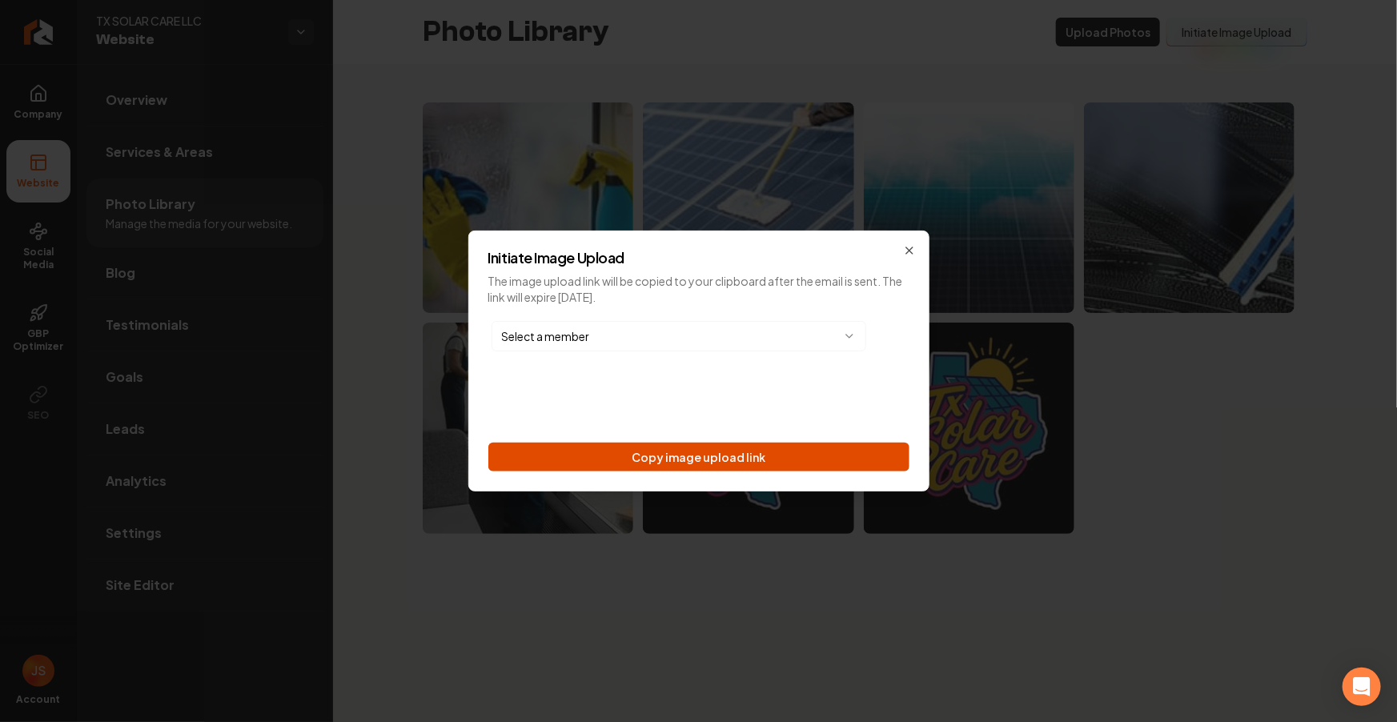
click at [719, 452] on button "Copy image upload link" at bounding box center [698, 457] width 421 height 29
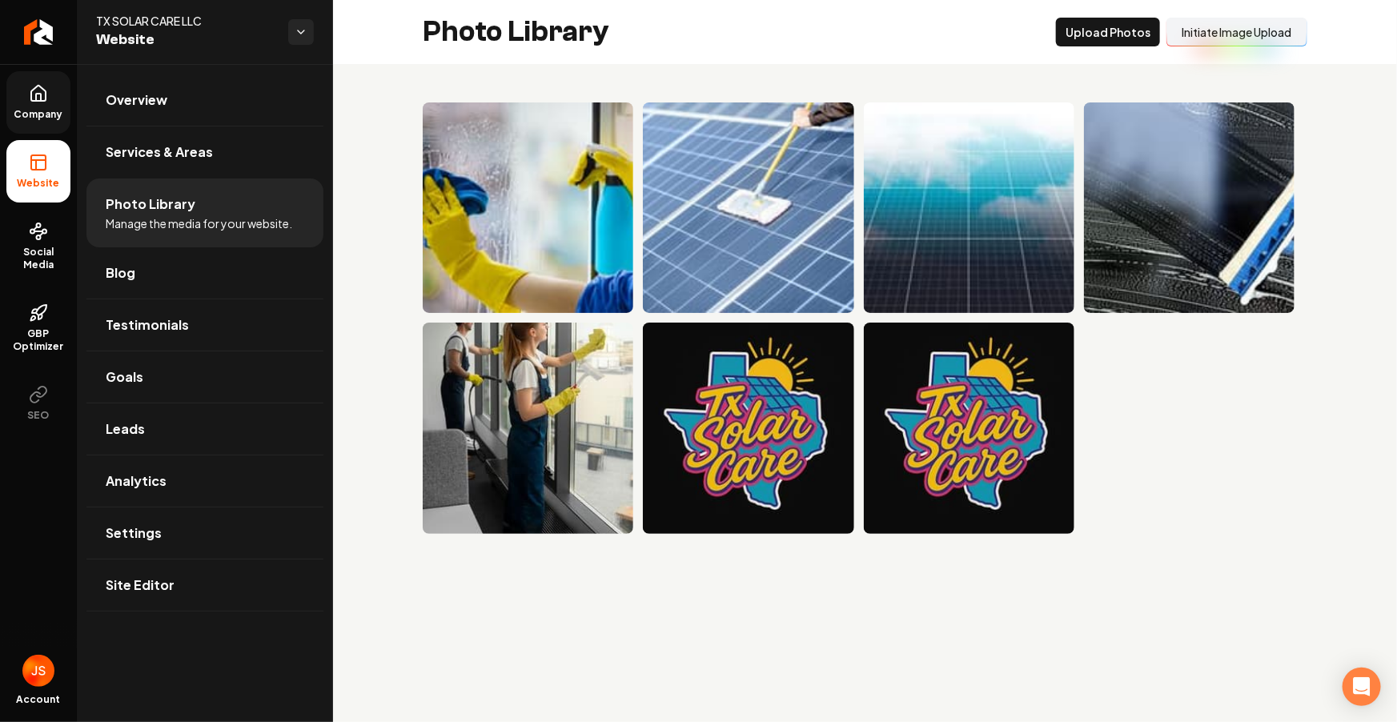
click at [31, 100] on icon at bounding box center [38, 93] width 14 height 15
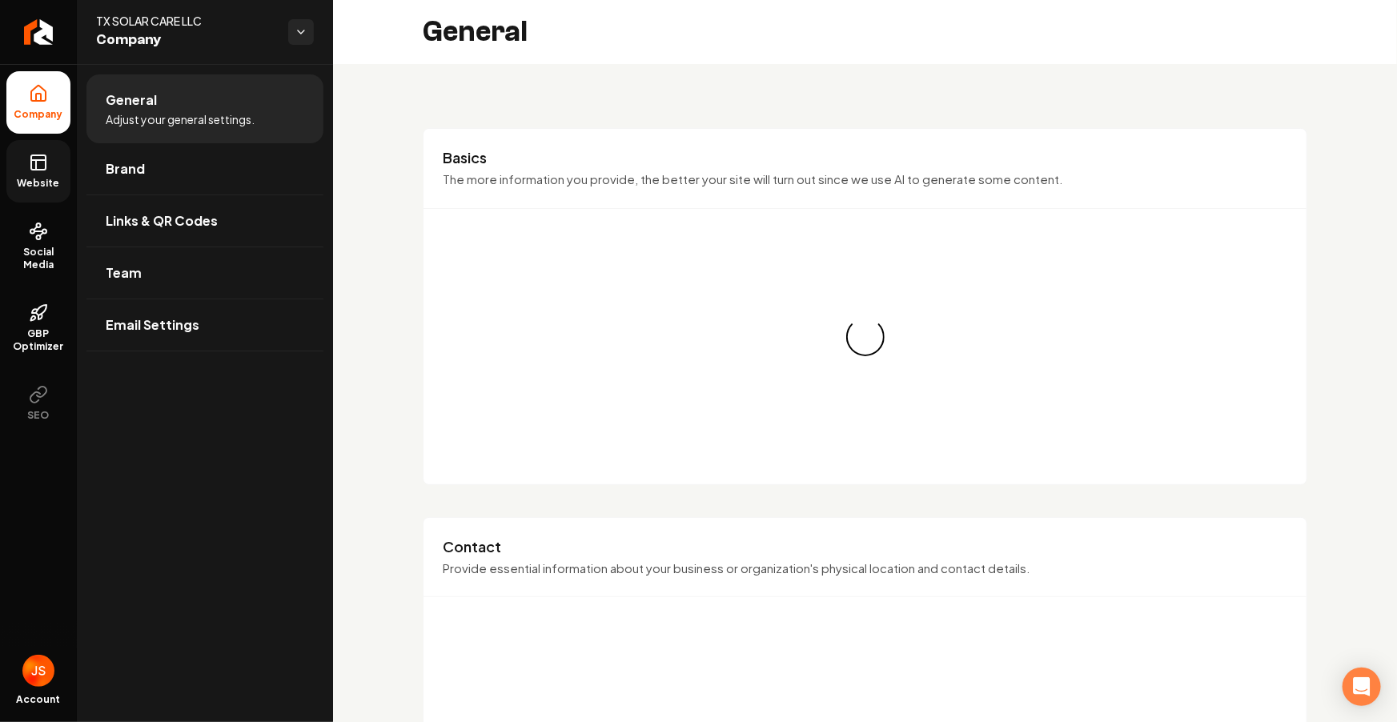
click at [30, 153] on icon at bounding box center [38, 162] width 19 height 19
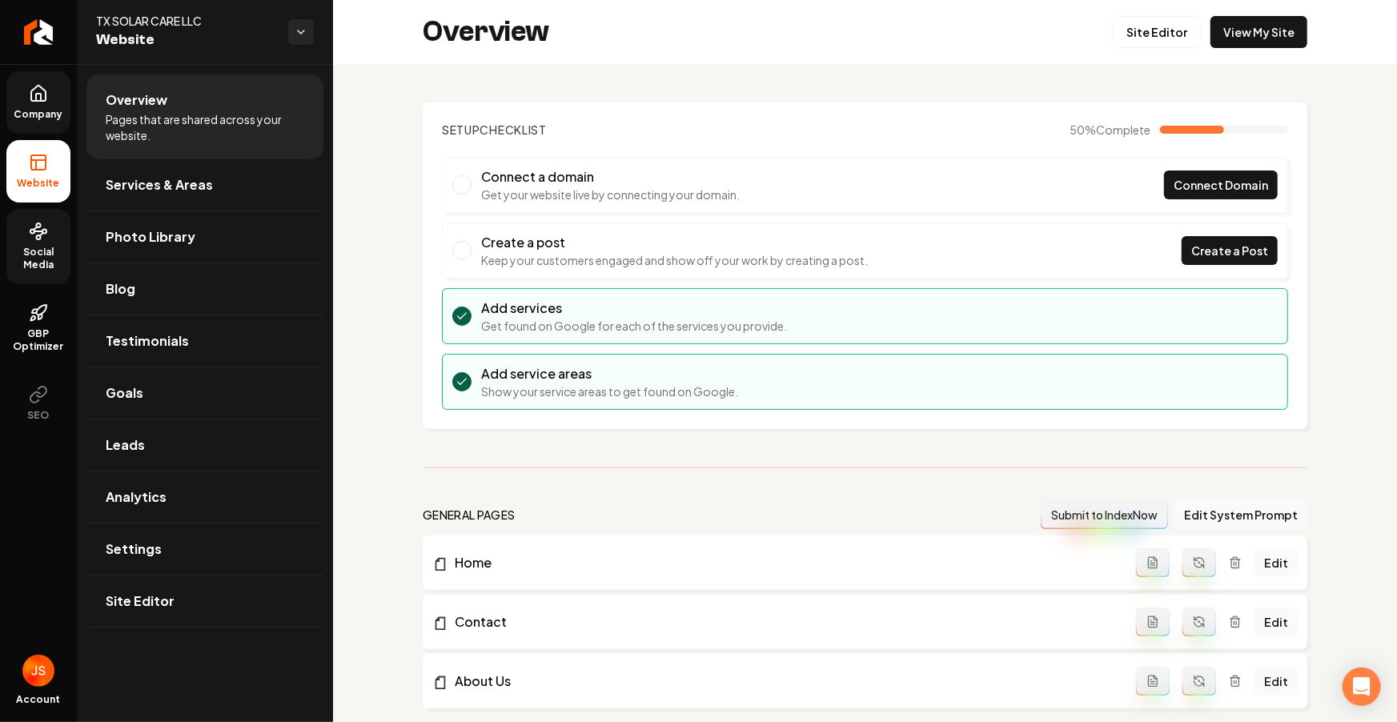
click at [36, 265] on span "Social Media" at bounding box center [38, 259] width 64 height 26
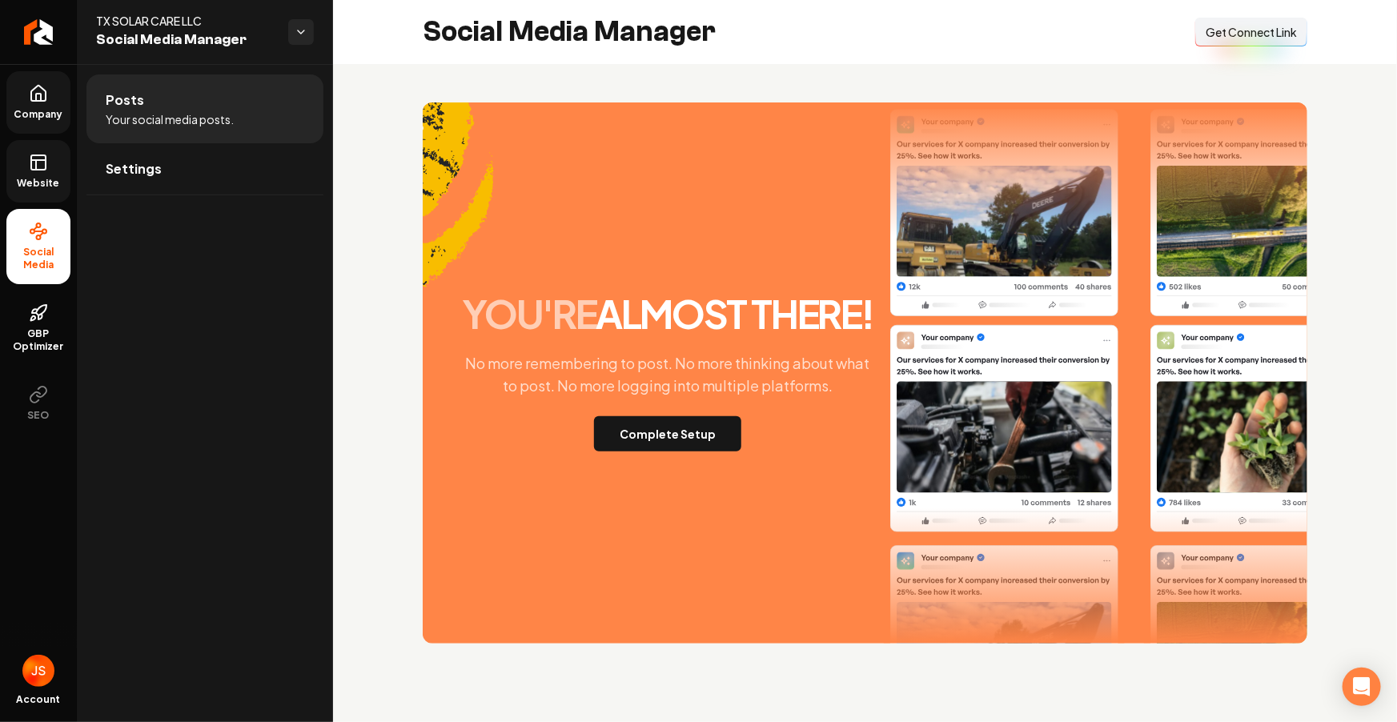
click at [1222, 32] on span "Get Connect Link" at bounding box center [1251, 32] width 91 height 16
click at [5, 176] on ul "Company Website Social Media GBP Optimizer SEO" at bounding box center [38, 252] width 77 height 377
click at [21, 174] on link "Website" at bounding box center [38, 171] width 64 height 62
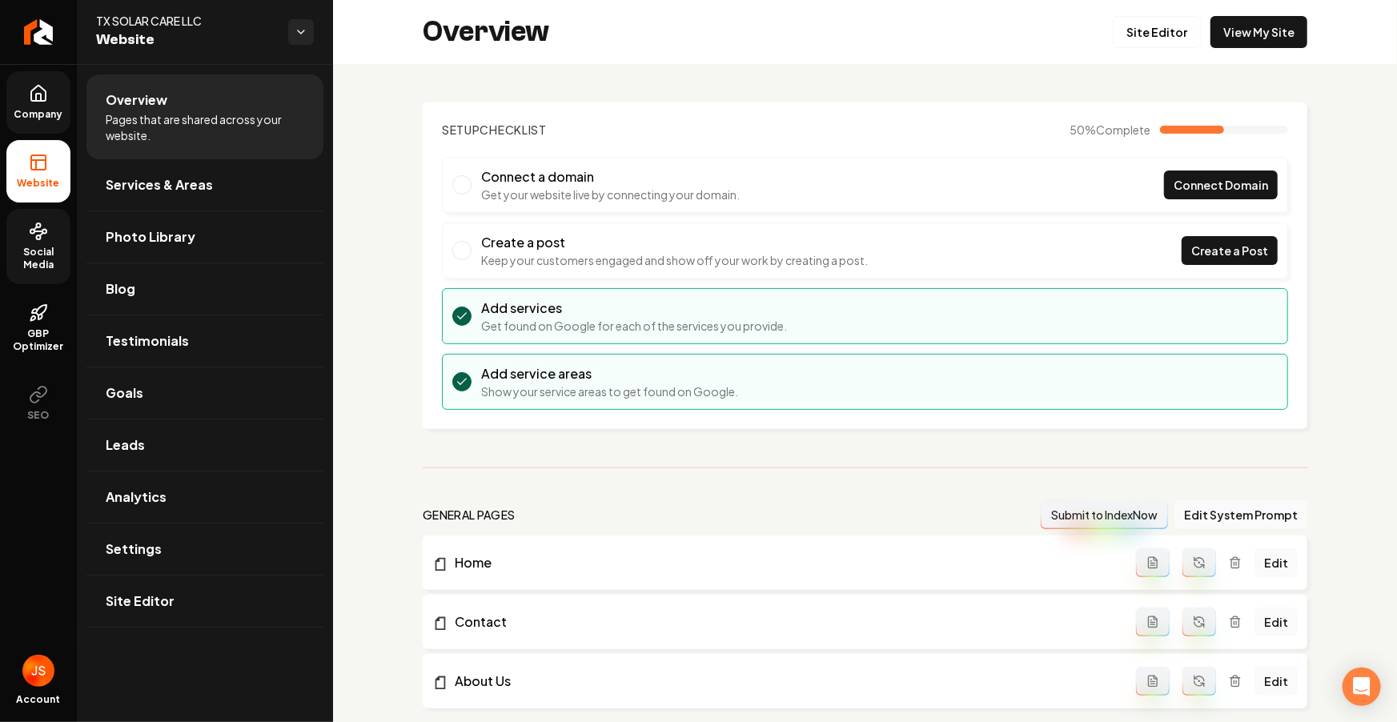
click at [43, 127] on link "Company" at bounding box center [38, 102] width 64 height 62
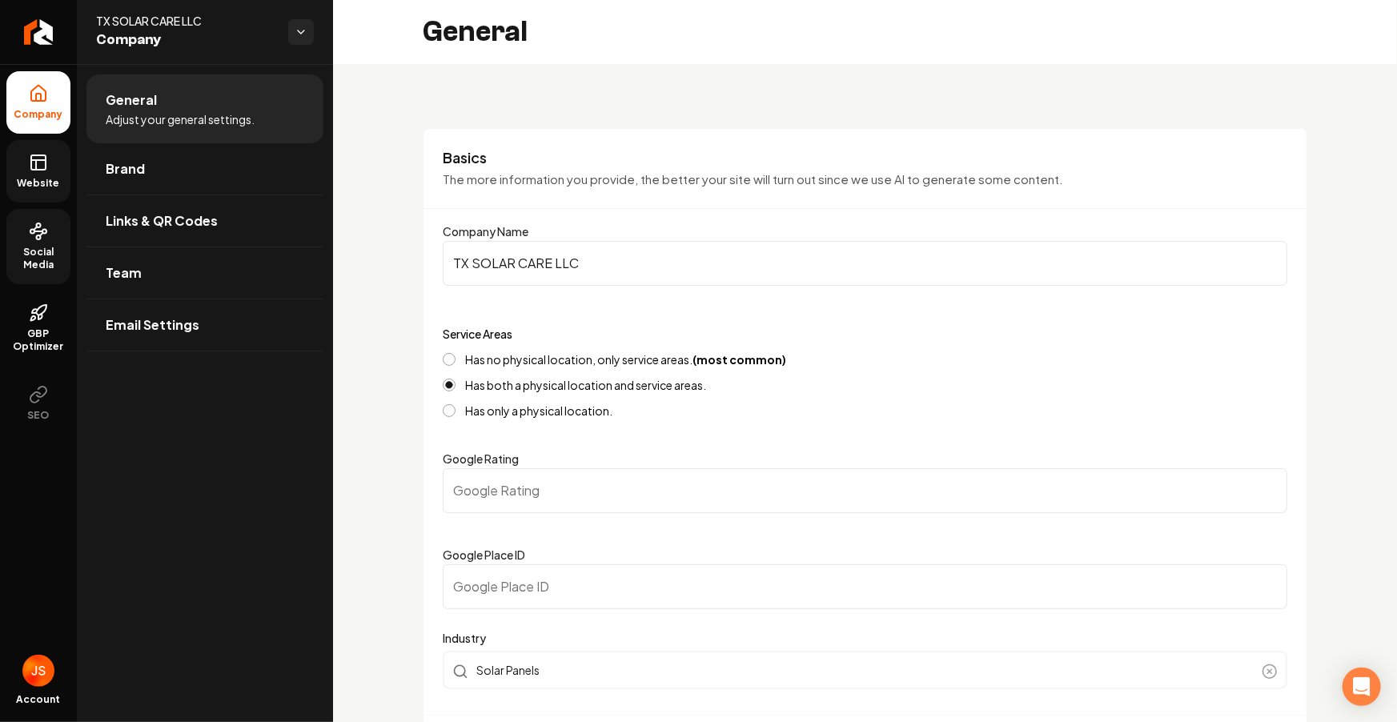
click at [34, 223] on icon at bounding box center [38, 231] width 19 height 19
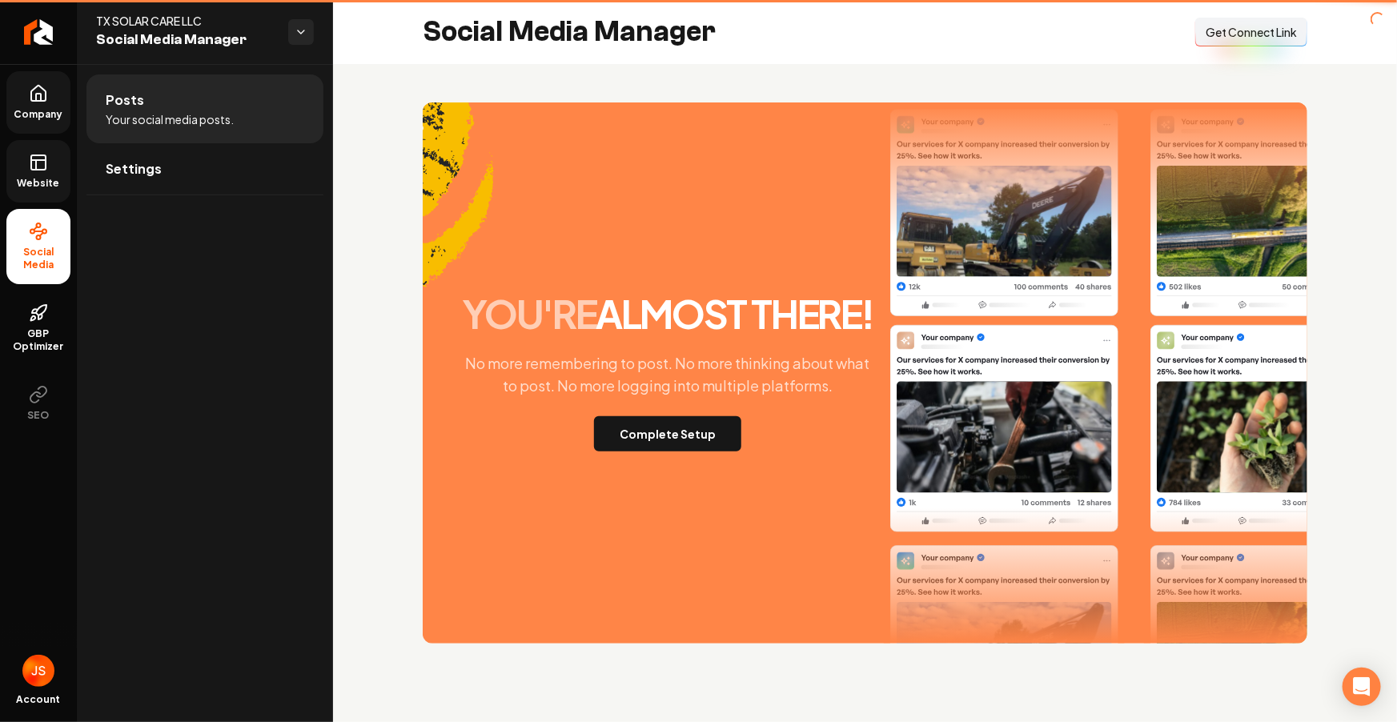
click at [38, 175] on link "Website" at bounding box center [38, 171] width 64 height 62
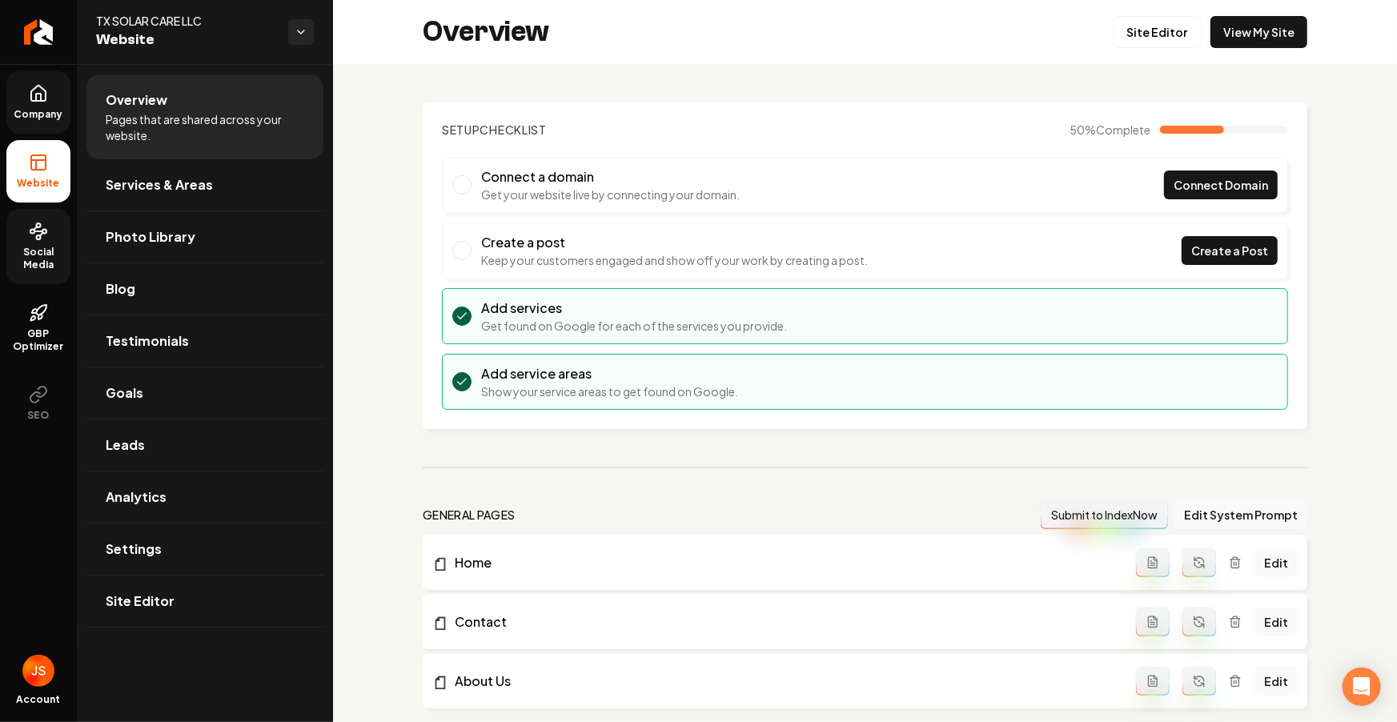
click at [34, 106] on link "Company" at bounding box center [38, 102] width 64 height 62
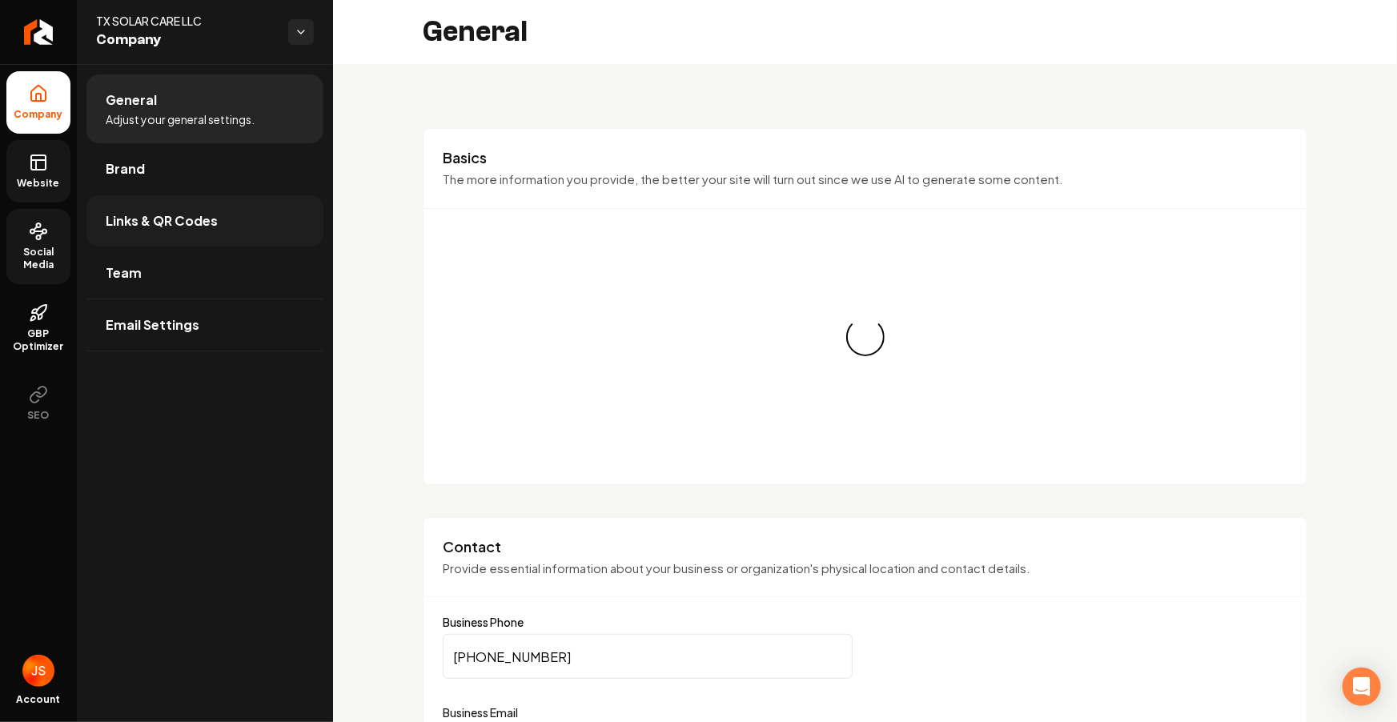
click at [106, 203] on link "Links & QR Codes" at bounding box center [204, 220] width 237 height 51
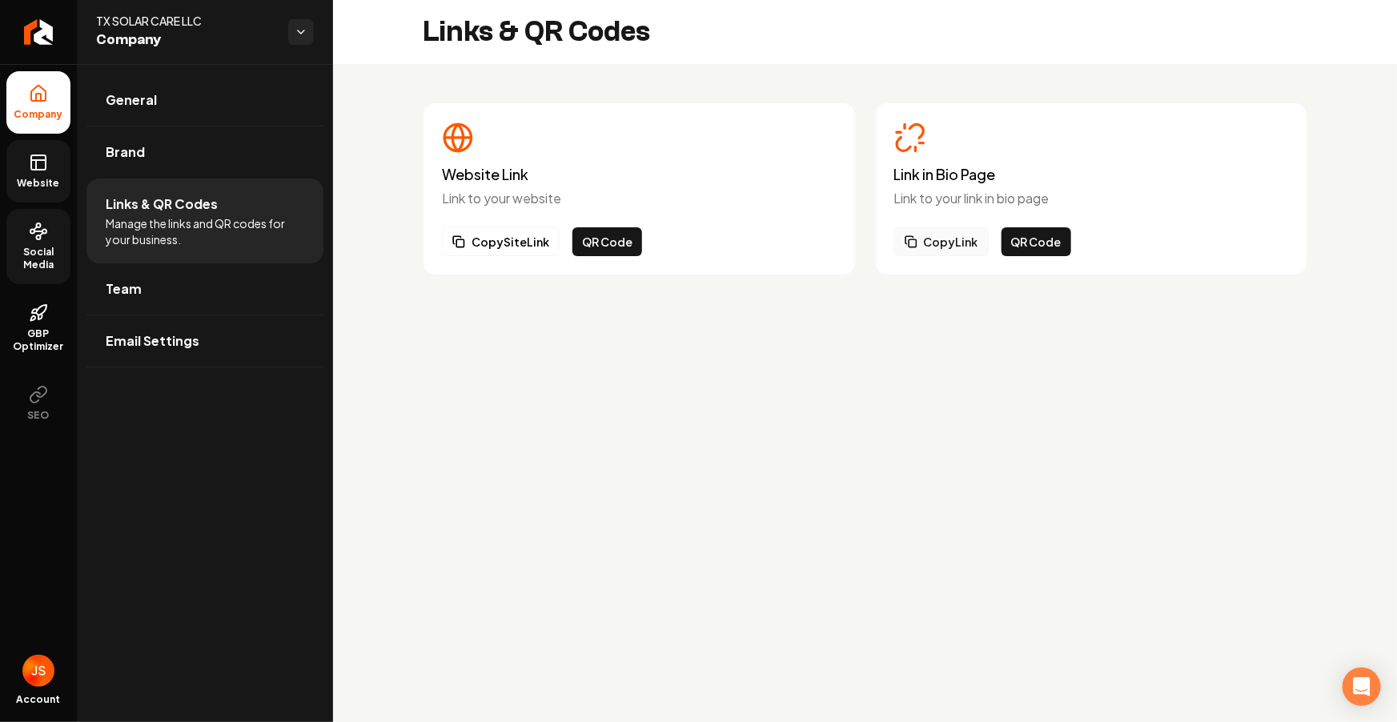
click at [922, 247] on button "Copy Link" at bounding box center [941, 241] width 94 height 29
click at [19, 249] on span "Social Media" at bounding box center [38, 259] width 64 height 26
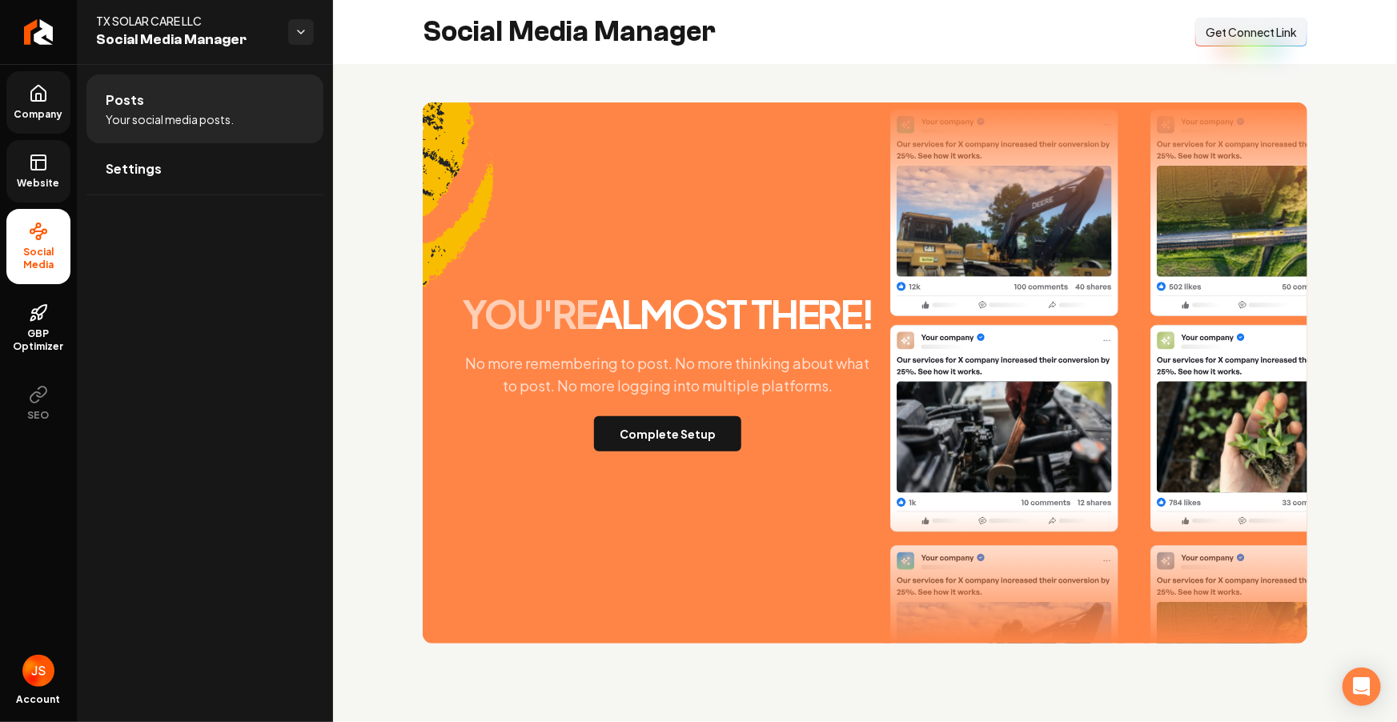
click at [576, 422] on div "you're almost there! No more remembering to post. No more thinking about what t…" at bounding box center [668, 373] width 432 height 157
click at [582, 444] on div "you're almost there! No more remembering to post. No more thinking about what t…" at bounding box center [668, 373] width 432 height 157
click at [610, 449] on button "Complete Setup" at bounding box center [667, 433] width 147 height 35
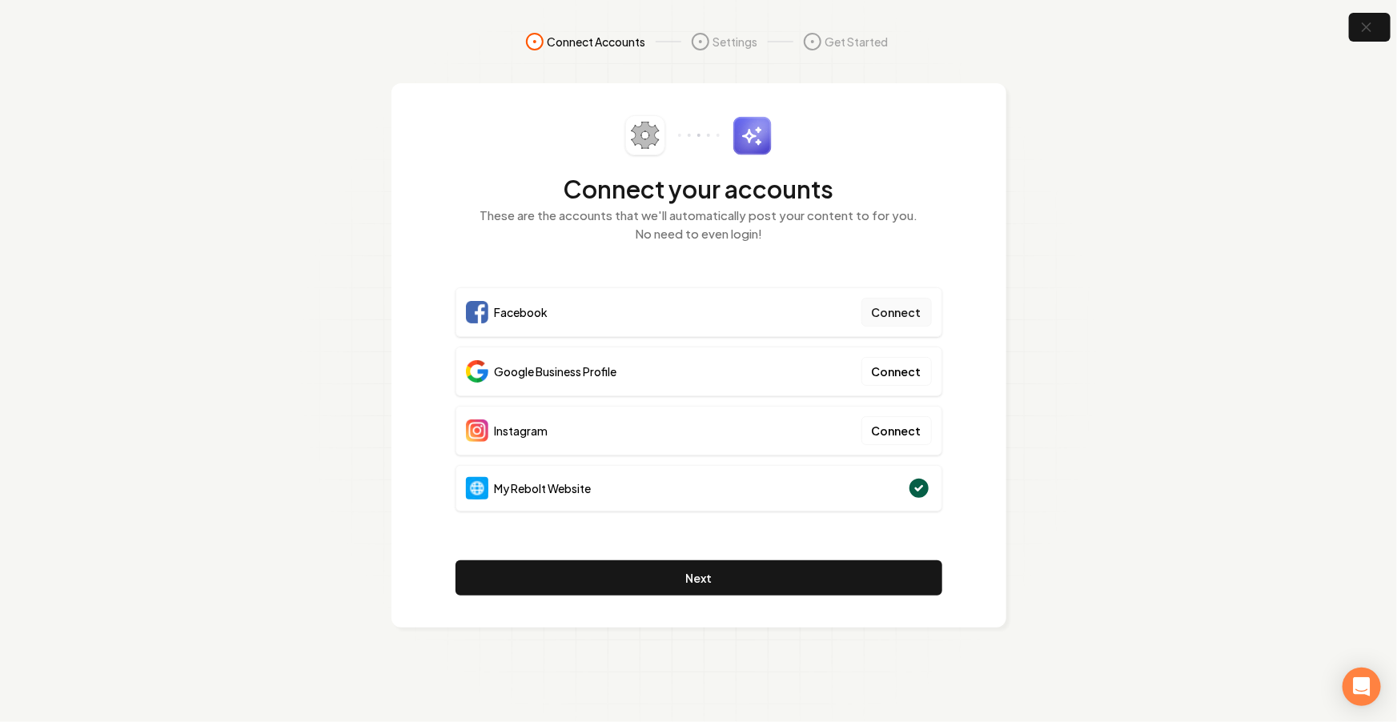
click at [906, 315] on button "Connect" at bounding box center [896, 312] width 70 height 29
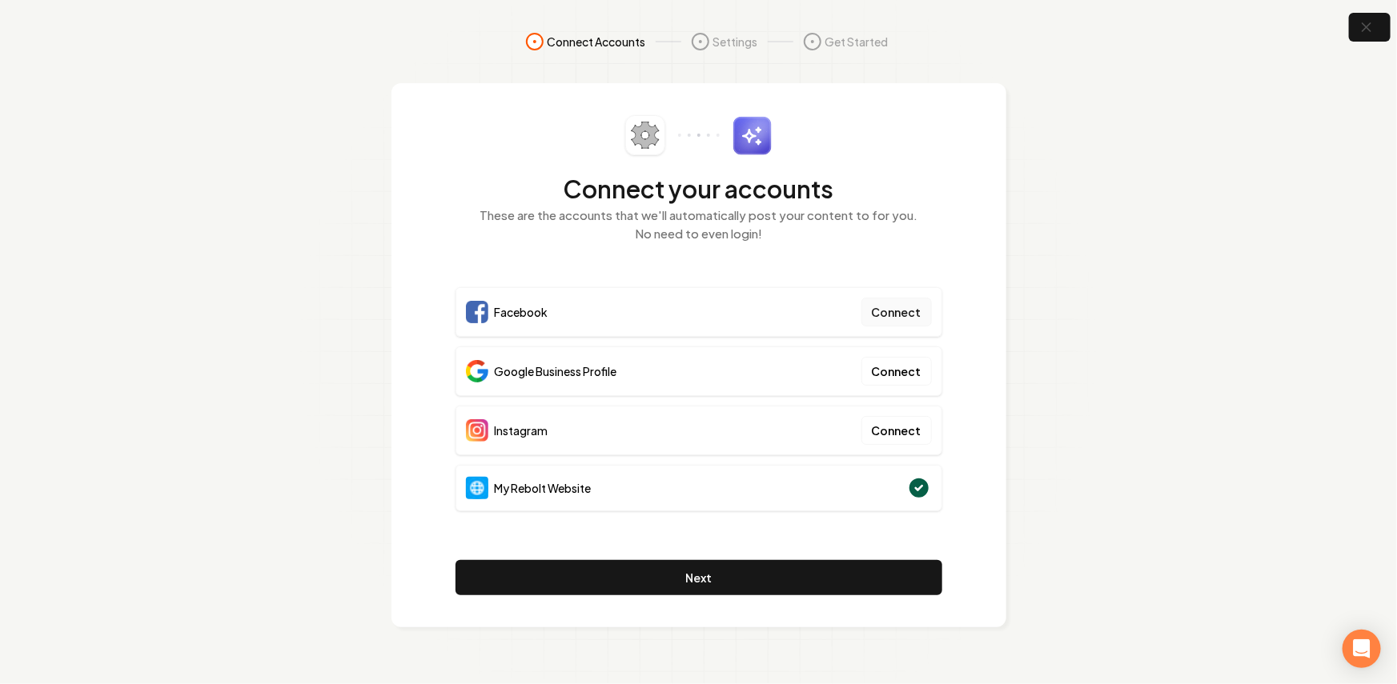
click at [885, 299] on button "Connect" at bounding box center [896, 312] width 70 height 29
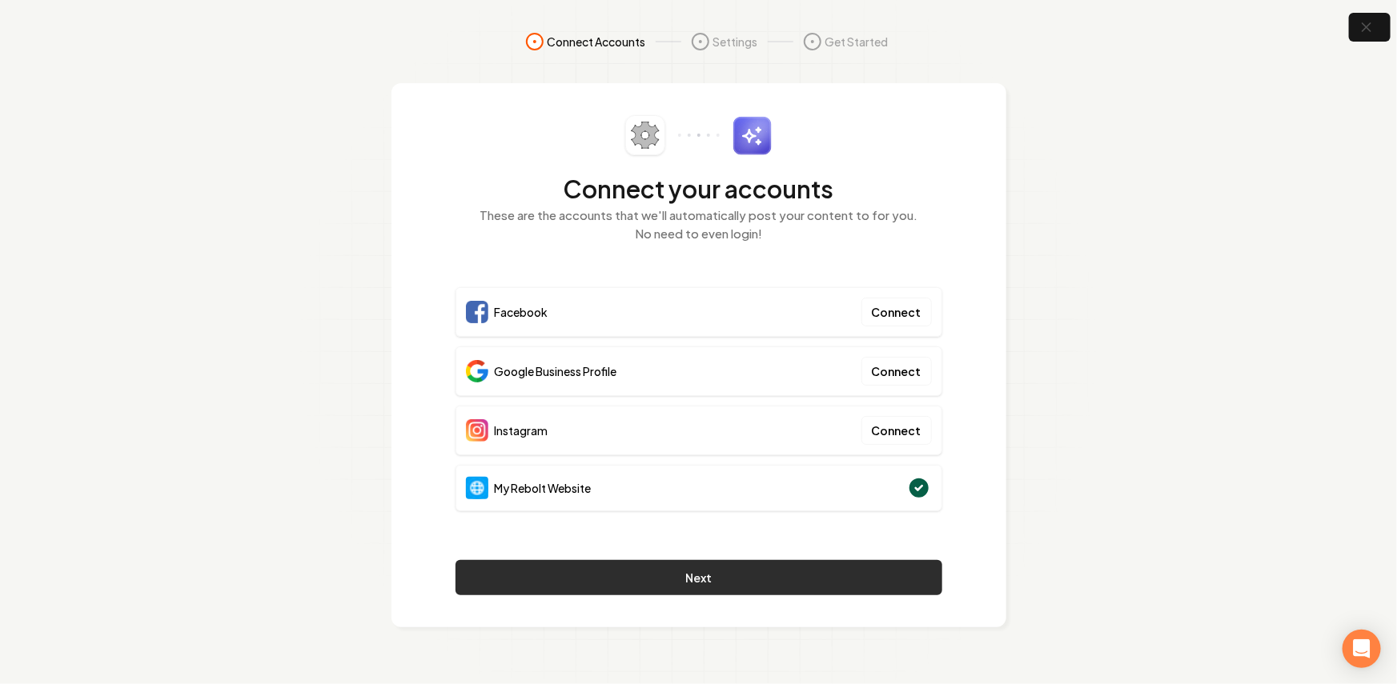
click at [675, 580] on button "Next" at bounding box center [699, 577] width 487 height 35
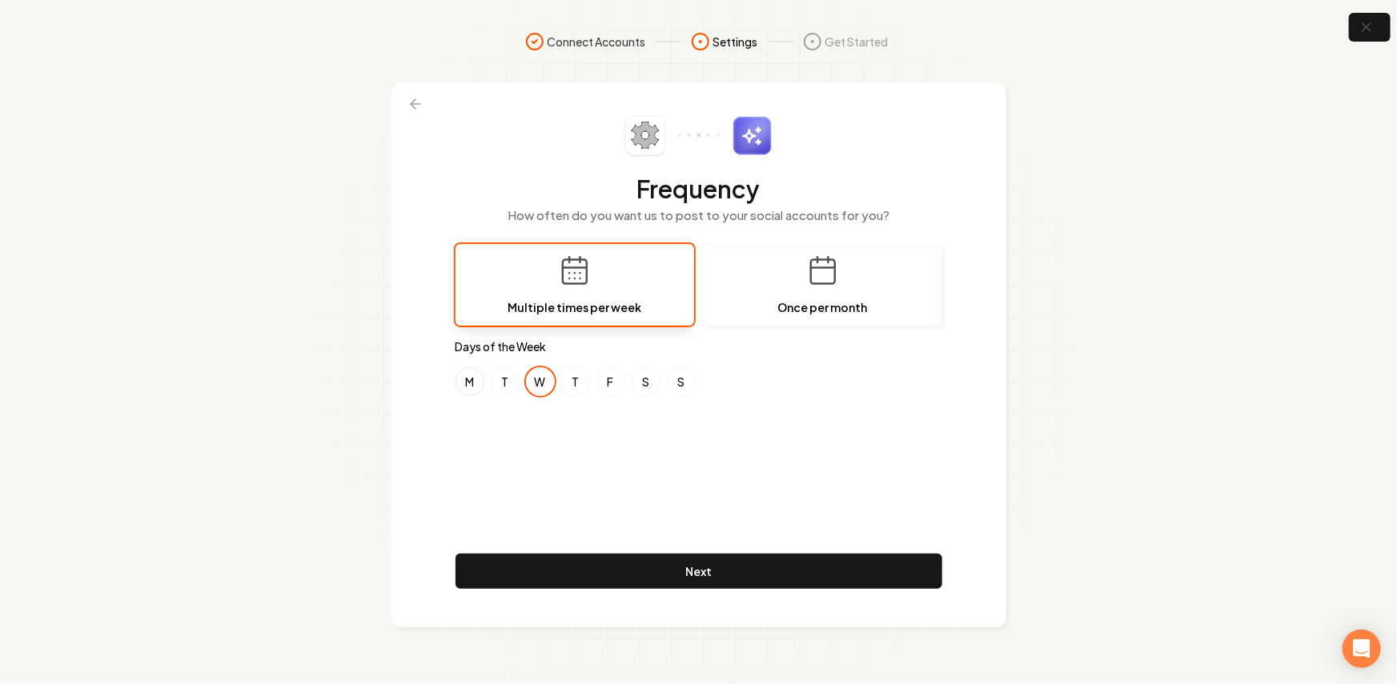
click at [478, 379] on button "M" at bounding box center [470, 381] width 29 height 29
click at [590, 433] on div "Frequency How often do you want us to post to your social accounts for you? Mul…" at bounding box center [699, 355] width 487 height 480
drag, startPoint x: 465, startPoint y: 383, endPoint x: 474, endPoint y: 381, distance: 9.0
click at [472, 381] on button "M" at bounding box center [470, 381] width 29 height 29
click at [517, 385] on button "T" at bounding box center [505, 381] width 29 height 29
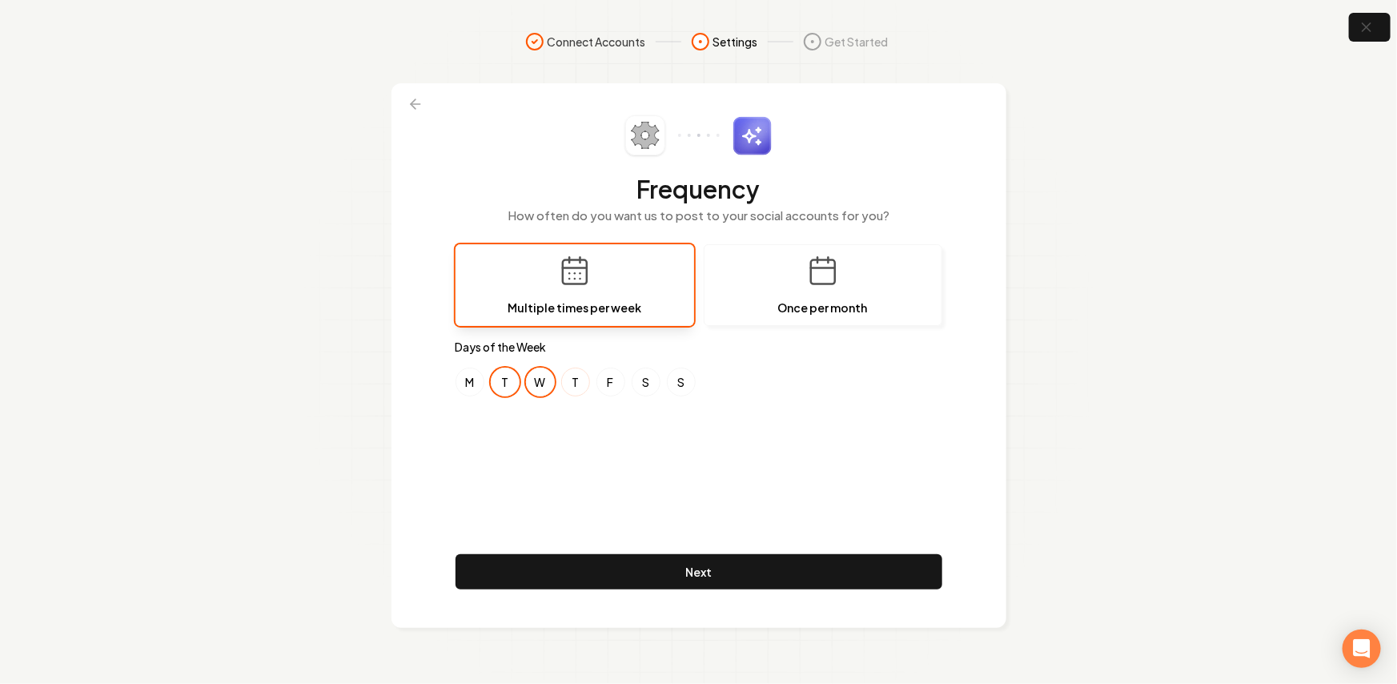
drag, startPoint x: 545, startPoint y: 381, endPoint x: 581, endPoint y: 382, distance: 36.0
click at [547, 381] on button "W" at bounding box center [540, 381] width 29 height 29
click at [582, 379] on button "T" at bounding box center [575, 381] width 29 height 29
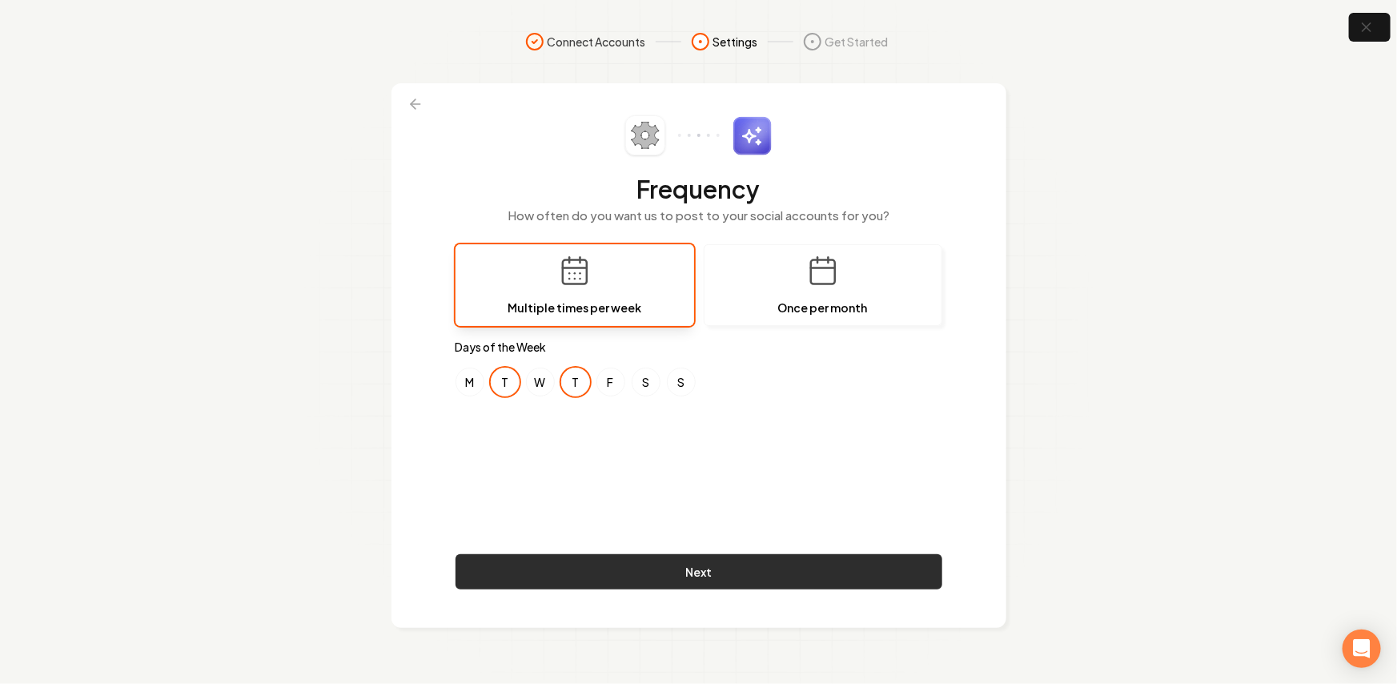
click at [692, 582] on button "Next" at bounding box center [699, 571] width 487 height 35
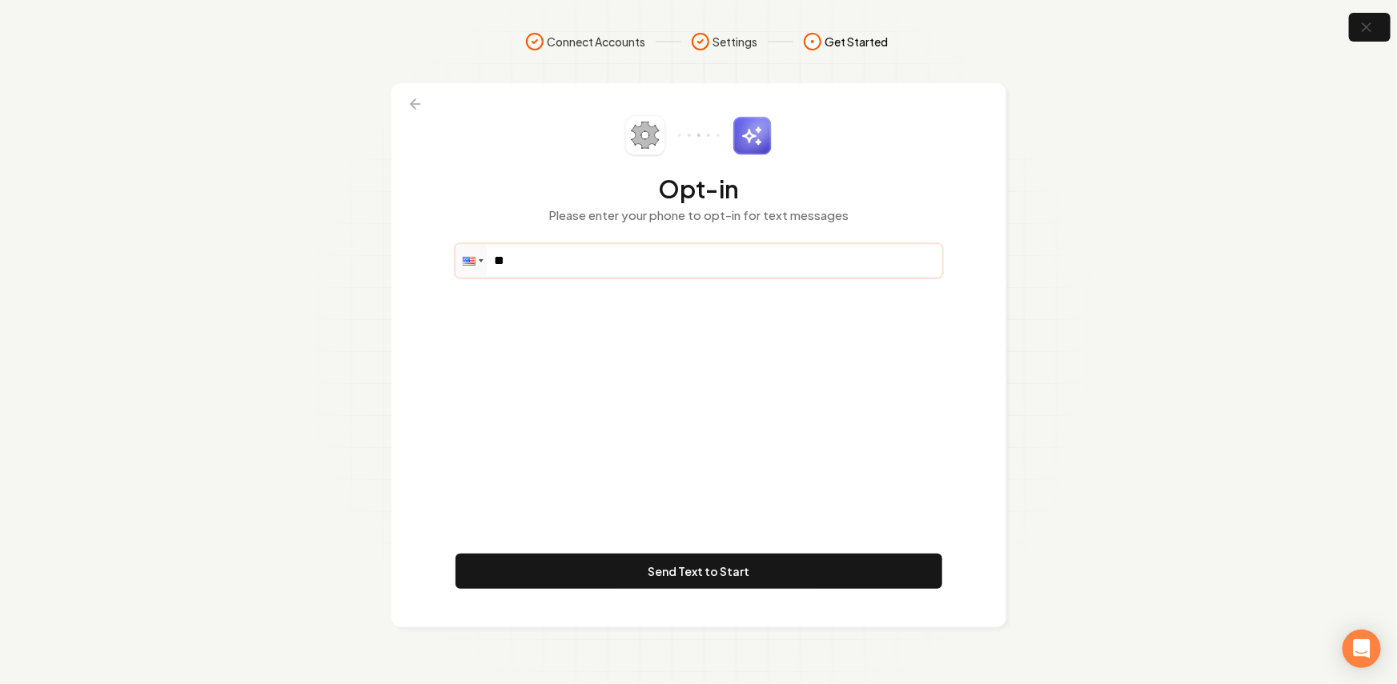
click at [608, 261] on input "**" at bounding box center [698, 261] width 485 height 32
paste input "**********"
type input "**********"
click at [650, 393] on div "**********" at bounding box center [699, 355] width 487 height 480
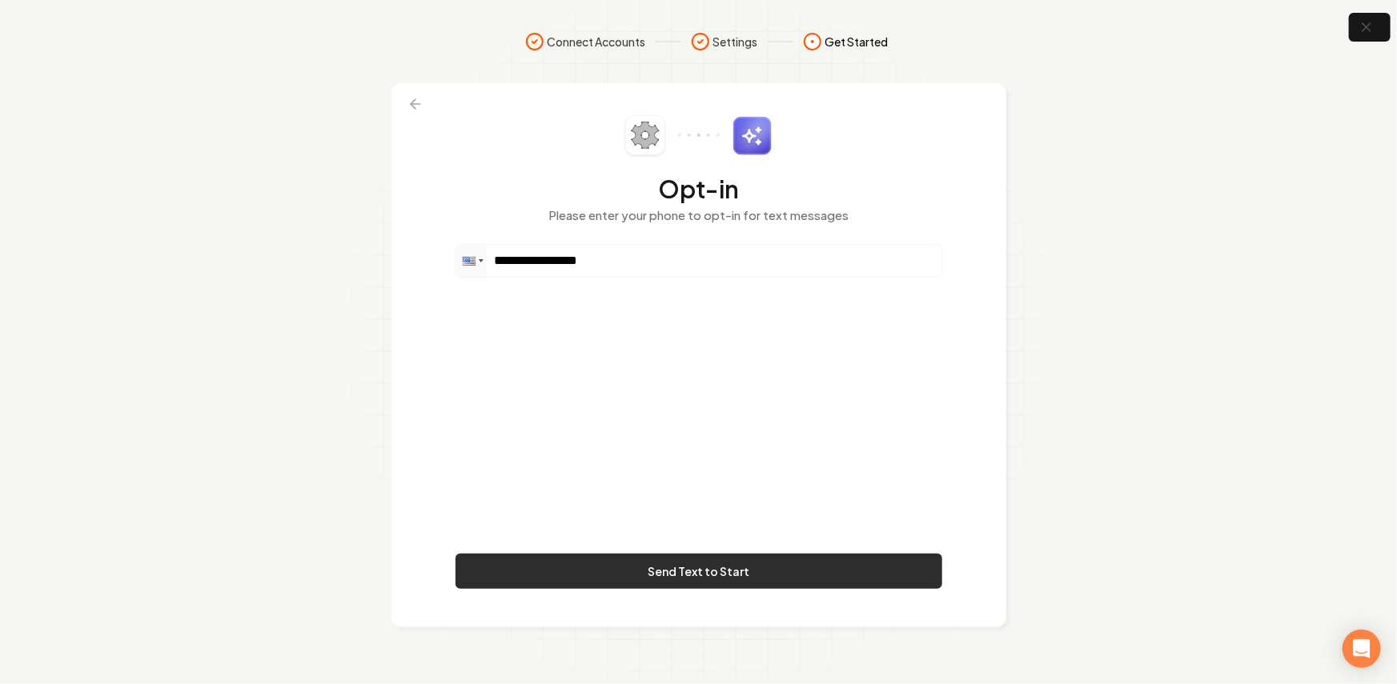
click at [672, 567] on button "Send Text to Start" at bounding box center [699, 571] width 487 height 35
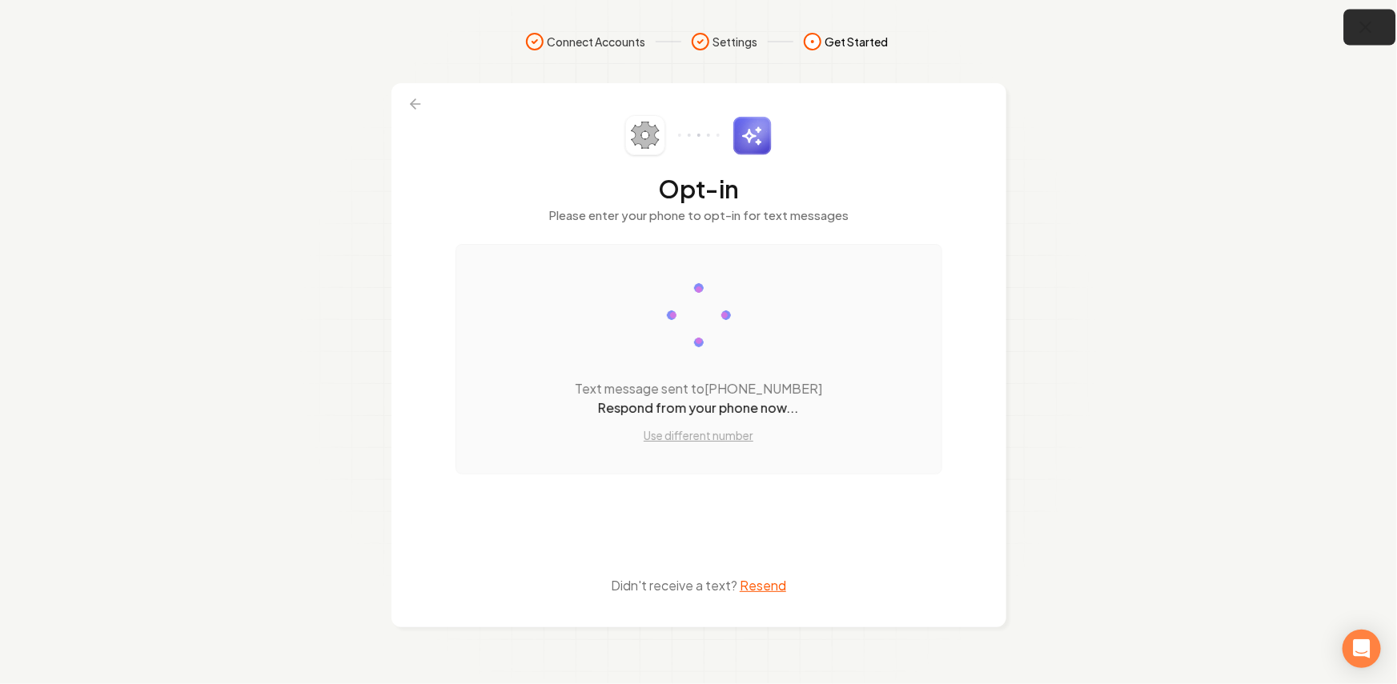
click at [1362, 20] on icon "button" at bounding box center [1366, 28] width 20 height 20
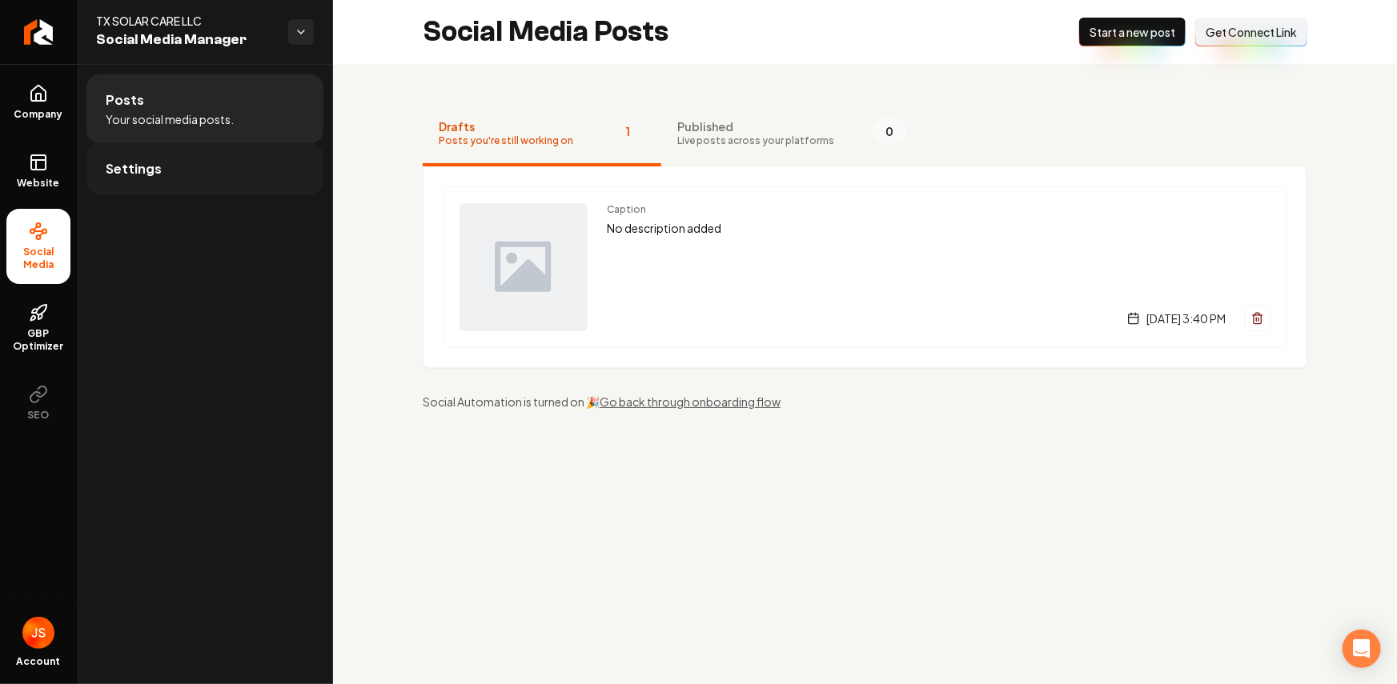
click at [217, 175] on link "Settings" at bounding box center [204, 168] width 237 height 51
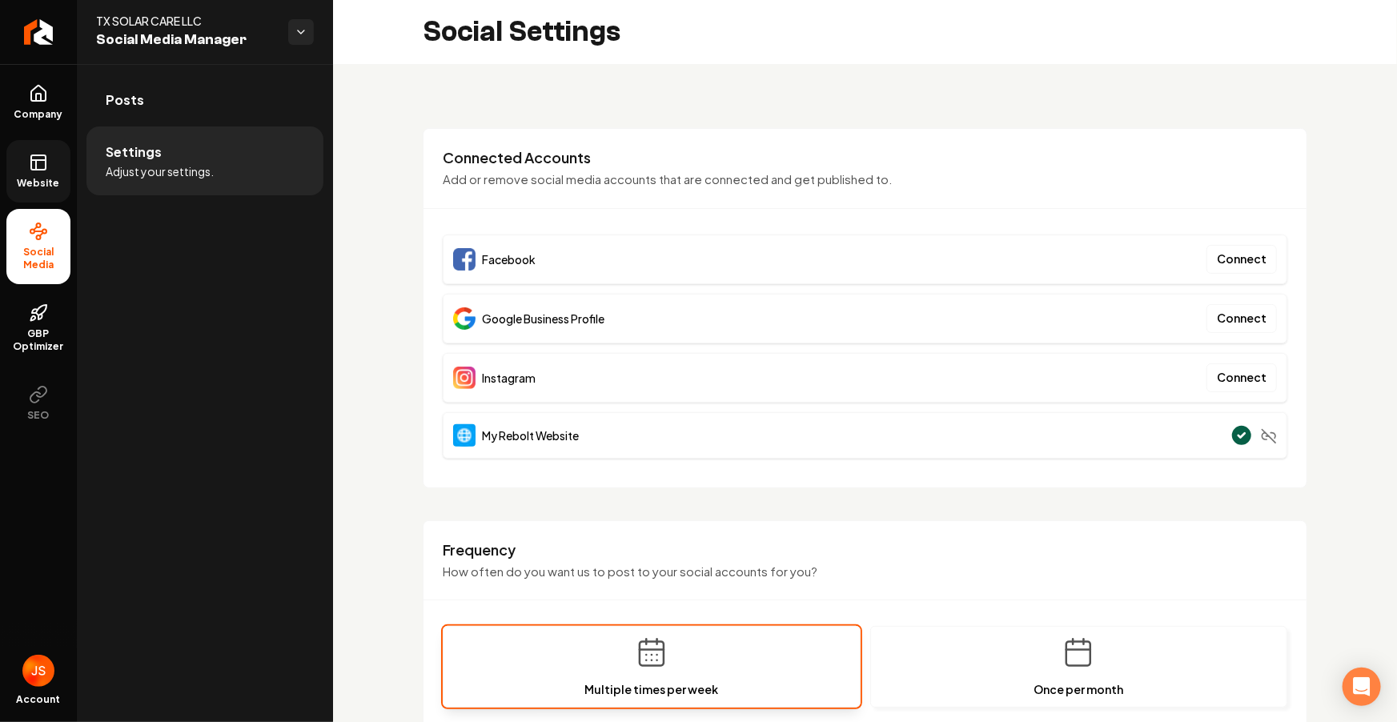
click at [24, 177] on span "Website" at bounding box center [38, 183] width 55 height 13
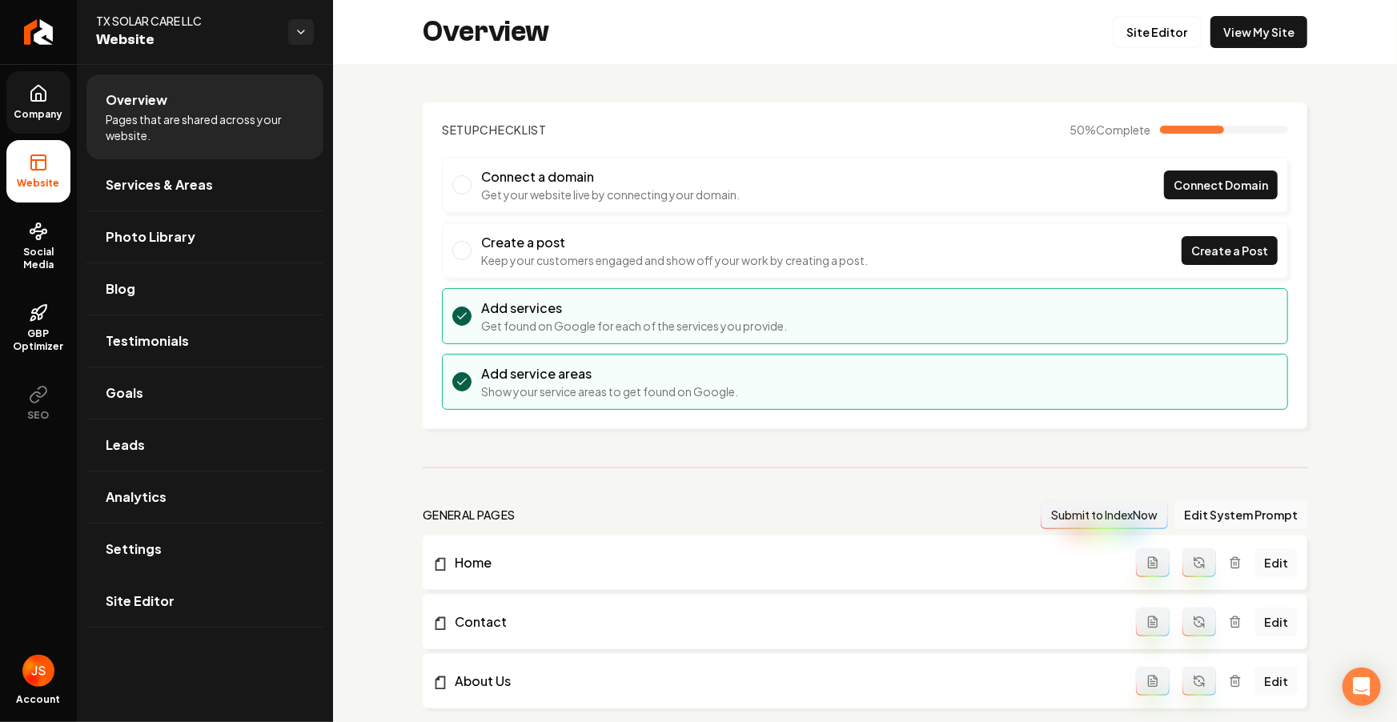
click at [46, 132] on link "Company" at bounding box center [38, 102] width 64 height 62
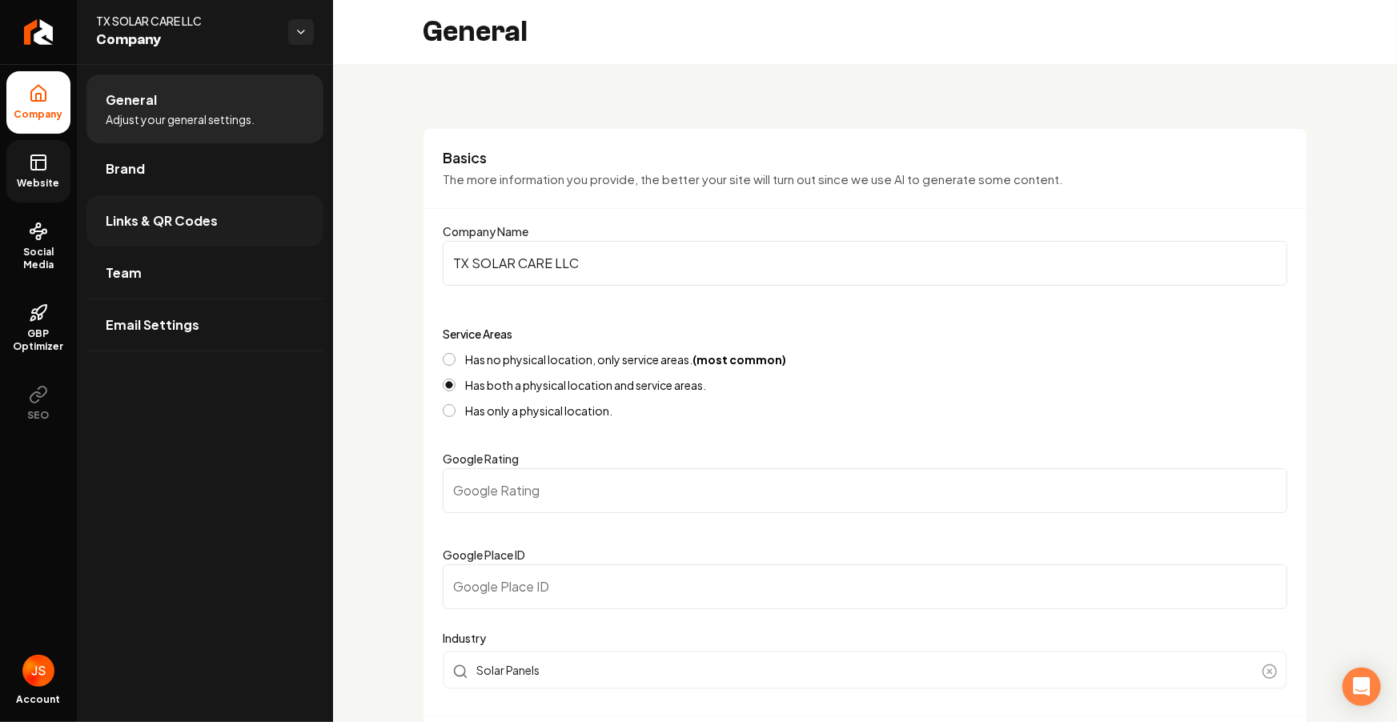
click at [205, 219] on span "Links & QR Codes" at bounding box center [162, 220] width 112 height 19
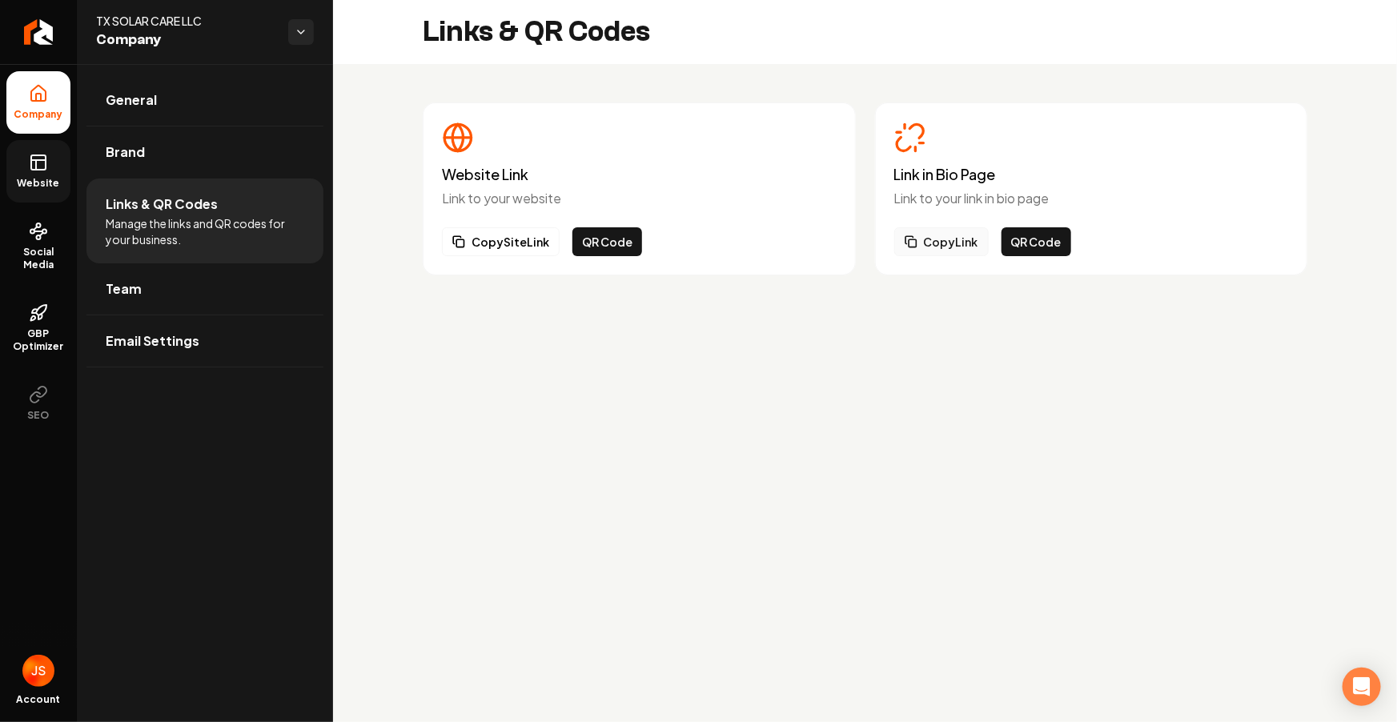
click at [941, 246] on button "Copy Link" at bounding box center [941, 241] width 94 height 29
click at [36, 167] on icon at bounding box center [36, 165] width 0 height 10
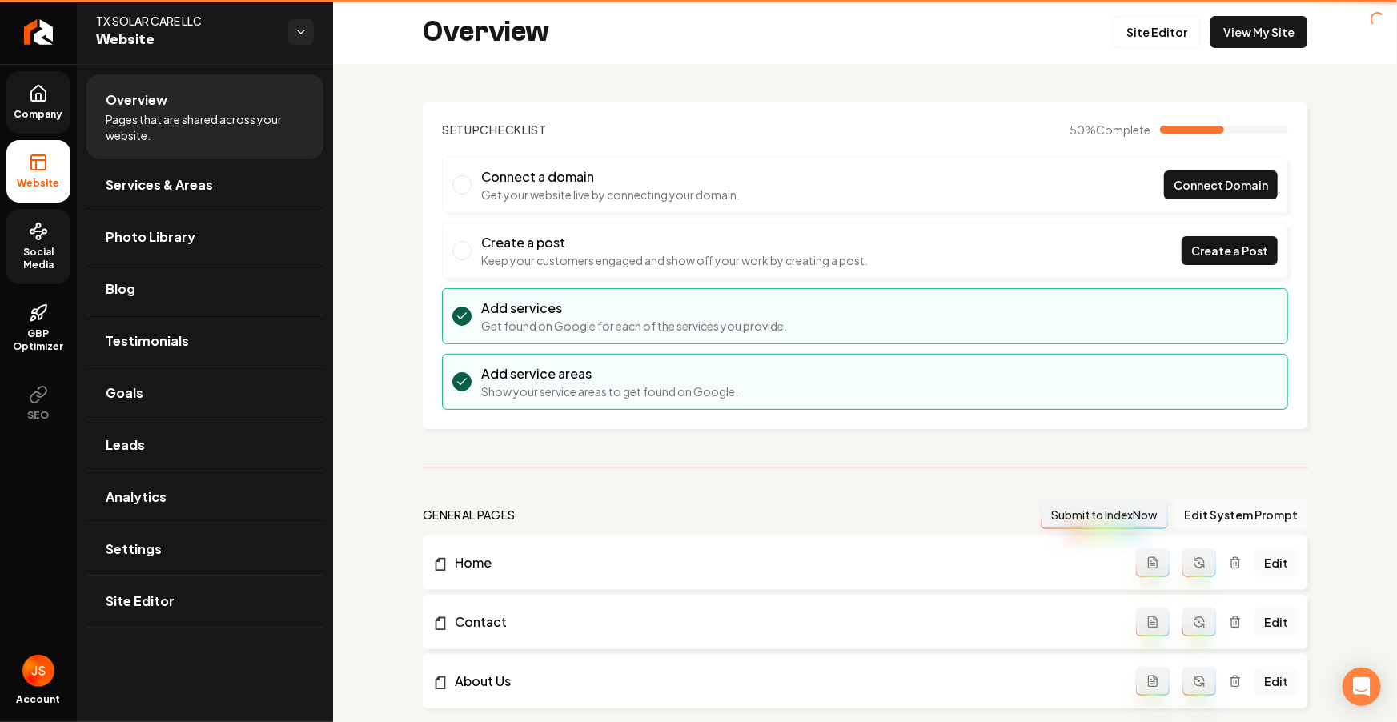
click at [27, 251] on span "Social Media" at bounding box center [38, 259] width 64 height 26
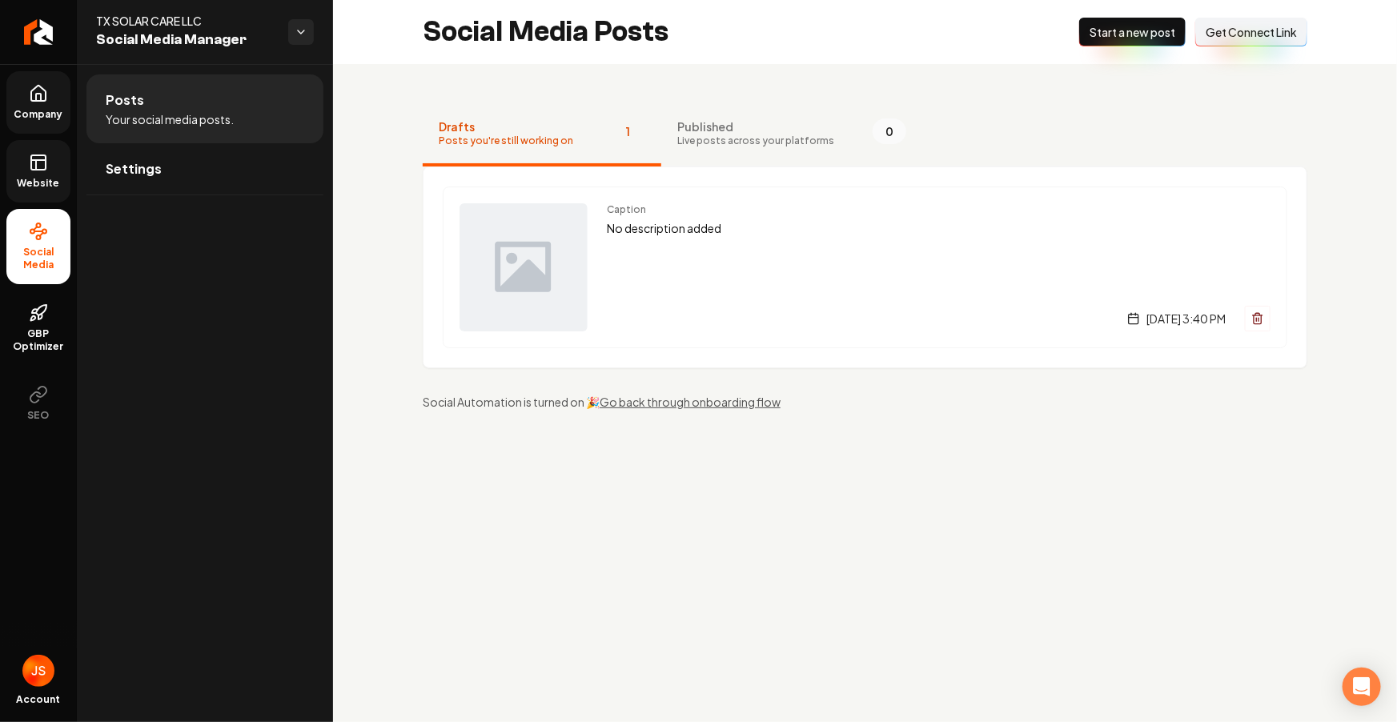
click at [31, 191] on link "Website" at bounding box center [38, 171] width 64 height 62
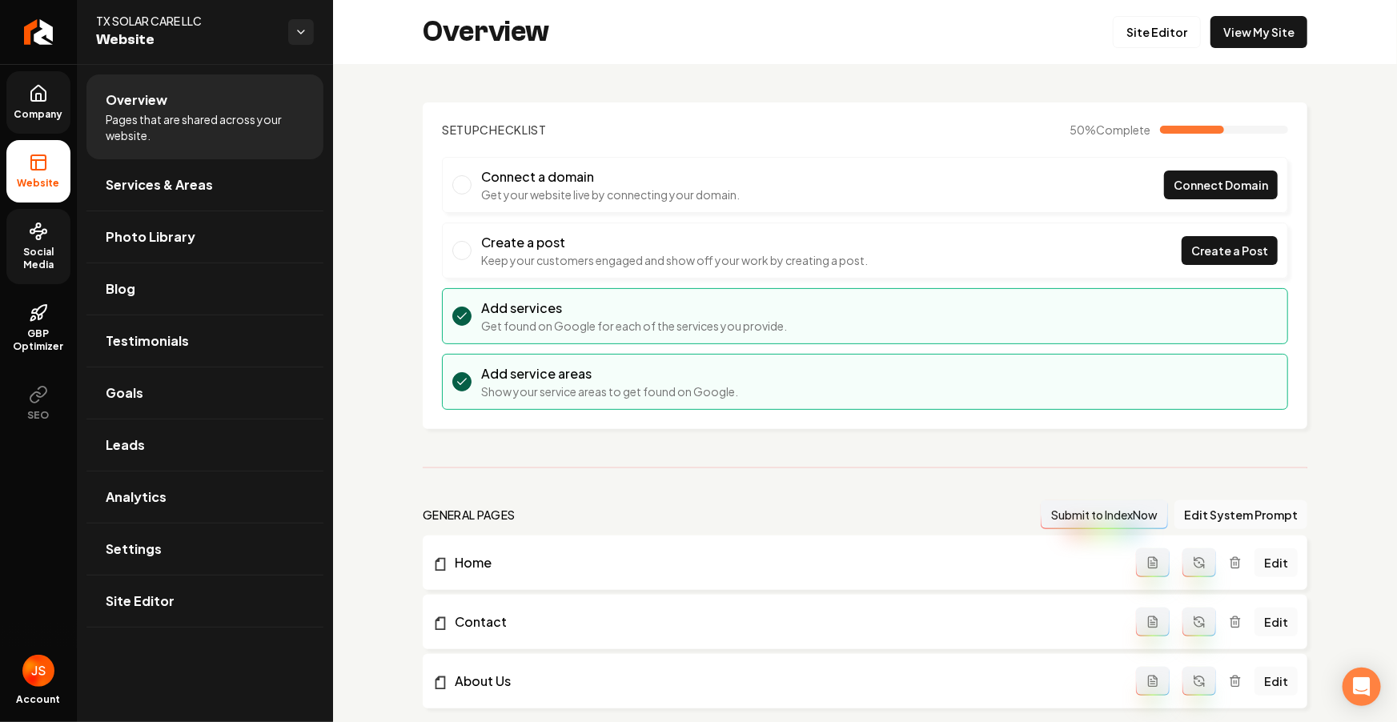
click at [51, 245] on link "Social Media" at bounding box center [38, 246] width 64 height 75
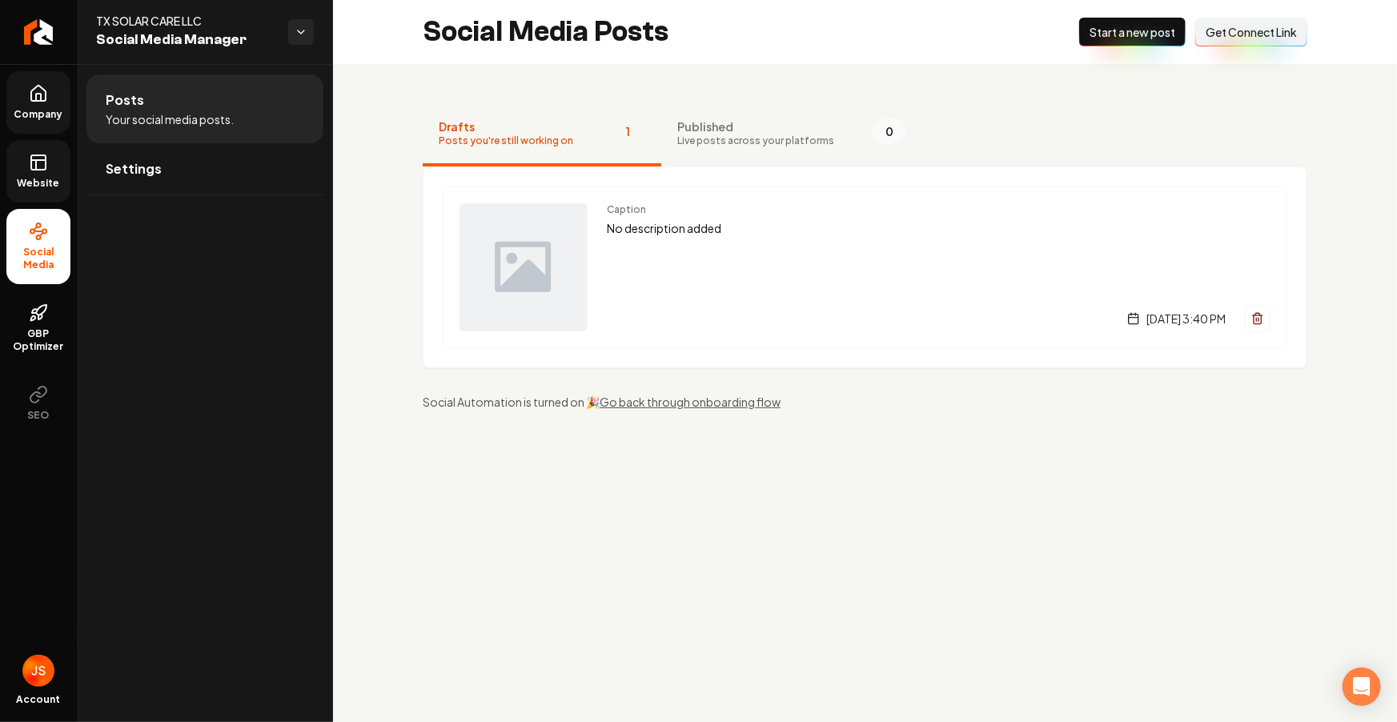
click at [1298, 39] on button "Connect Link Get Connect Link" at bounding box center [1251, 32] width 112 height 29
click at [30, 155] on icon at bounding box center [38, 162] width 19 height 19
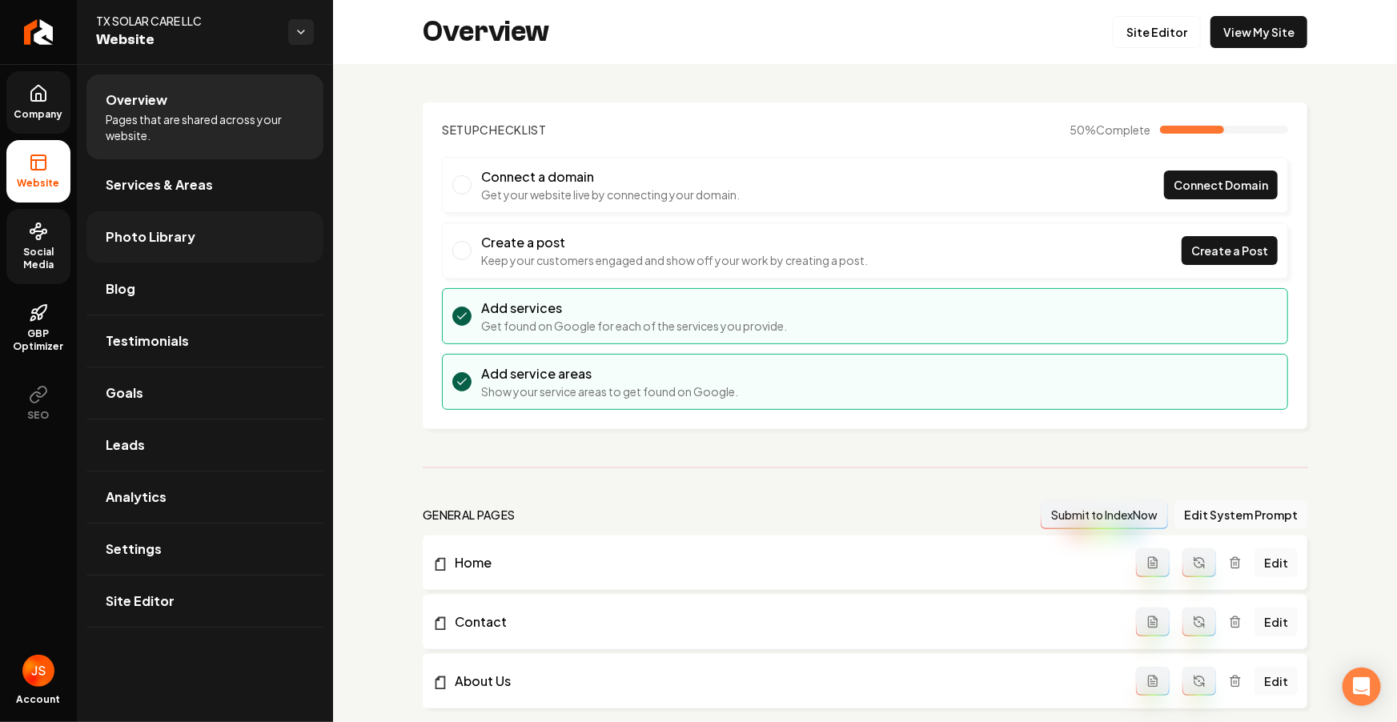
click at [137, 255] on link "Photo Library" at bounding box center [204, 236] width 237 height 51
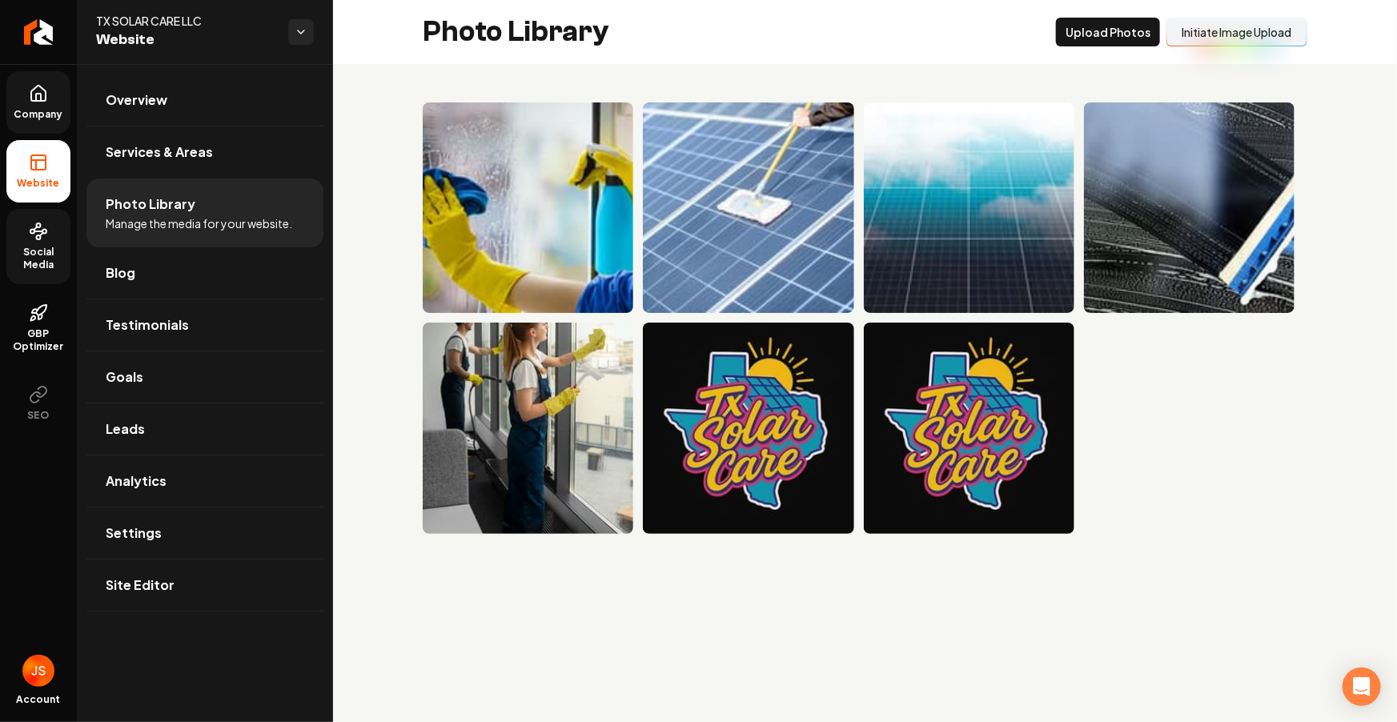
click at [1241, 34] on button "Initiate Image Upload" at bounding box center [1236, 32] width 141 height 29
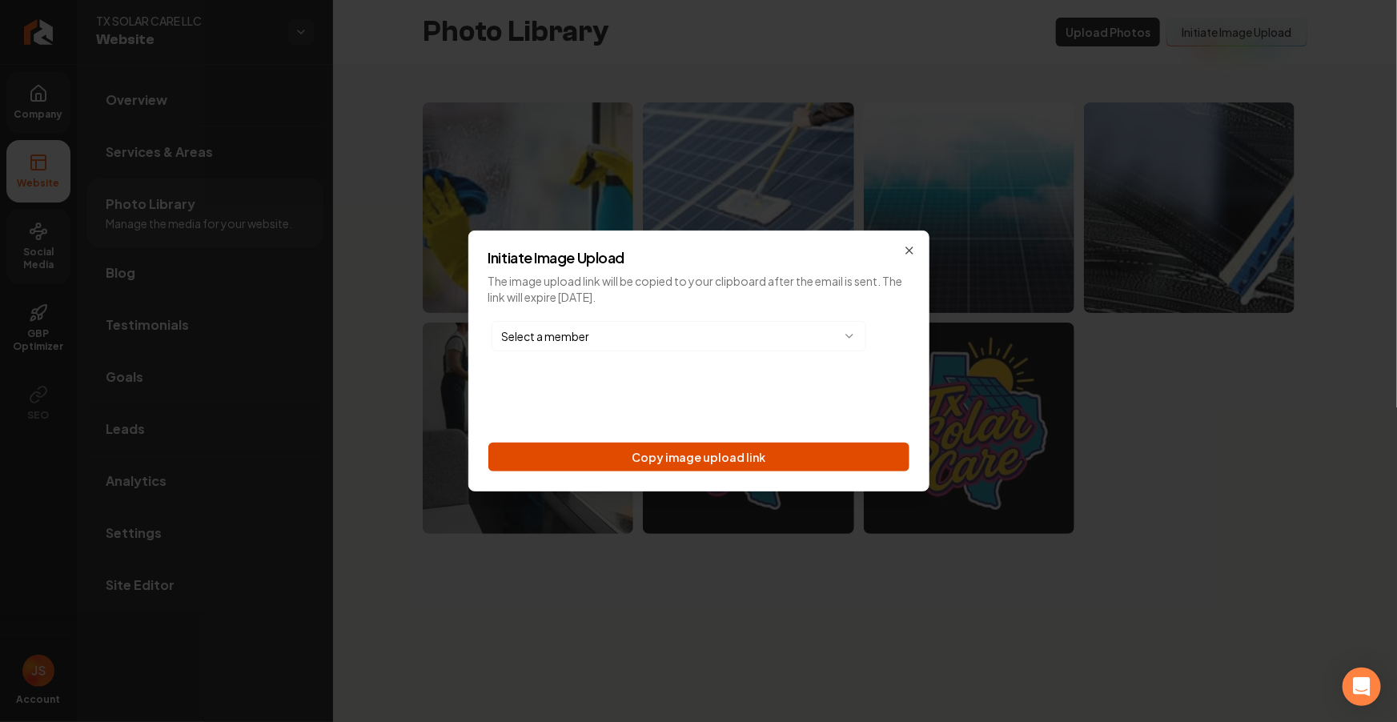
click at [665, 468] on div "Initiate Image Upload The image upload link will be copied to your clipboard af…" at bounding box center [698, 361] width 461 height 261
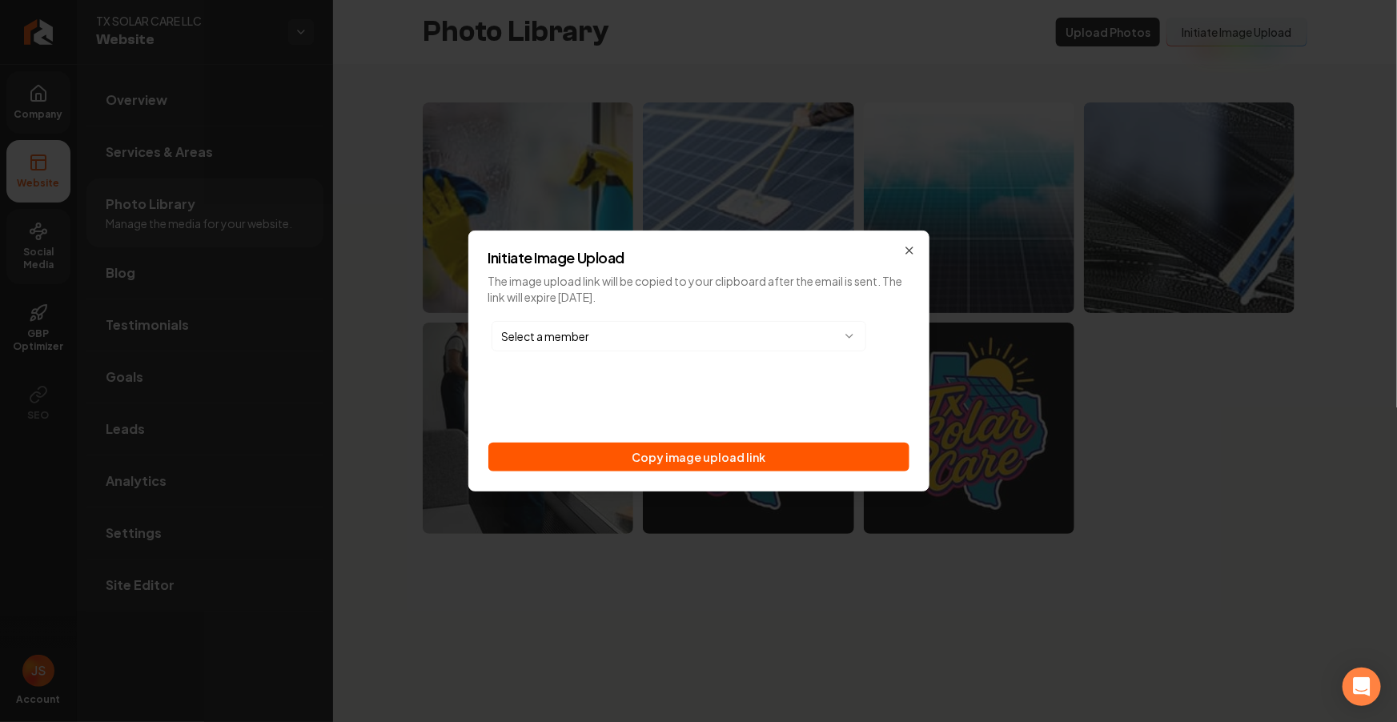
click at [585, 469] on button "Copy image upload link" at bounding box center [698, 457] width 421 height 29
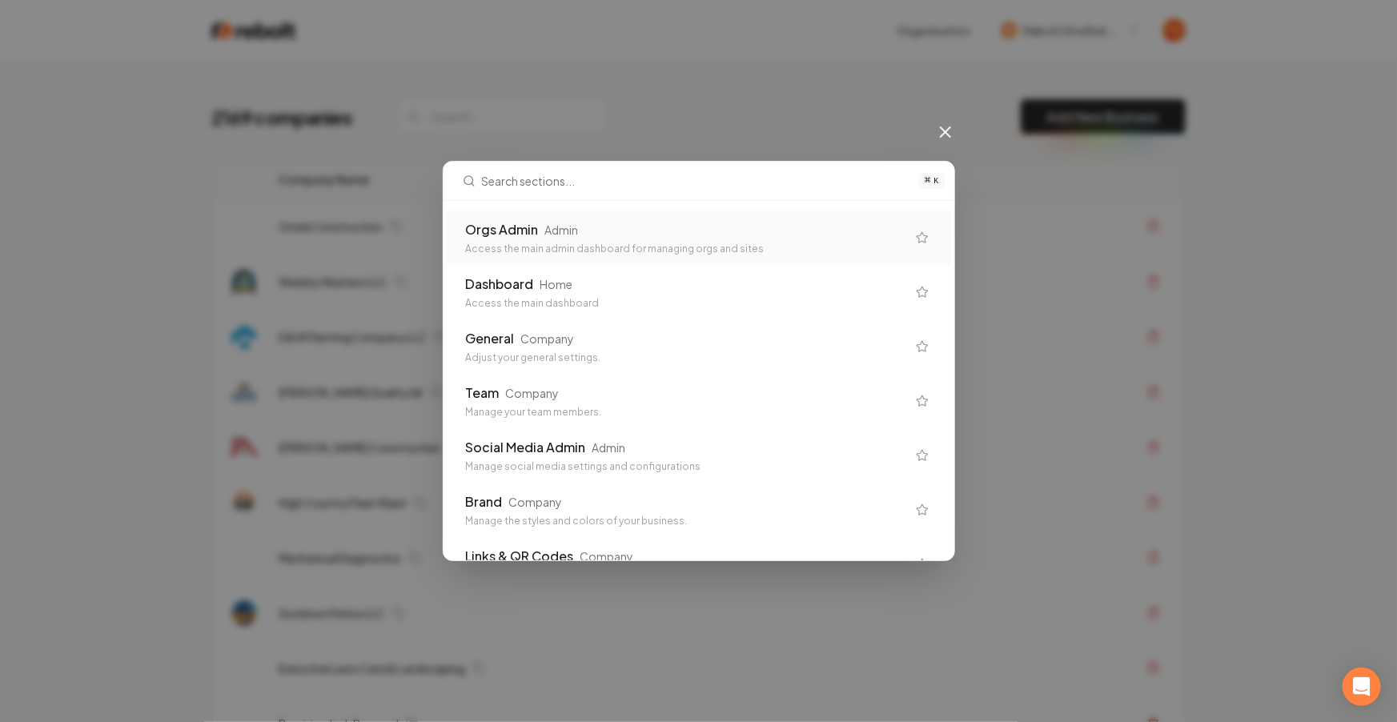
click at [579, 235] on div "Orgs Admin Admin" at bounding box center [686, 229] width 440 height 19
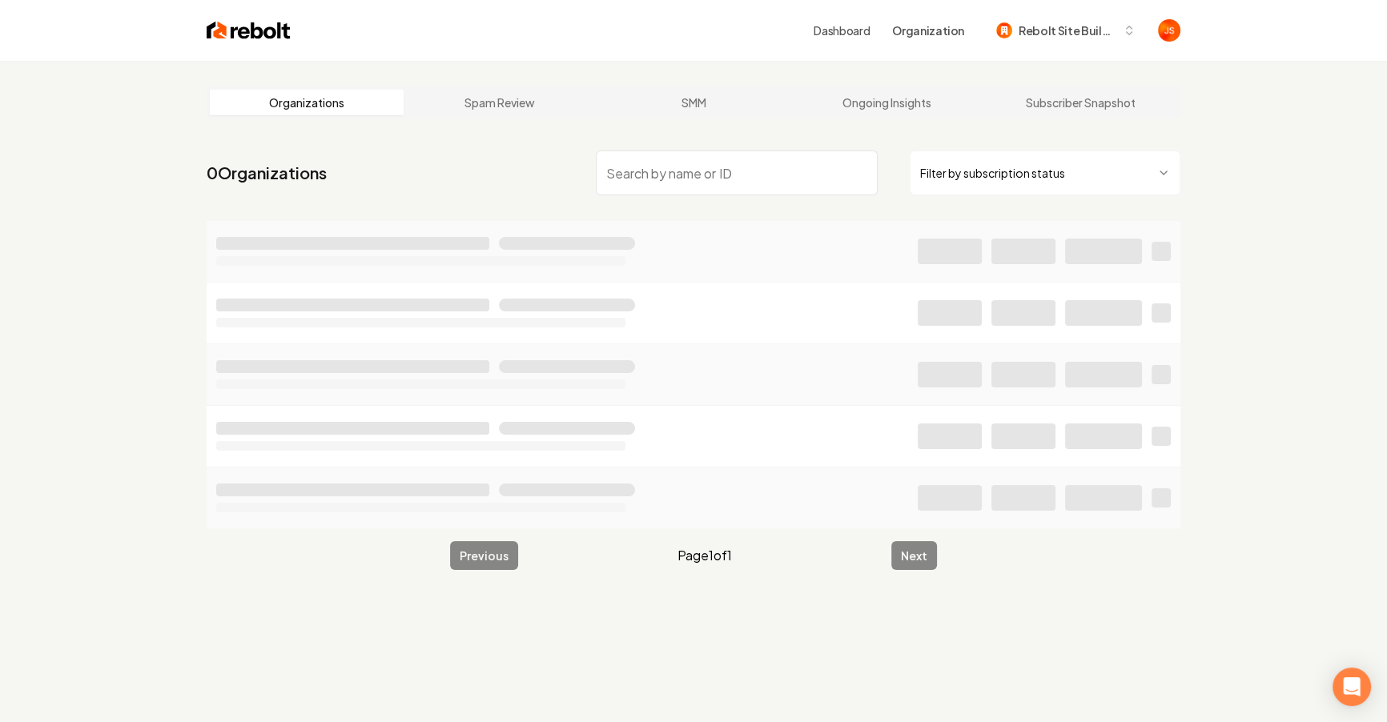
click at [702, 159] on input "search" at bounding box center [737, 173] width 282 height 45
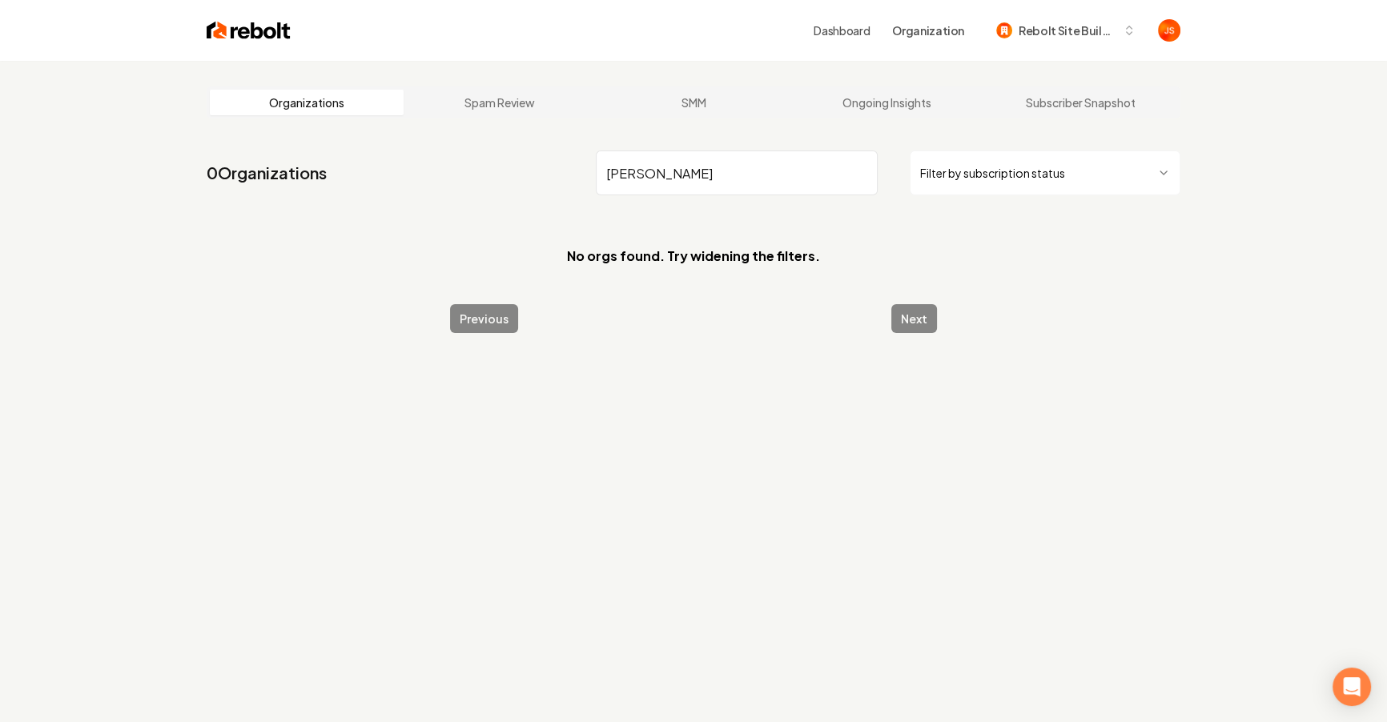
type input "Donald"
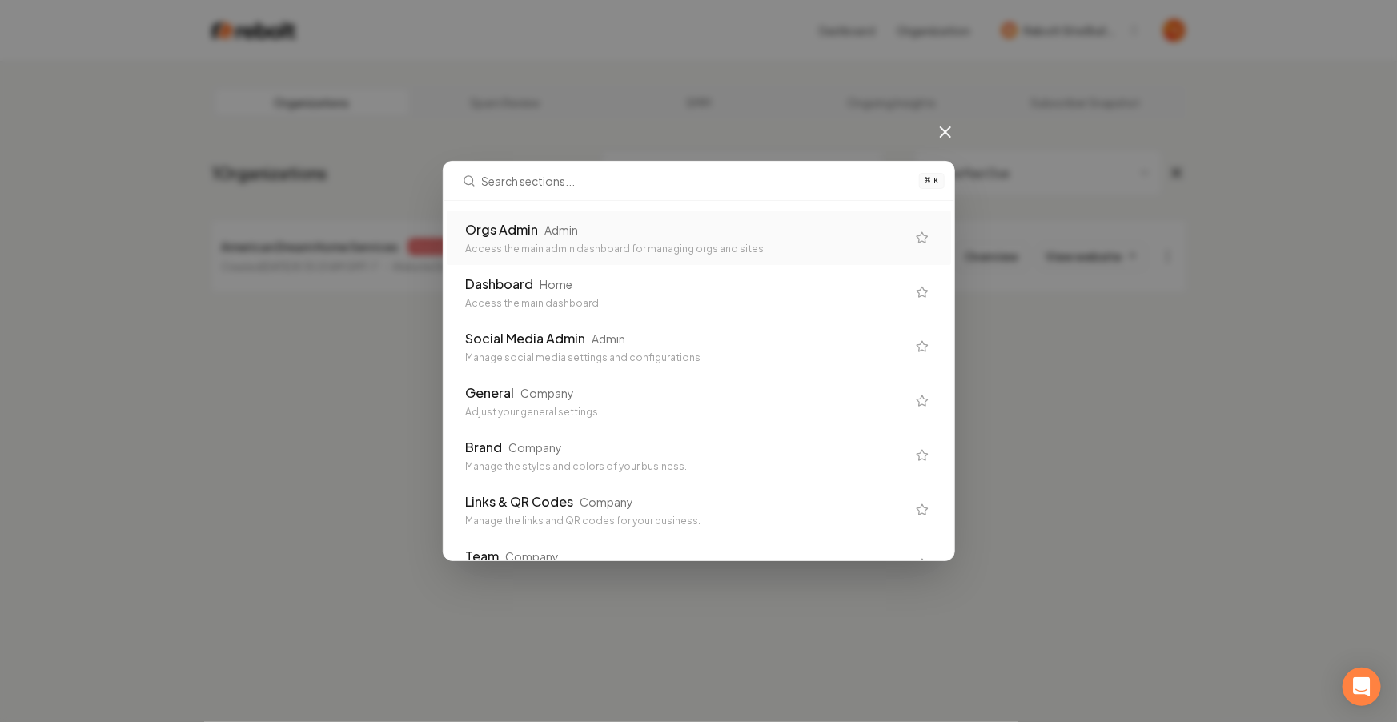
click at [745, 229] on div "Orgs Admin Admin" at bounding box center [686, 229] width 440 height 19
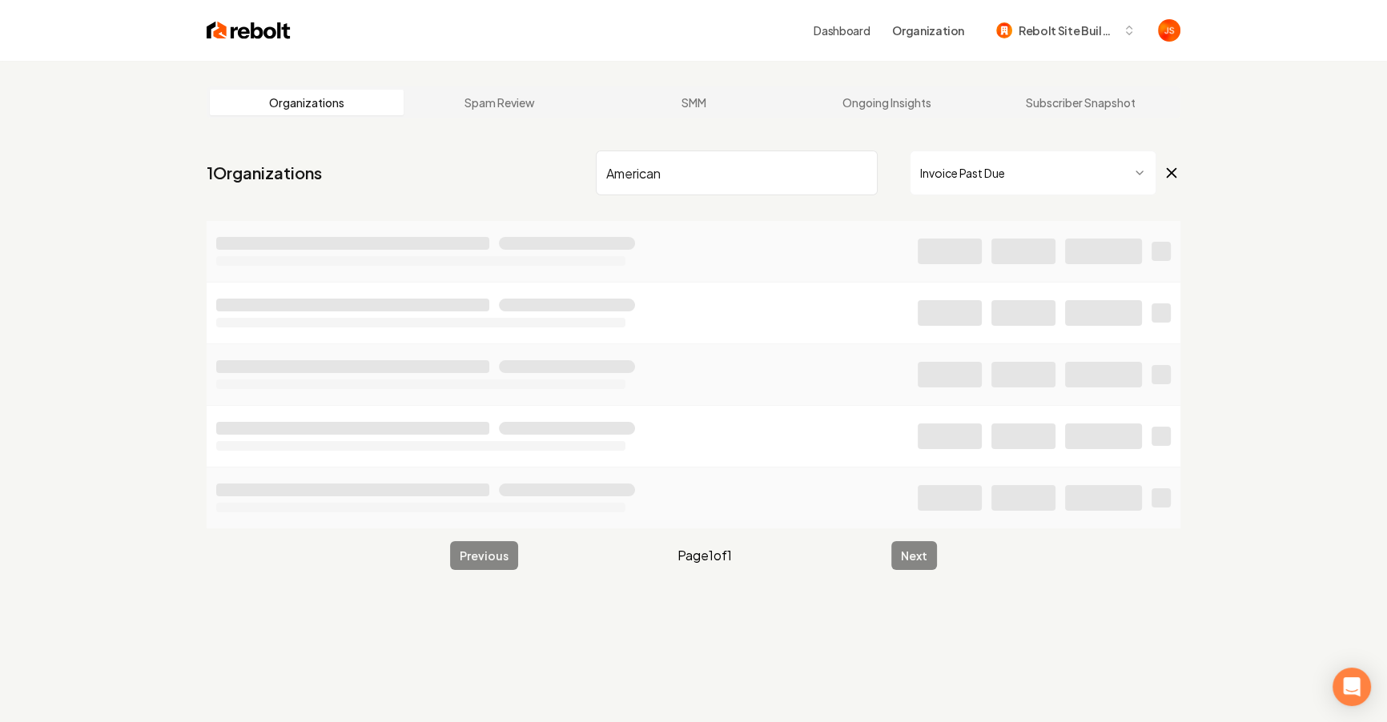
click at [969, 183] on html "Dashboard Organization Rebolt Site Builder Organizations Spam Review SMM Ongoin…" at bounding box center [693, 361] width 1387 height 722
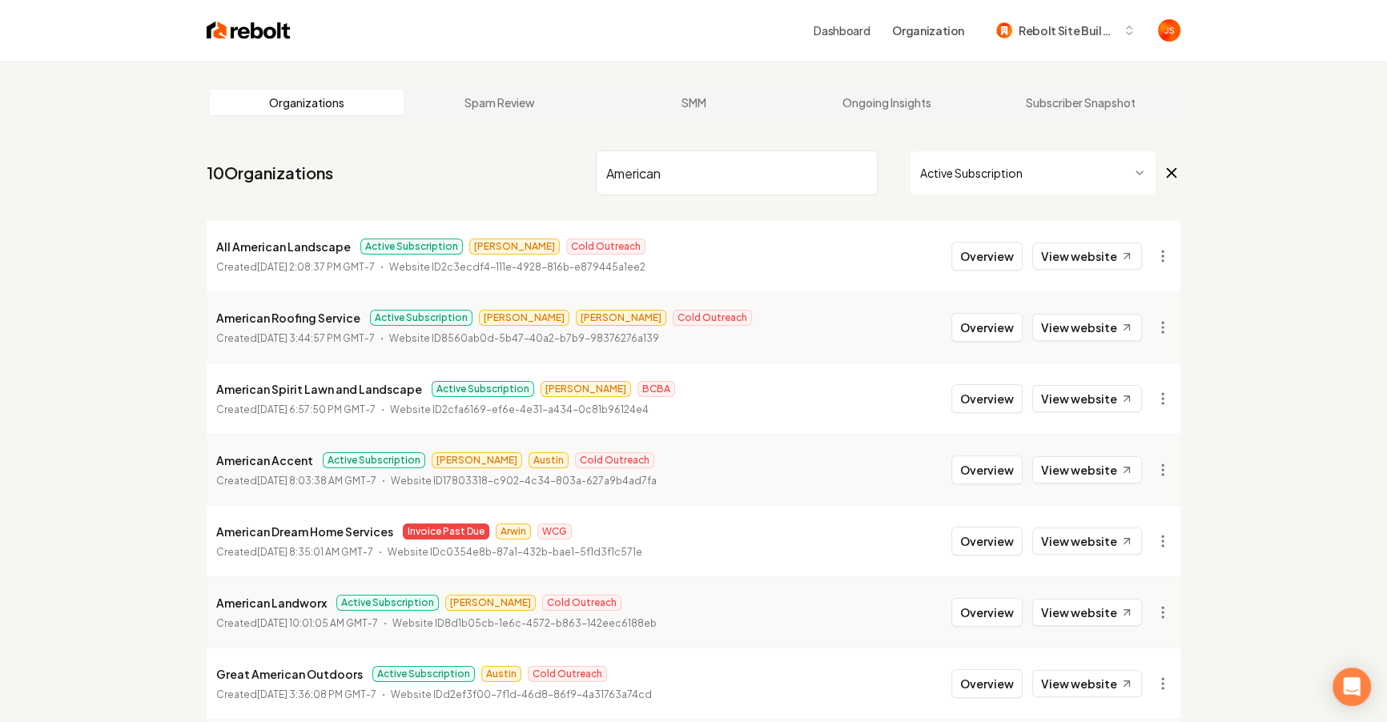
click at [851, 178] on input "American" at bounding box center [737, 173] width 282 height 45
click at [864, 171] on input "American" at bounding box center [737, 173] width 282 height 45
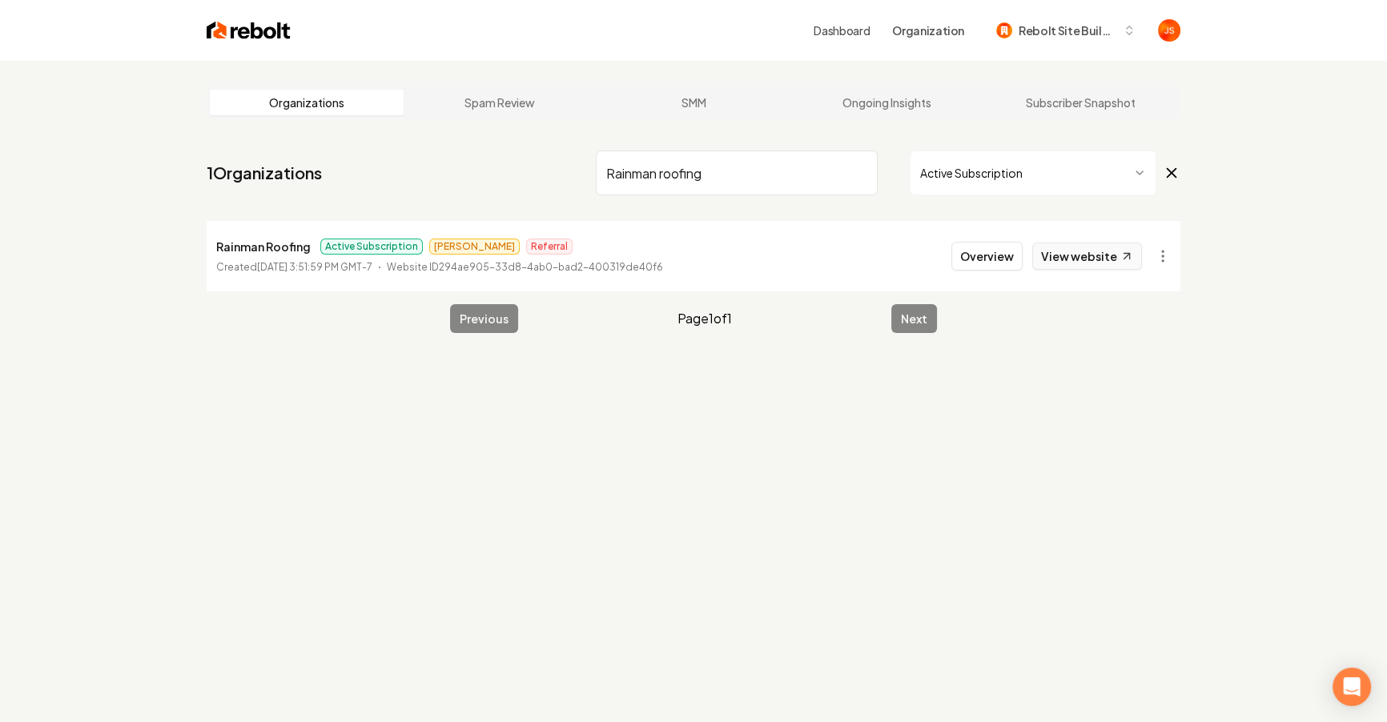
type input "Rainman roofing"
click at [1078, 260] on link "View website" at bounding box center [1087, 256] width 110 height 27
click at [961, 245] on button "Overview" at bounding box center [986, 256] width 71 height 29
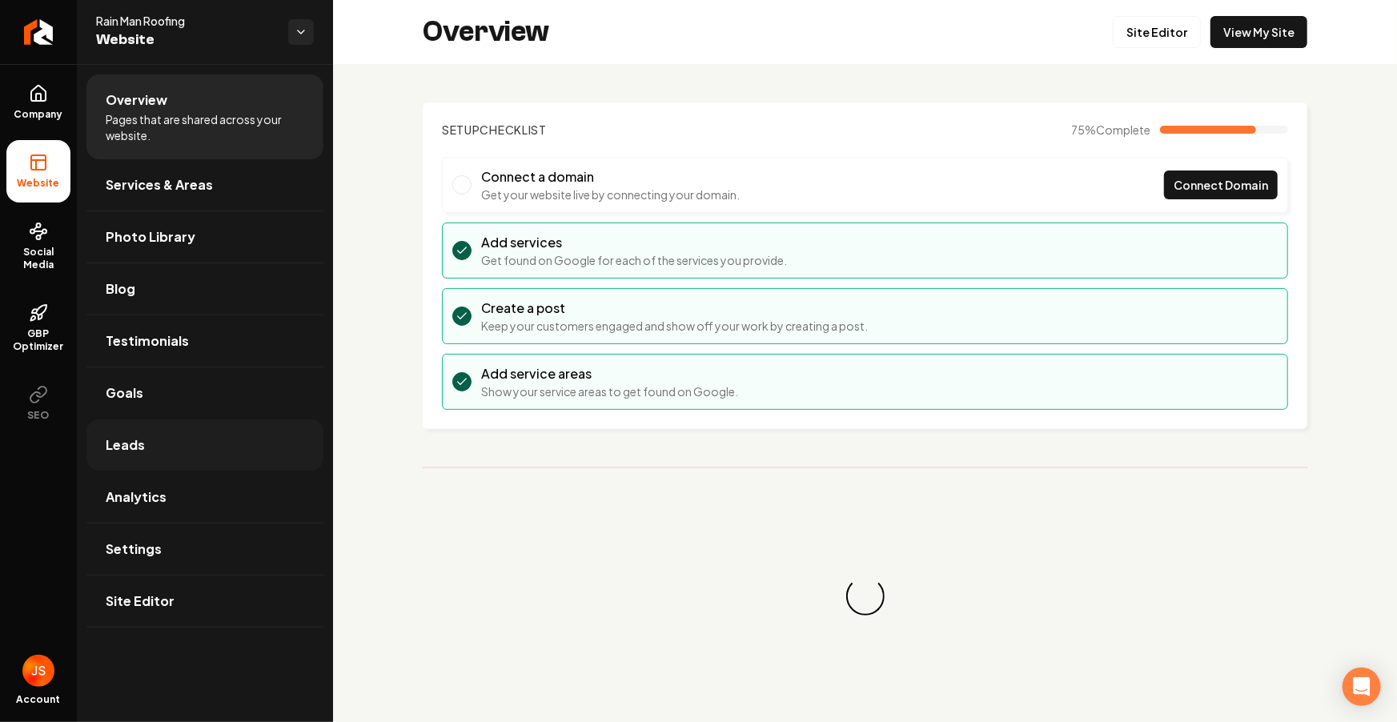
click at [161, 433] on link "Leads" at bounding box center [204, 444] width 237 height 51
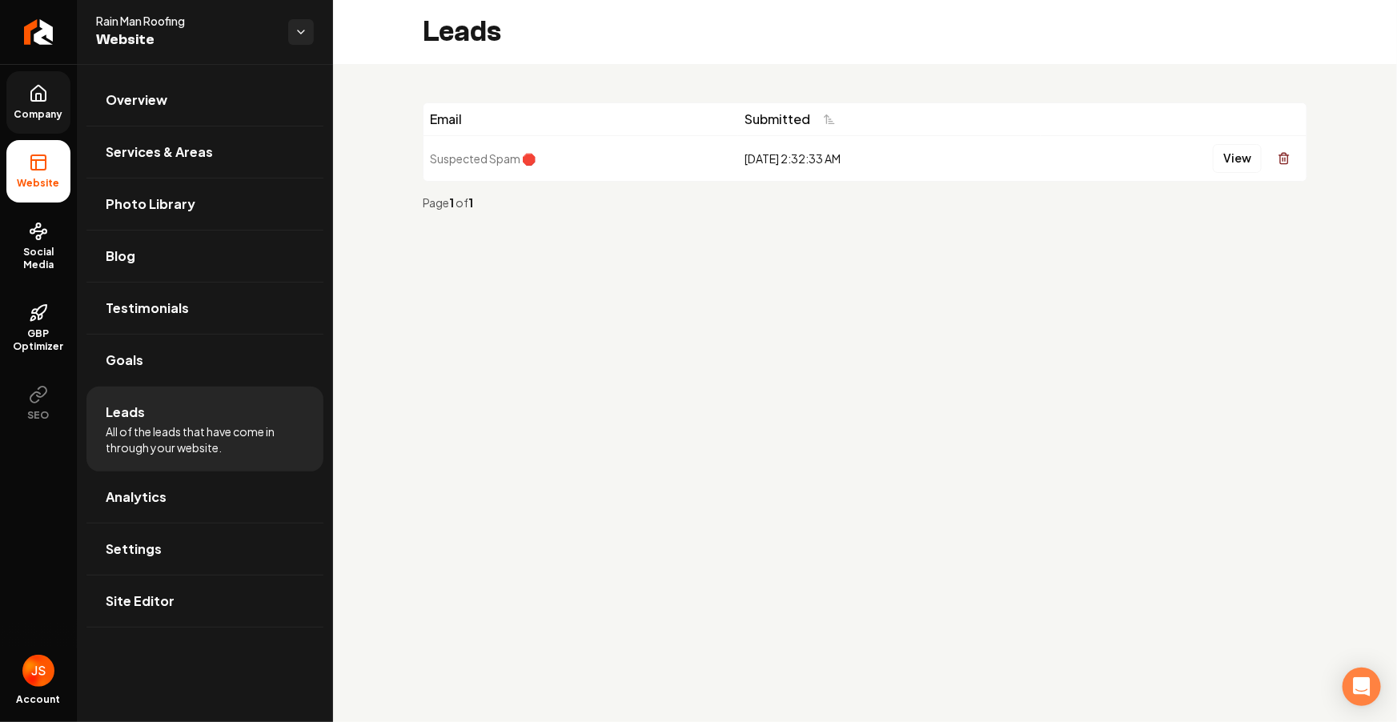
click at [49, 103] on link "Company" at bounding box center [38, 102] width 64 height 62
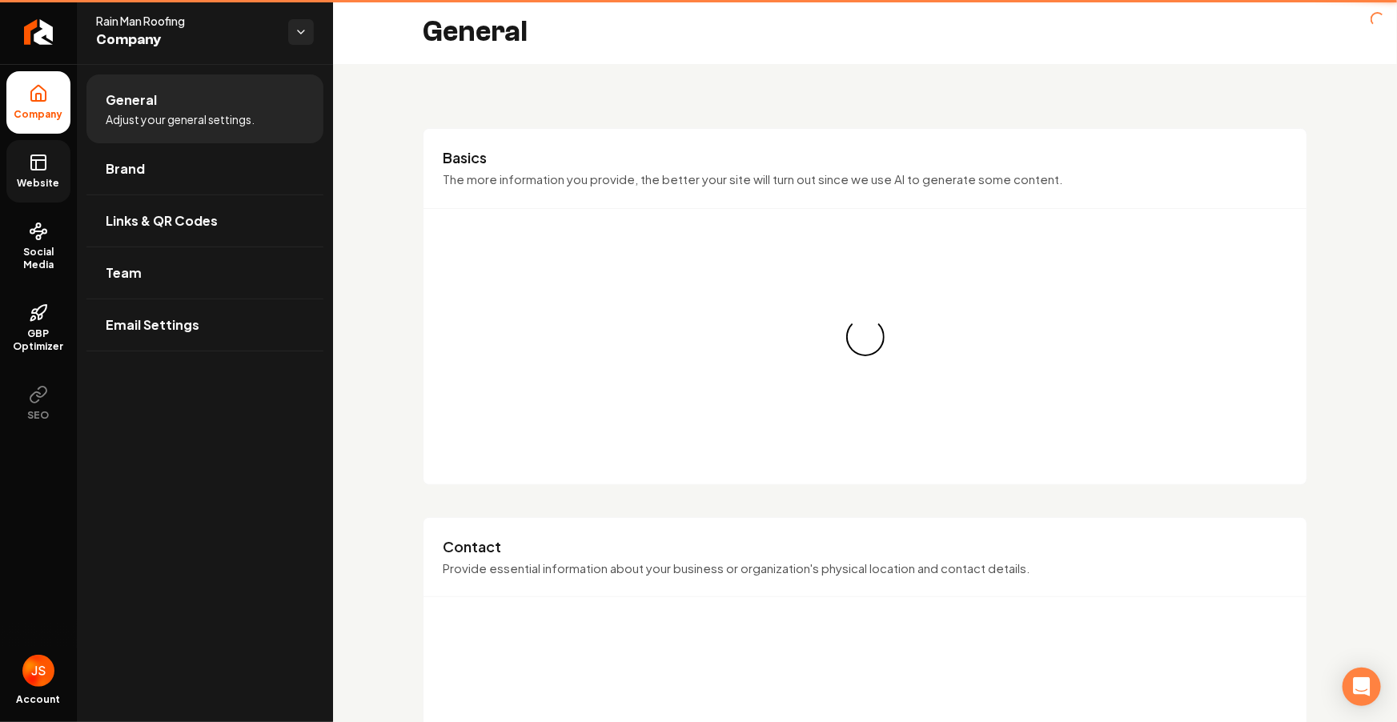
click at [46, 156] on rect at bounding box center [38, 162] width 14 height 14
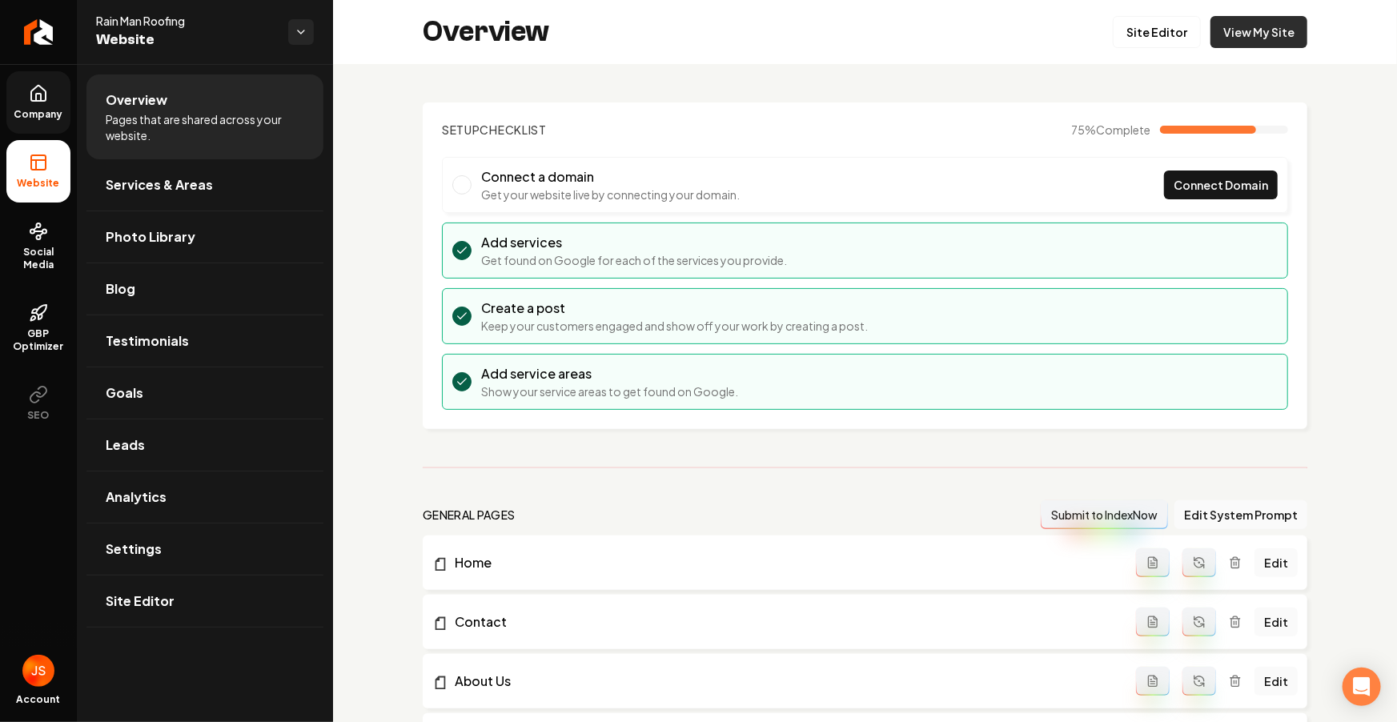
click at [1218, 23] on link "View My Site" at bounding box center [1258, 32] width 97 height 32
click at [22, 18] on link "Return to dashboard" at bounding box center [38, 32] width 77 height 64
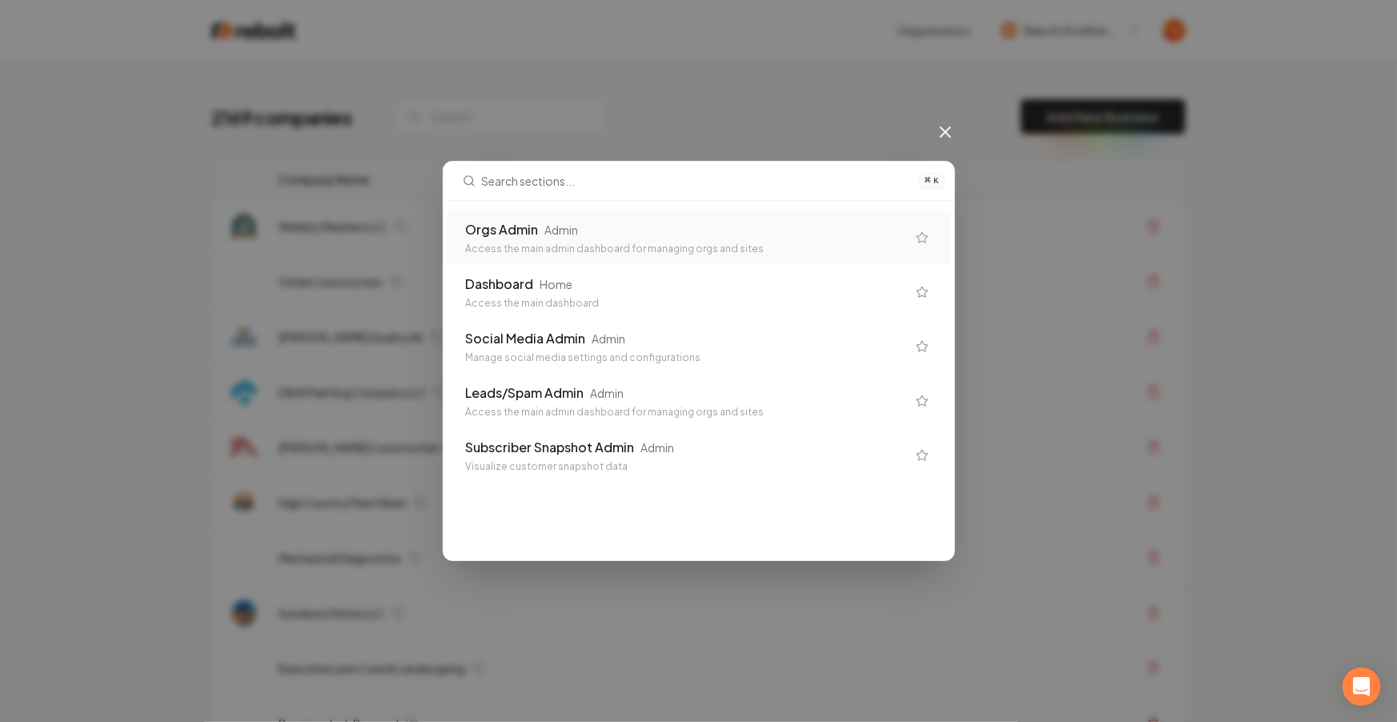
click at [520, 225] on div "Orgs Admin" at bounding box center [502, 229] width 73 height 19
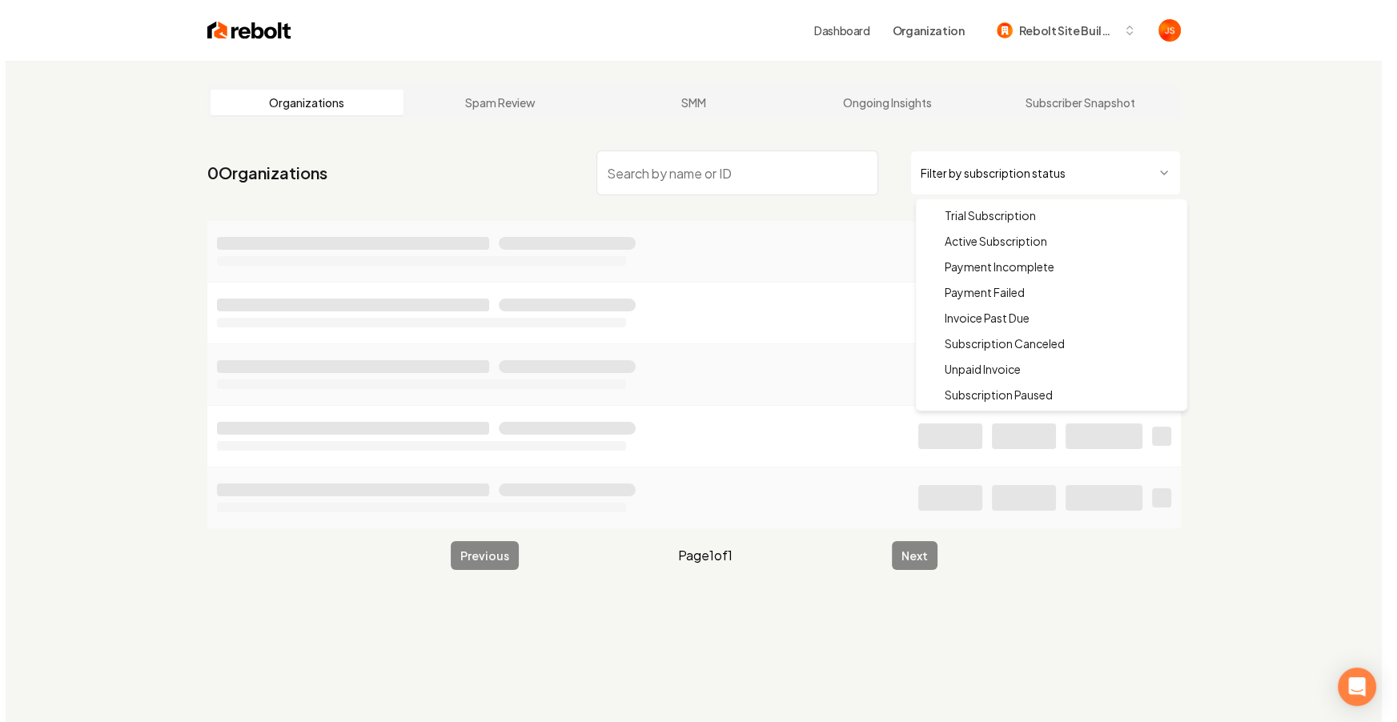
click at [956, 174] on html "Dashboard Organization Rebolt Site Builder Organizations Spam Review SMM Ongoin…" at bounding box center [693, 361] width 1387 height 722
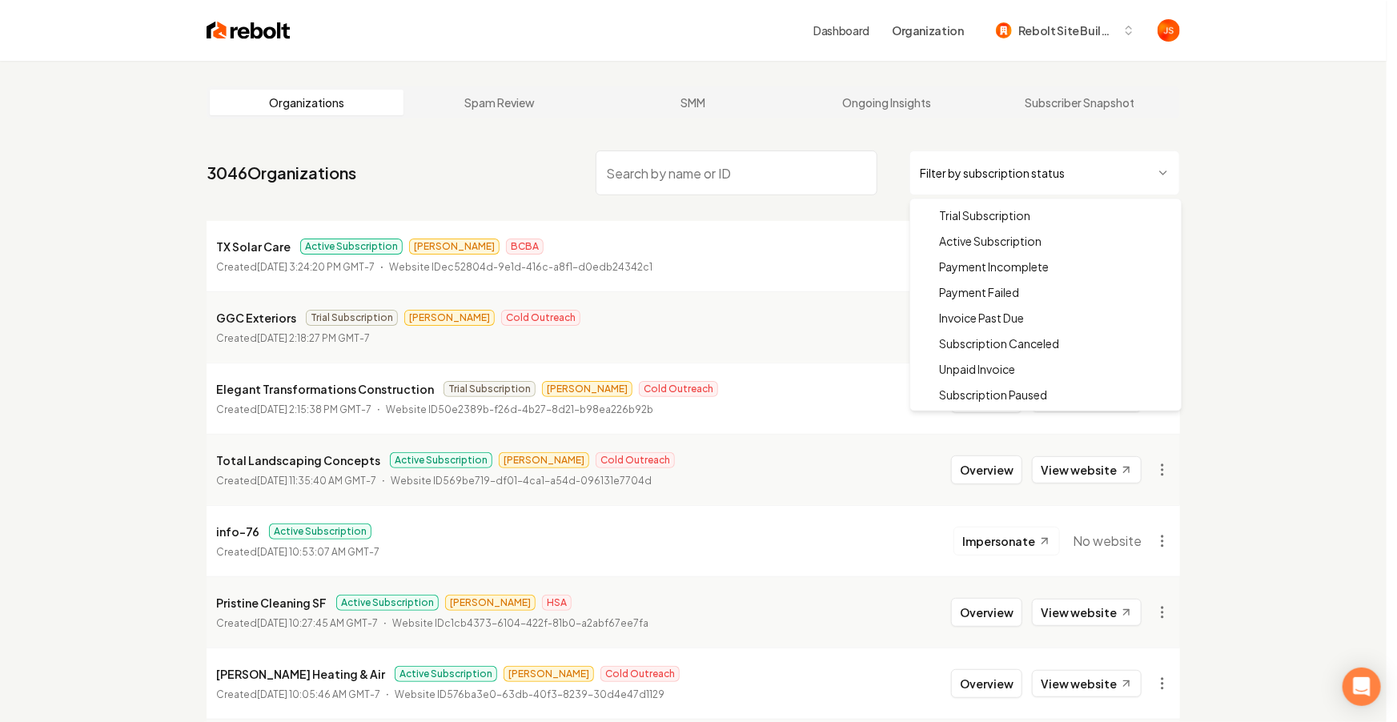
drag, startPoint x: 952, startPoint y: 237, endPoint x: 885, endPoint y: 216, distance: 69.6
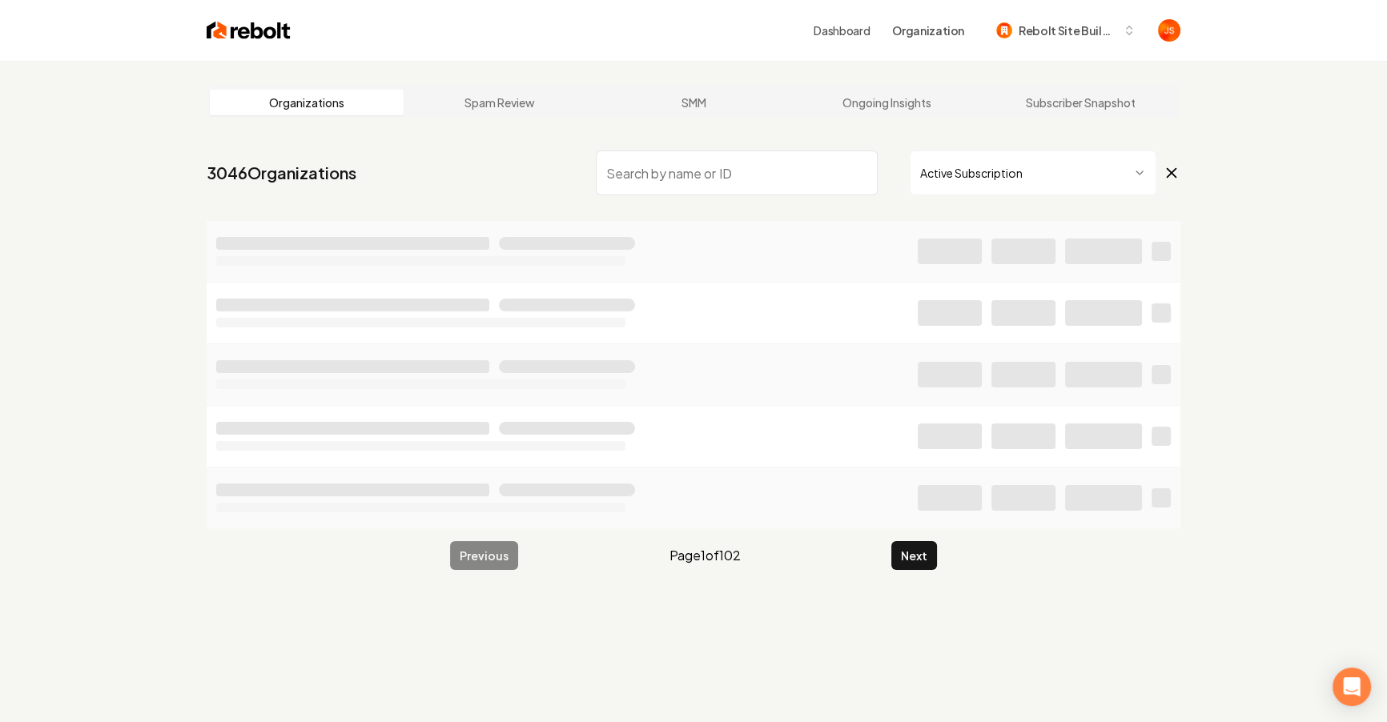
click at [752, 168] on input "search" at bounding box center [737, 173] width 282 height 45
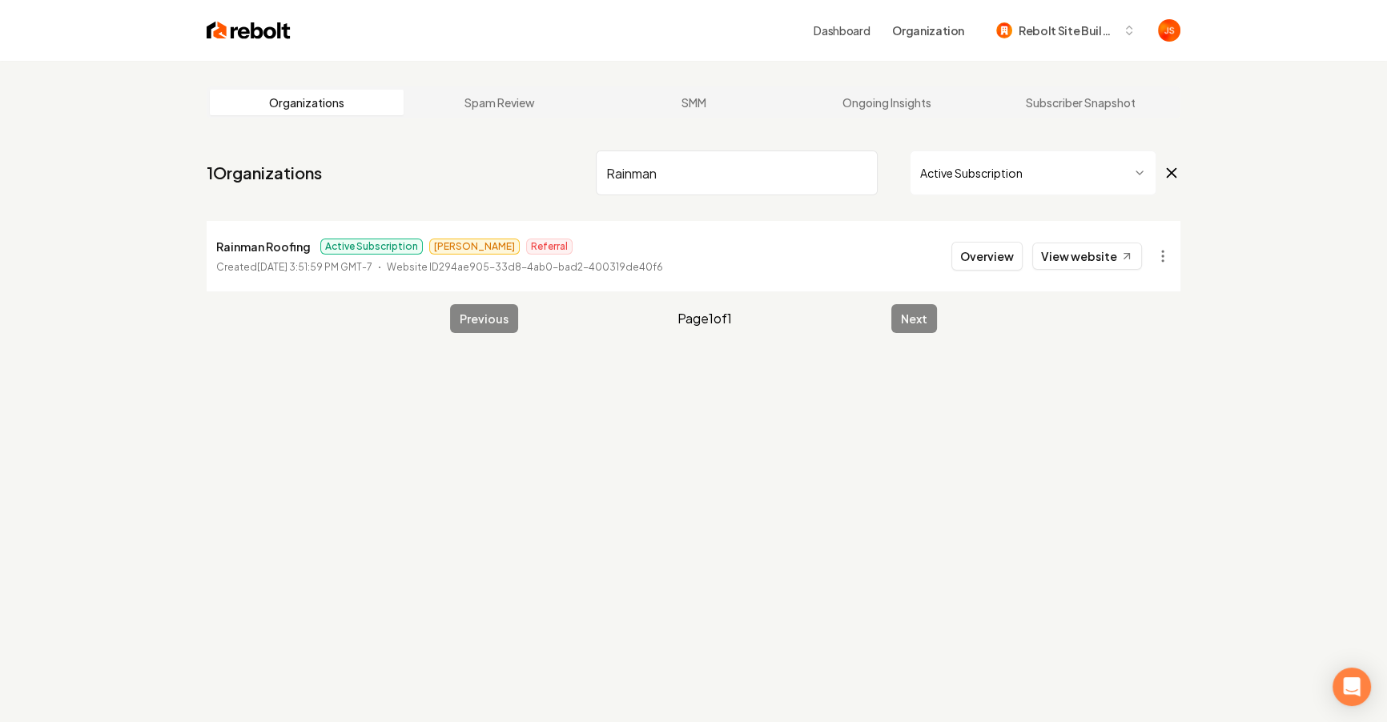
type input "Rainman"
click at [446, 259] on p "Website ID 294ae905-33d8-4ab0-bad2-400319de40f6" at bounding box center [525, 267] width 276 height 16
copy p "Website ID 294ae905-33d8-4ab0-bad2-400319de40f6"
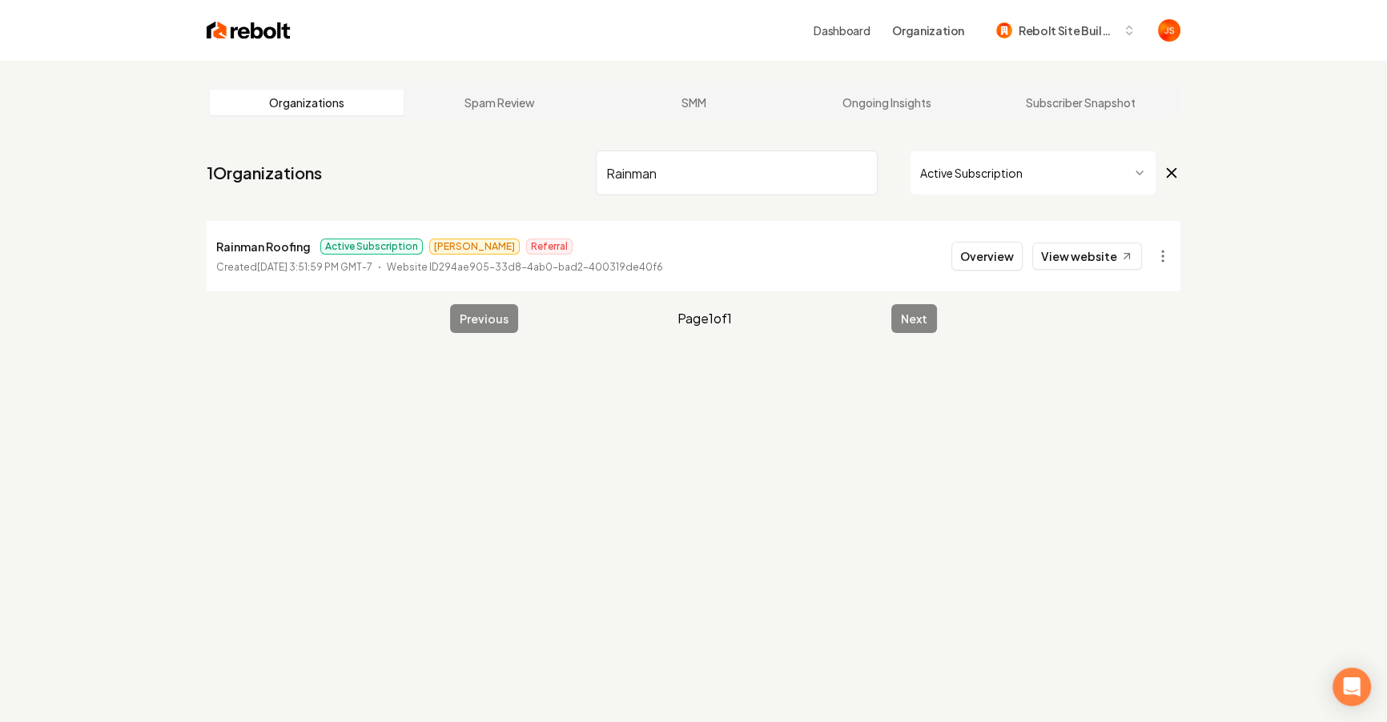
click at [849, 160] on input "Rainman" at bounding box center [737, 173] width 282 height 45
click at [858, 164] on input "Rainman" at bounding box center [737, 173] width 282 height 45
click at [854, 175] on input "Rainman" at bounding box center [737, 173] width 282 height 45
click at [858, 174] on input "Rainman" at bounding box center [737, 173] width 282 height 45
paste input "Website ID 294ae905-33d8-4ab0-bad2-400319de40f6"
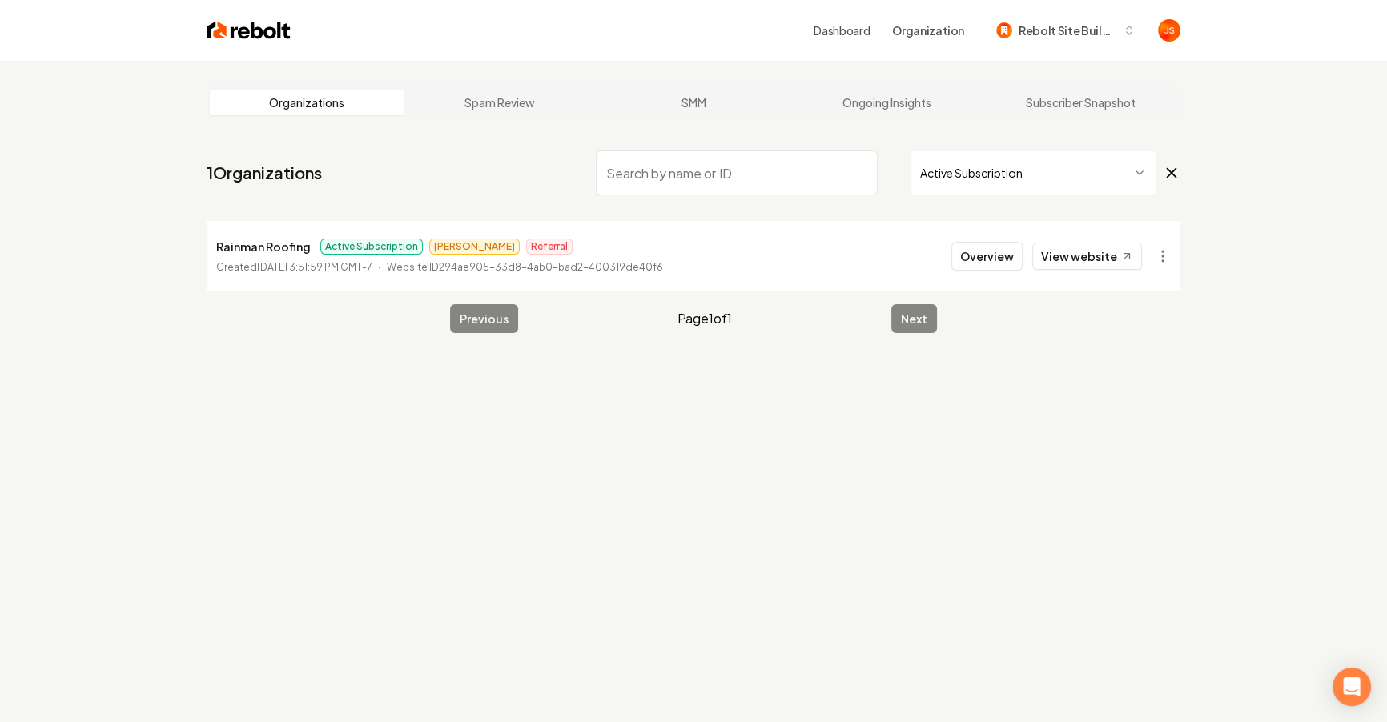
type input "Website ID 294ae905-33d8-4ab0-bad2-400319de40f6"
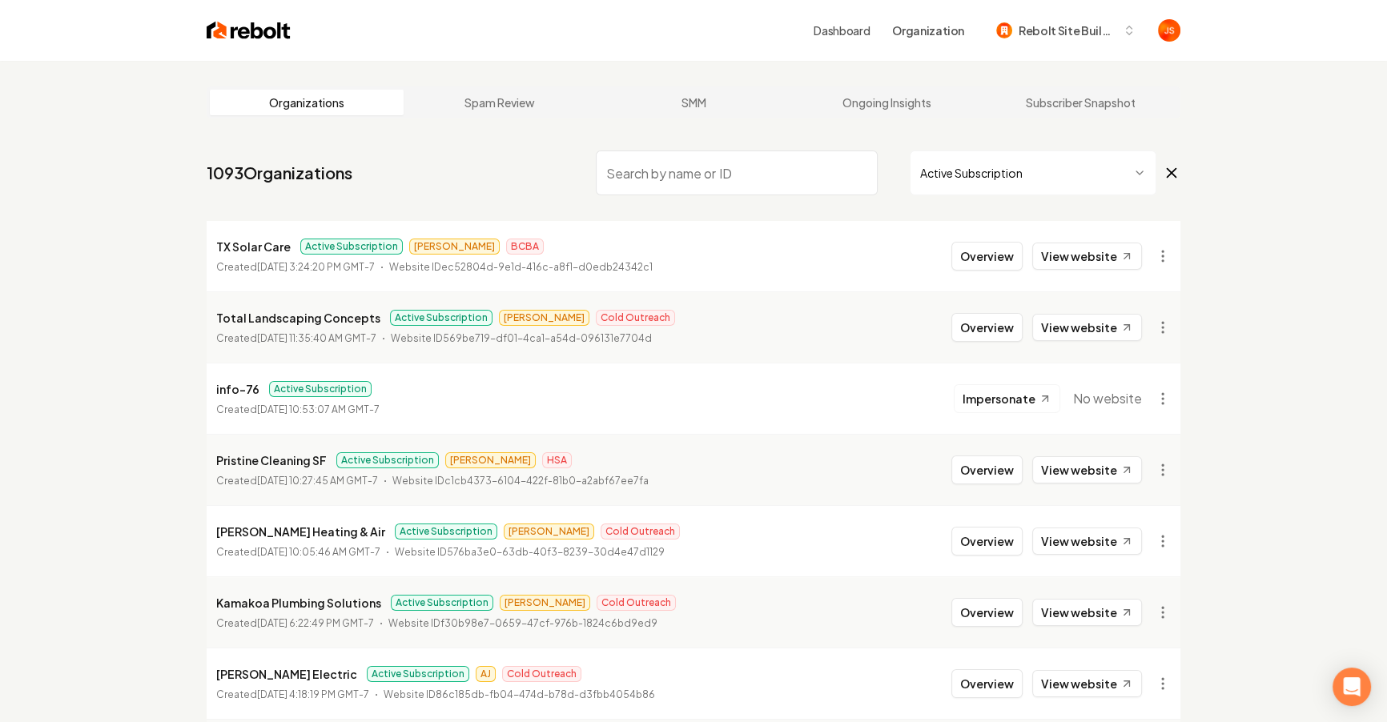
click at [773, 175] on input "search" at bounding box center [737, 173] width 282 height 45
type input "Rainman"
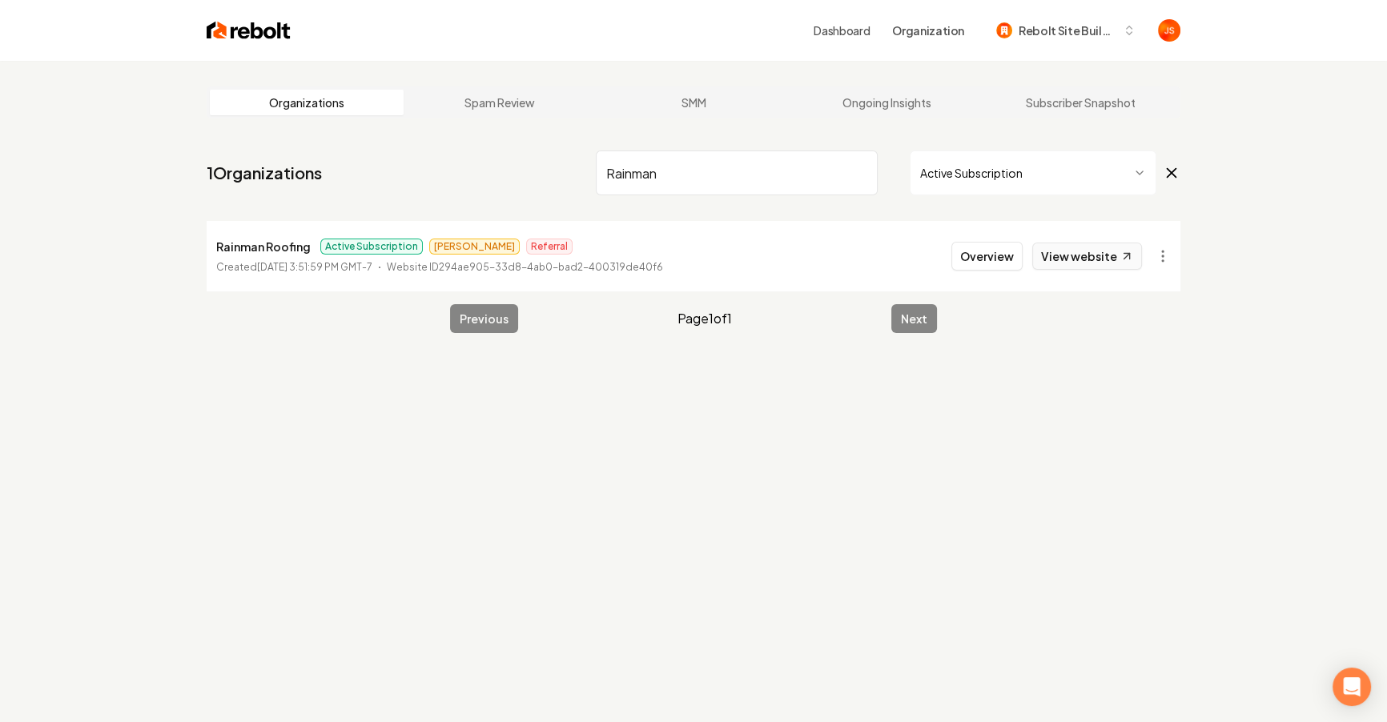
click at [1096, 254] on link "View website" at bounding box center [1087, 256] width 110 height 27
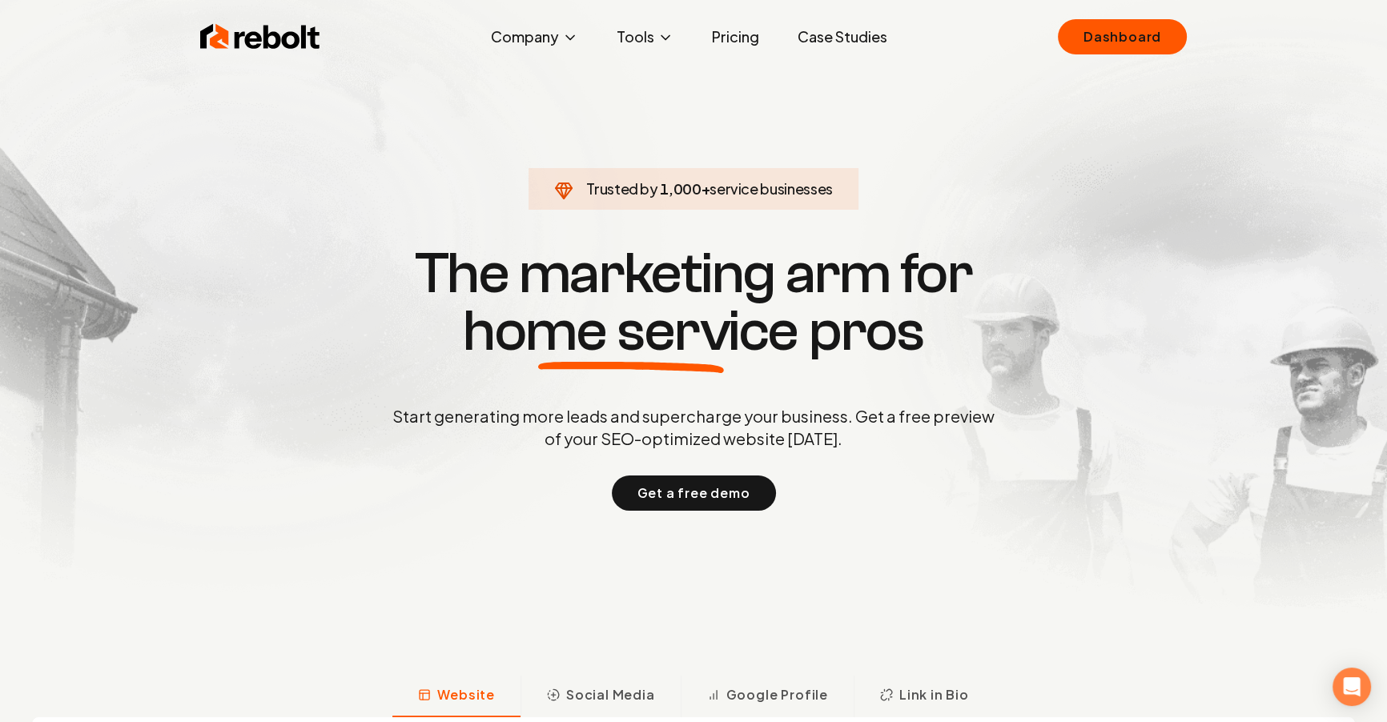
click at [856, 94] on section "Trusted by 1,000 + service businesses The marketing arm for home service pros S…" at bounding box center [693, 376] width 794 height 650
click at [857, 38] on link "Case Studies" at bounding box center [842, 37] width 115 height 32
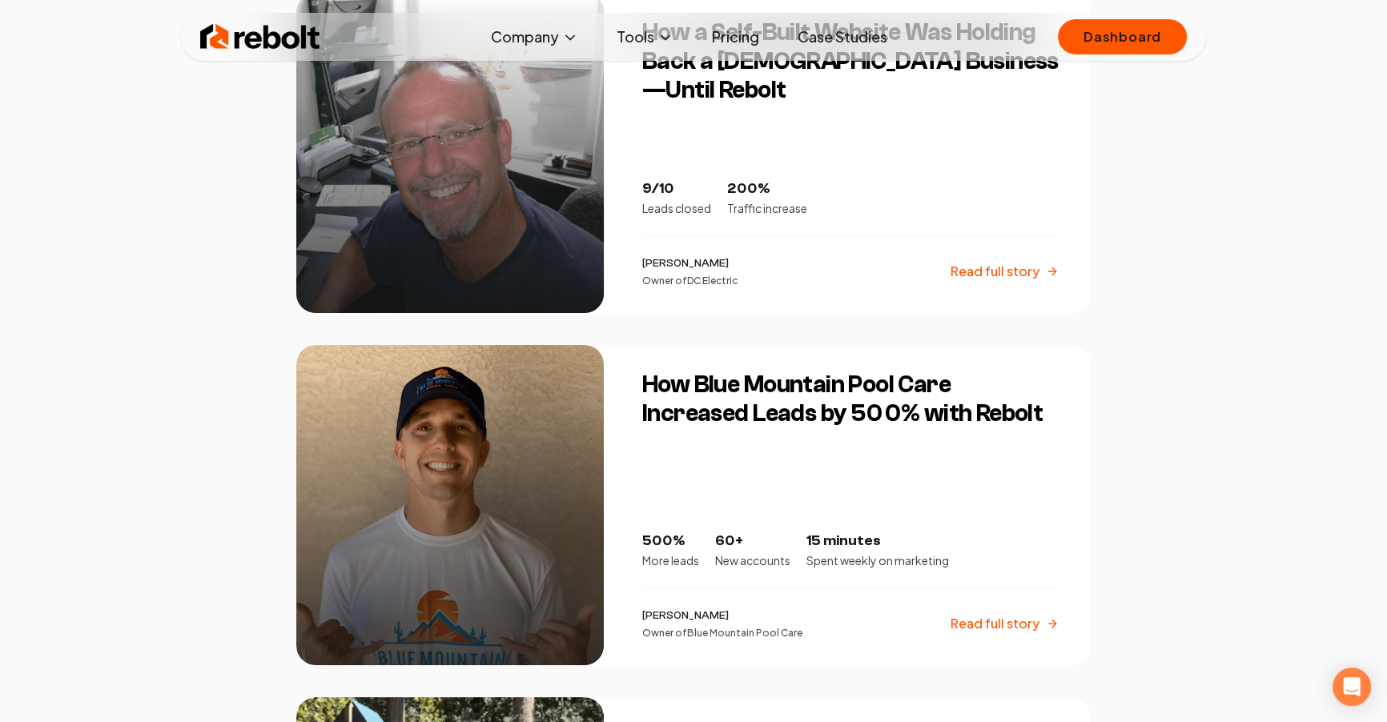
scroll to position [2151, 0]
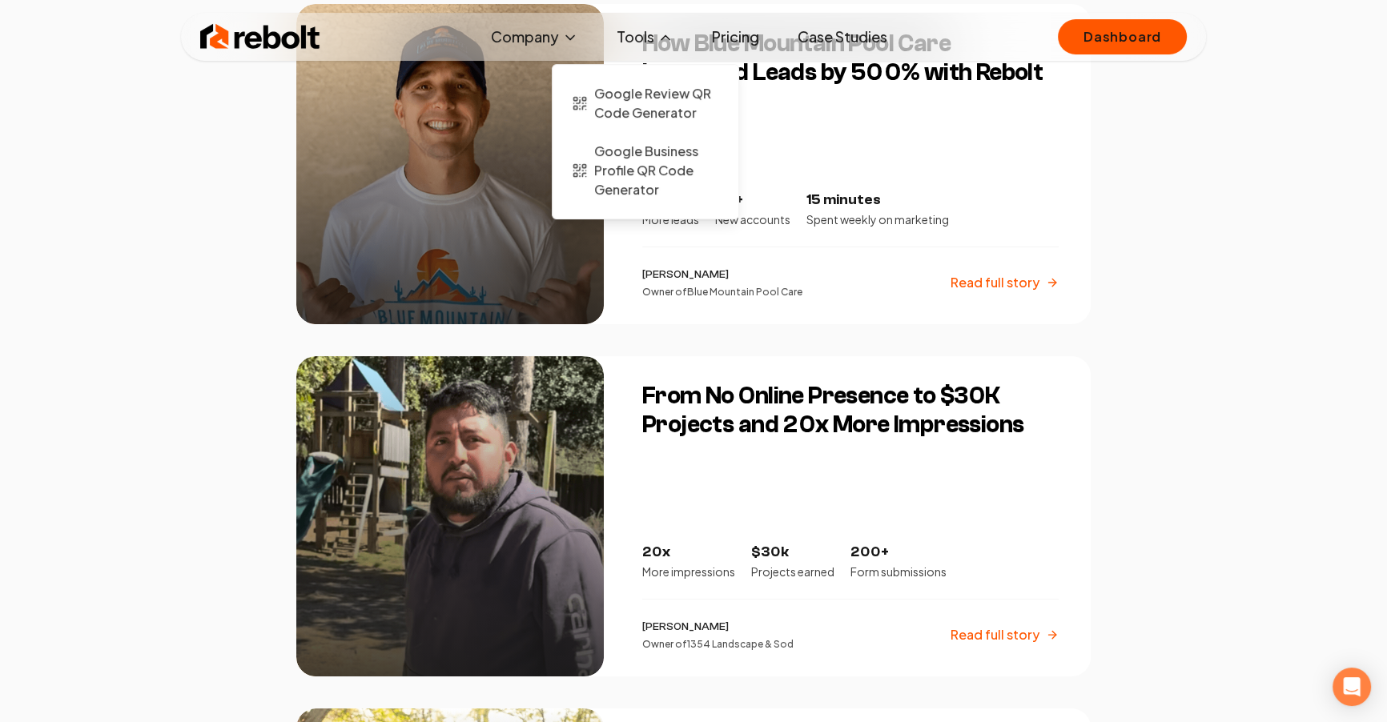
click at [669, 44] on icon at bounding box center [665, 38] width 16 height 16
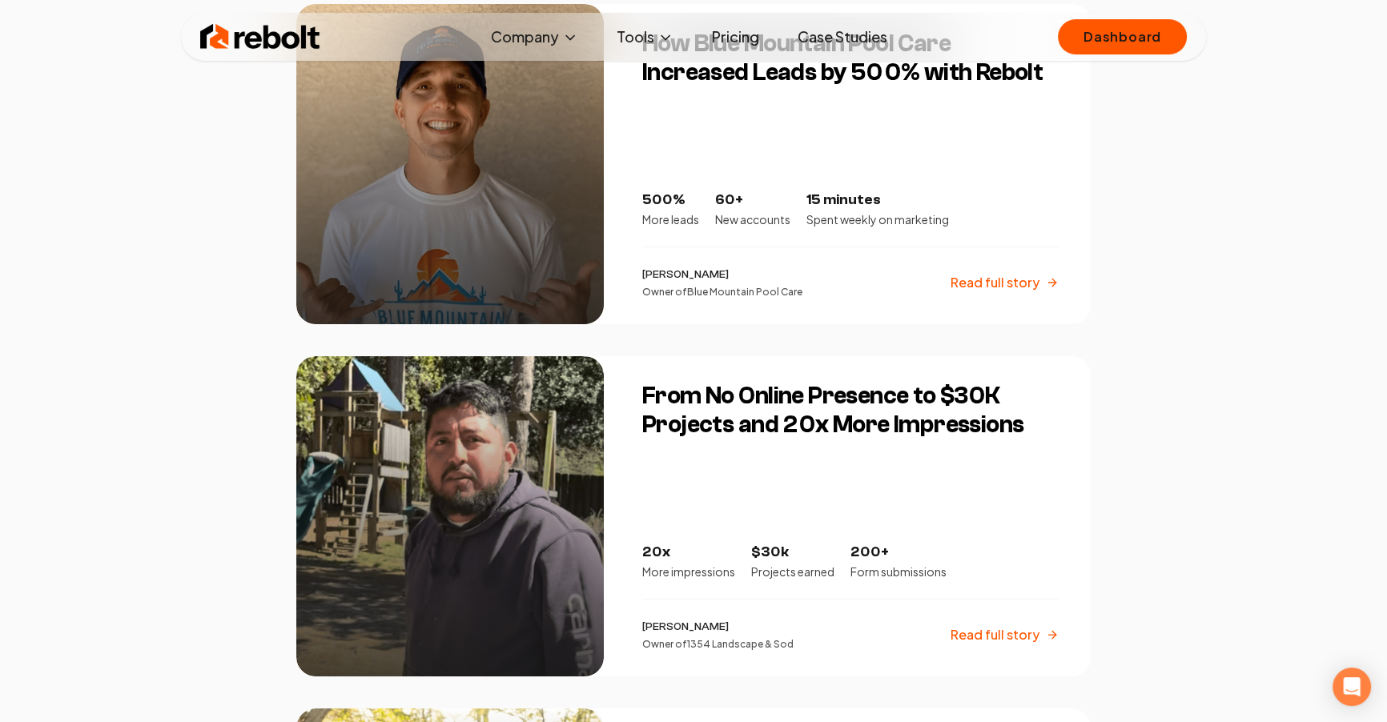
click at [715, 38] on link "Pricing" at bounding box center [735, 37] width 73 height 32
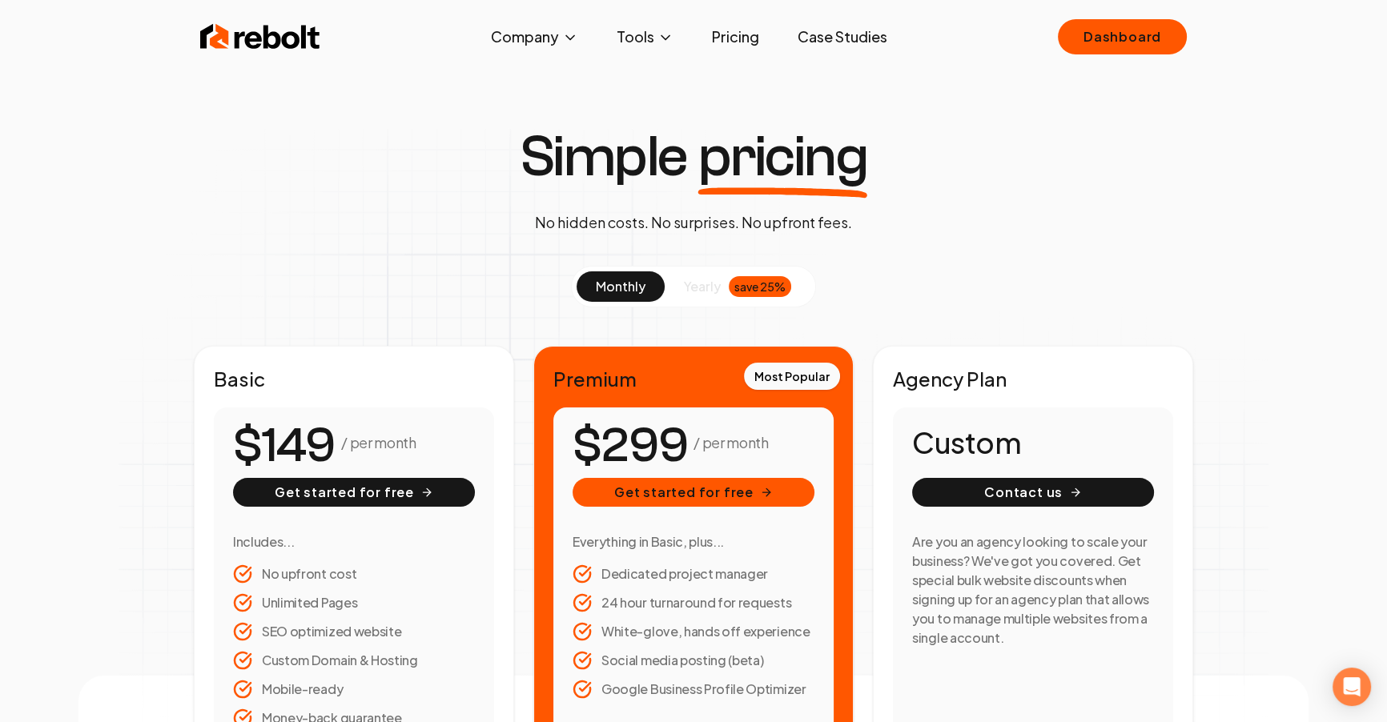
click at [297, 34] on img at bounding box center [260, 37] width 120 height 32
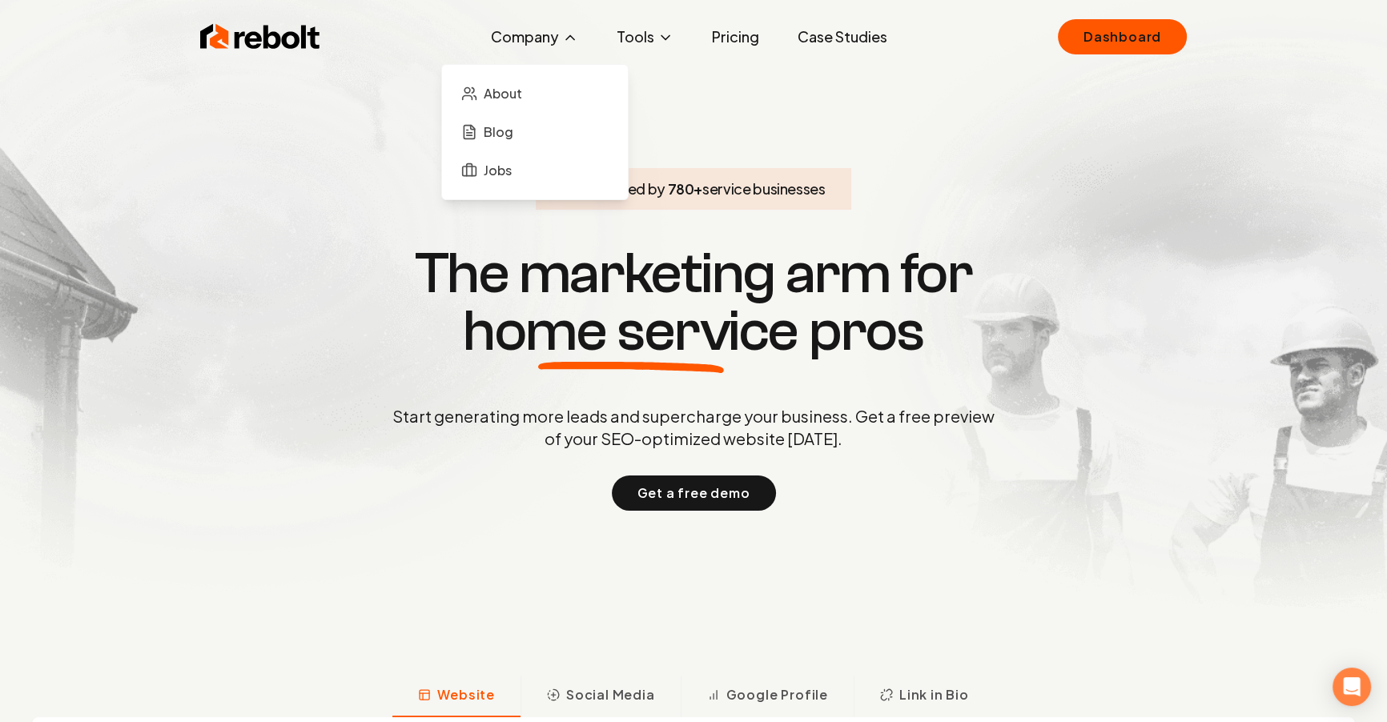
click at [564, 38] on icon at bounding box center [570, 38] width 16 height 16
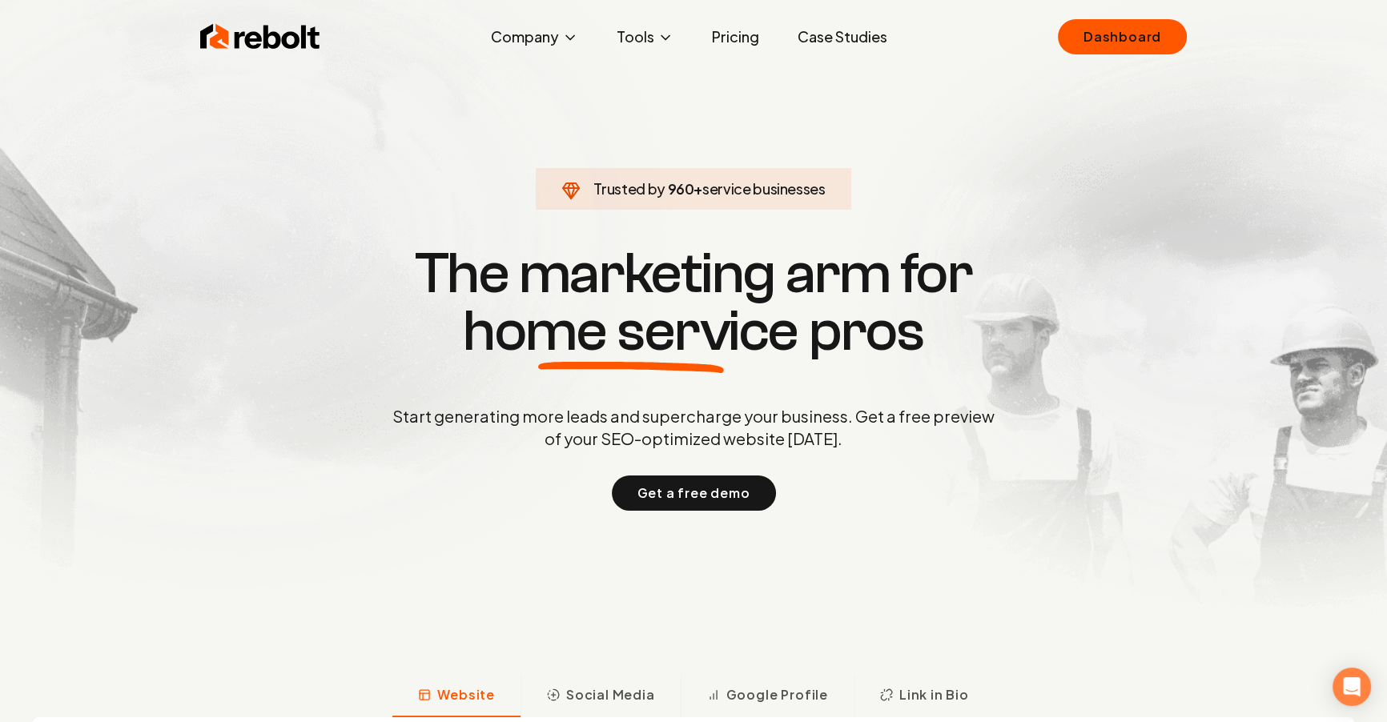
click at [789, 184] on span "service businesses" at bounding box center [763, 188] width 123 height 18
